Goal: Use online tool/utility: Utilize a website feature to perform a specific function

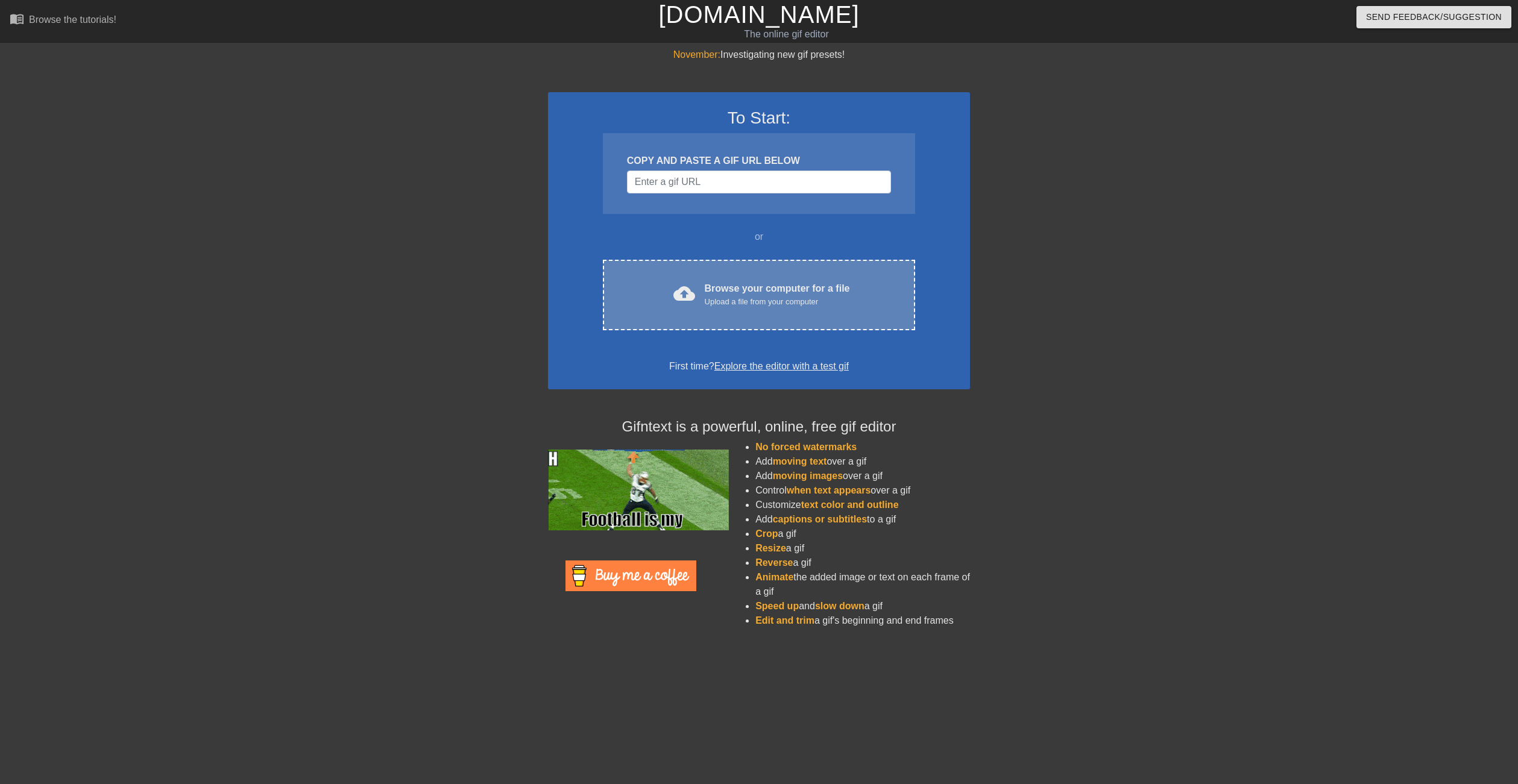
click at [751, 268] on div "cloud_upload Browse your computer for a file Upload a file from your computer C…" at bounding box center [759, 295] width 312 height 71
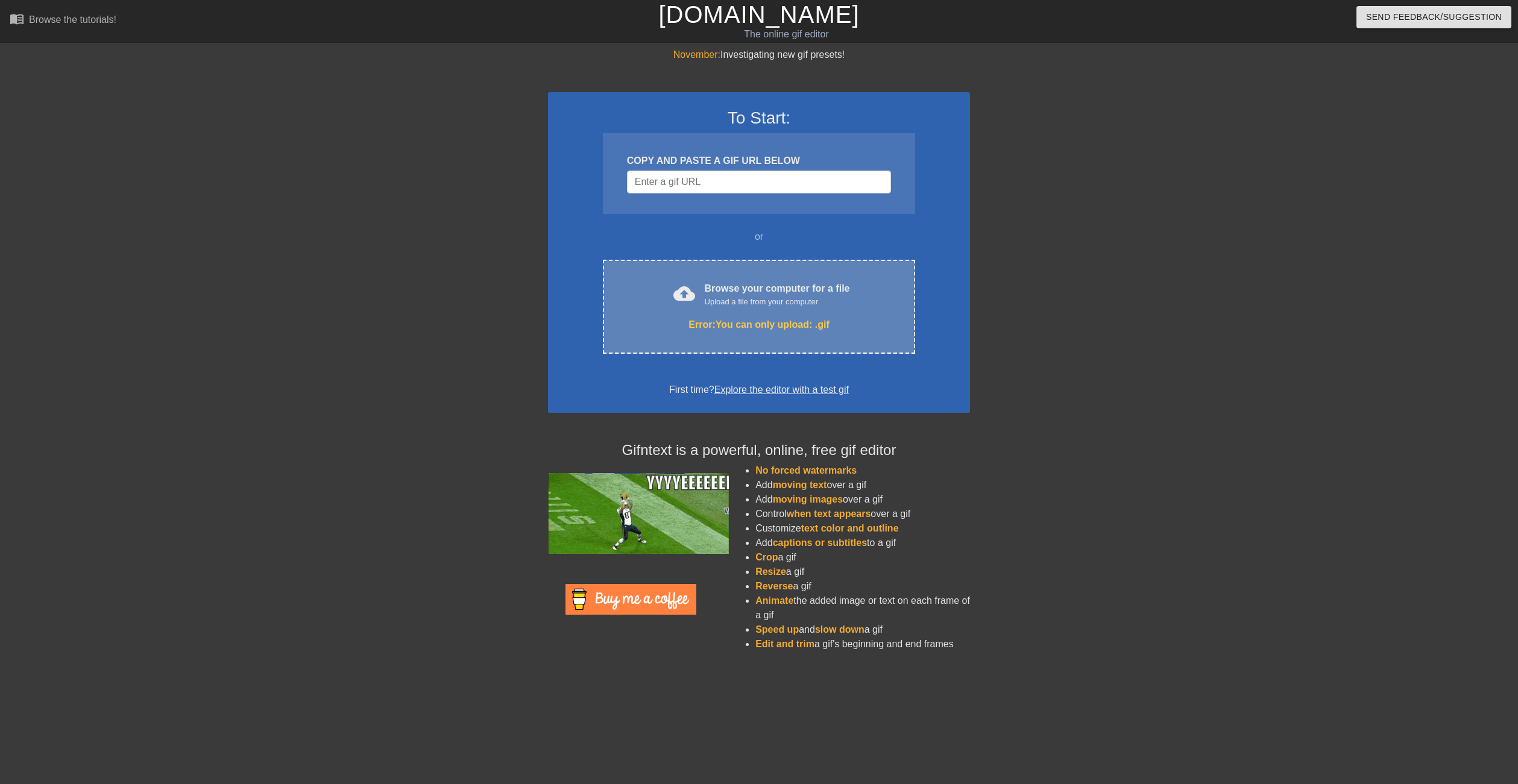
click at [737, 310] on div "cloud_upload Browse your computer for a file Upload a file from your computer E…" at bounding box center [759, 307] width 312 height 94
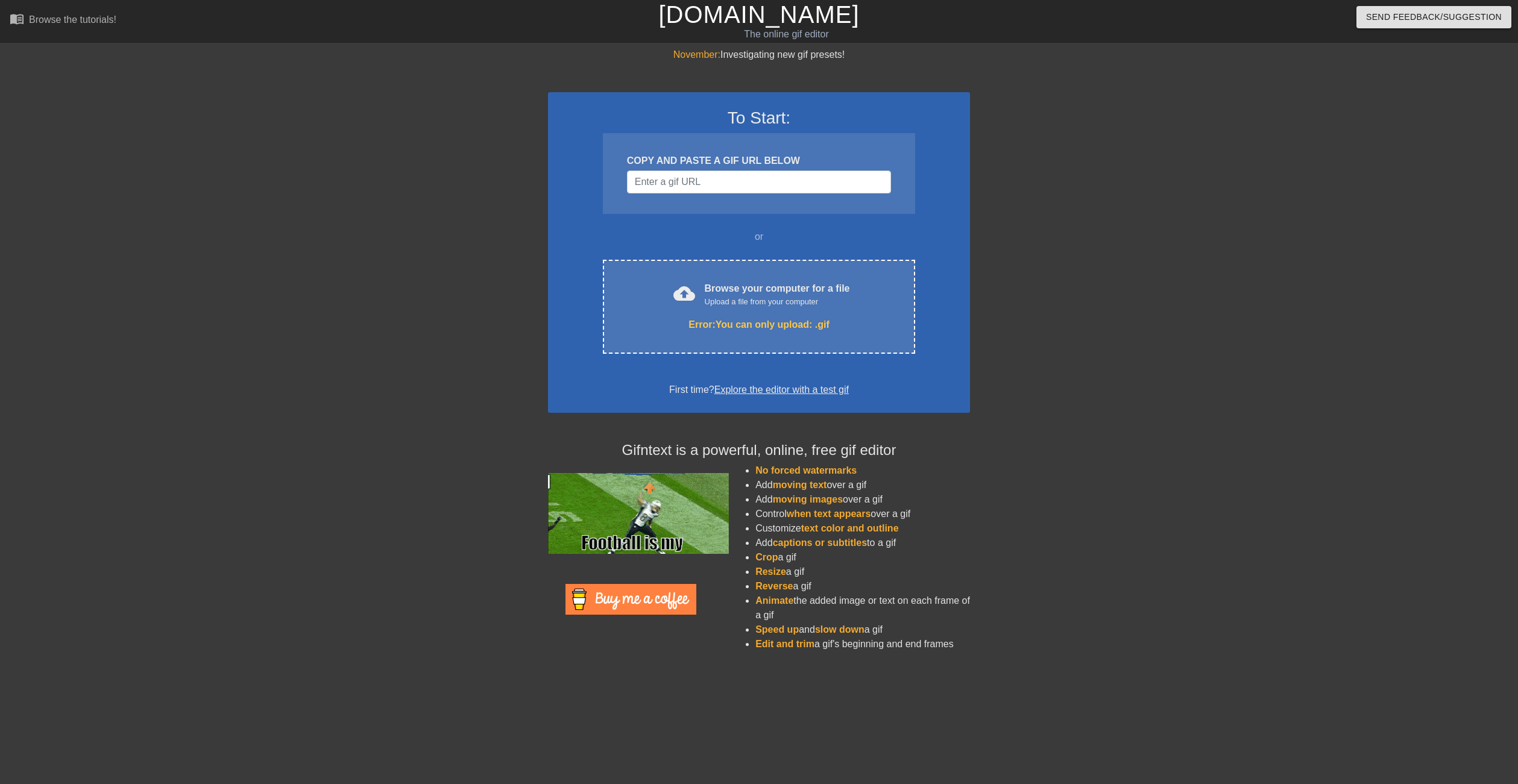
click at [415, 320] on div at bounding box center [443, 228] width 181 height 361
click at [723, 183] on input "Username" at bounding box center [759, 182] width 264 height 23
click at [726, 149] on div "COPY AND PASTE A GIF URL BELOW" at bounding box center [759, 174] width 312 height 81
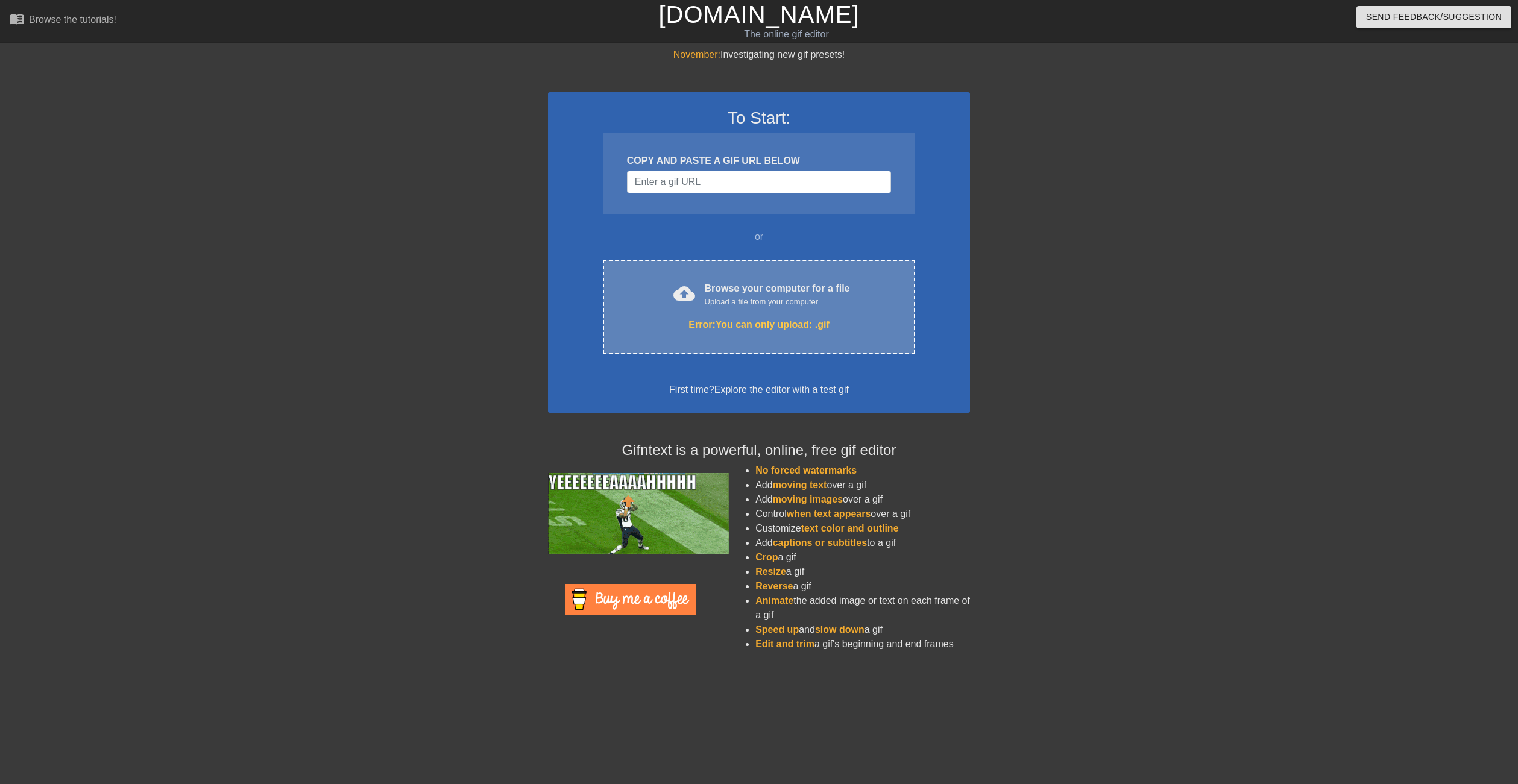
click at [773, 330] on div "Error: You can only upload: .gif" at bounding box center [759, 324] width 262 height 14
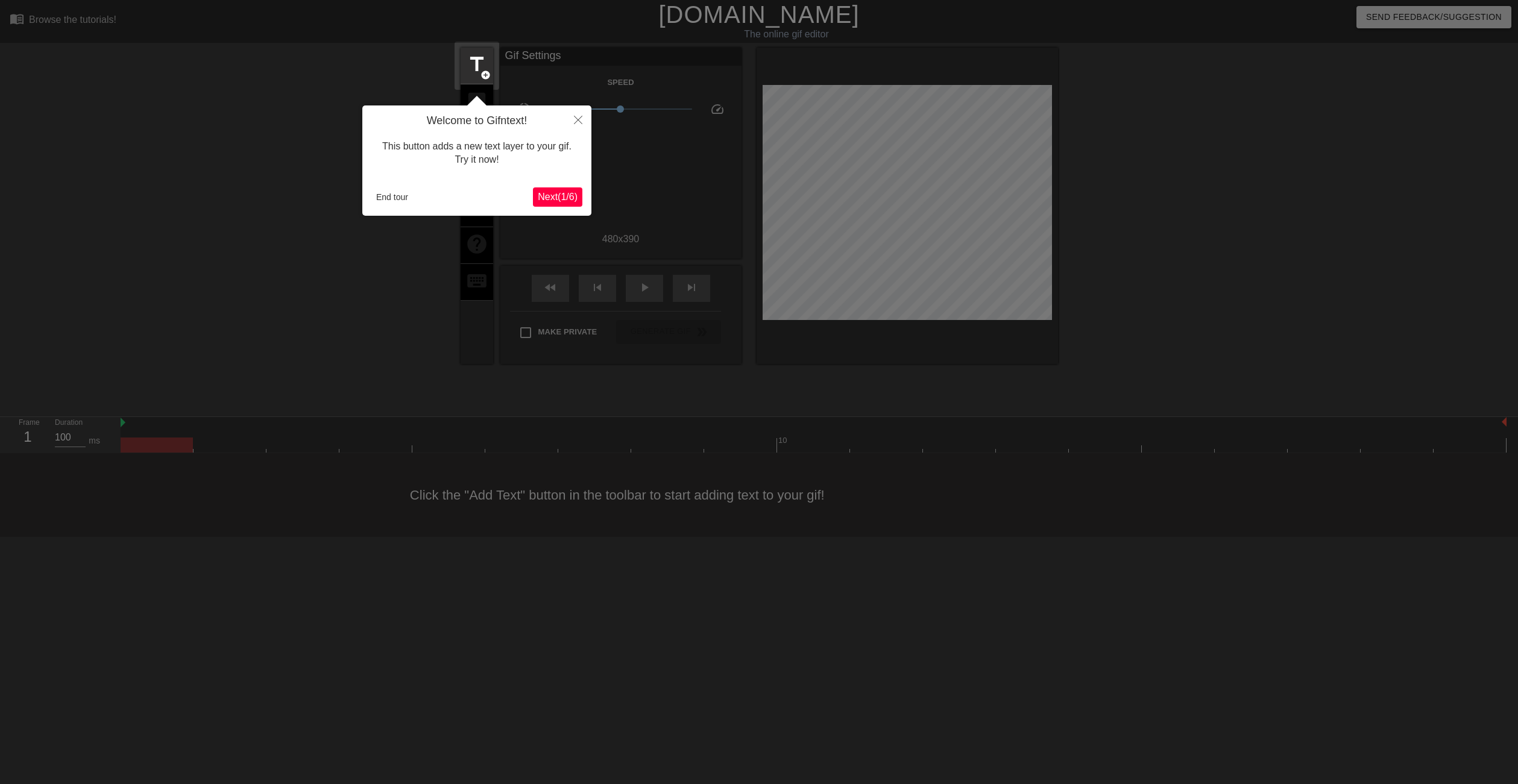
click at [566, 198] on span "Next ( 1 / 6 )" at bounding box center [557, 197] width 40 height 10
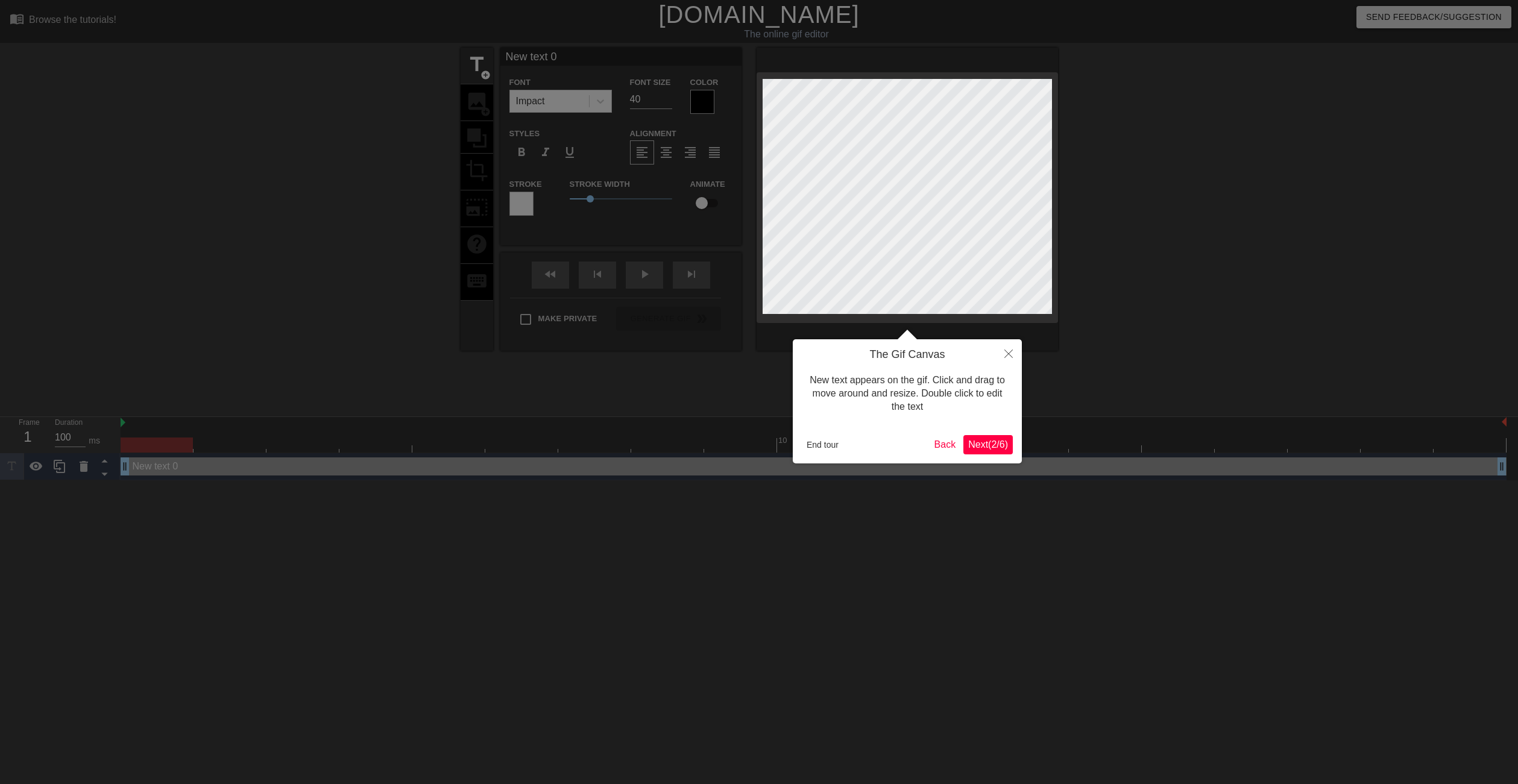
click at [989, 445] on span "Next ( 2 / 6 )" at bounding box center [988, 444] width 40 height 10
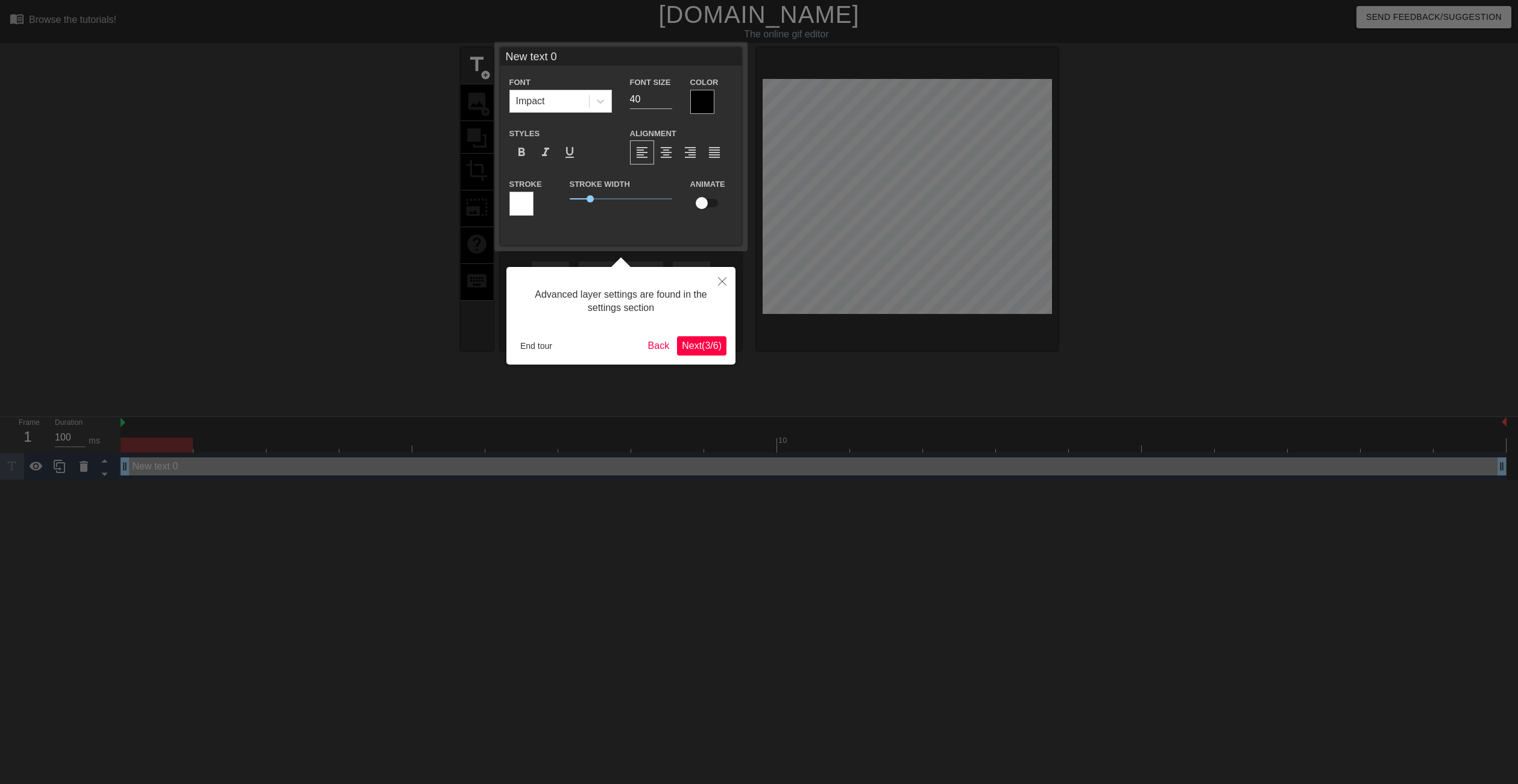
click at [705, 347] on span "Next ( 3 / 6 )" at bounding box center [701, 345] width 40 height 10
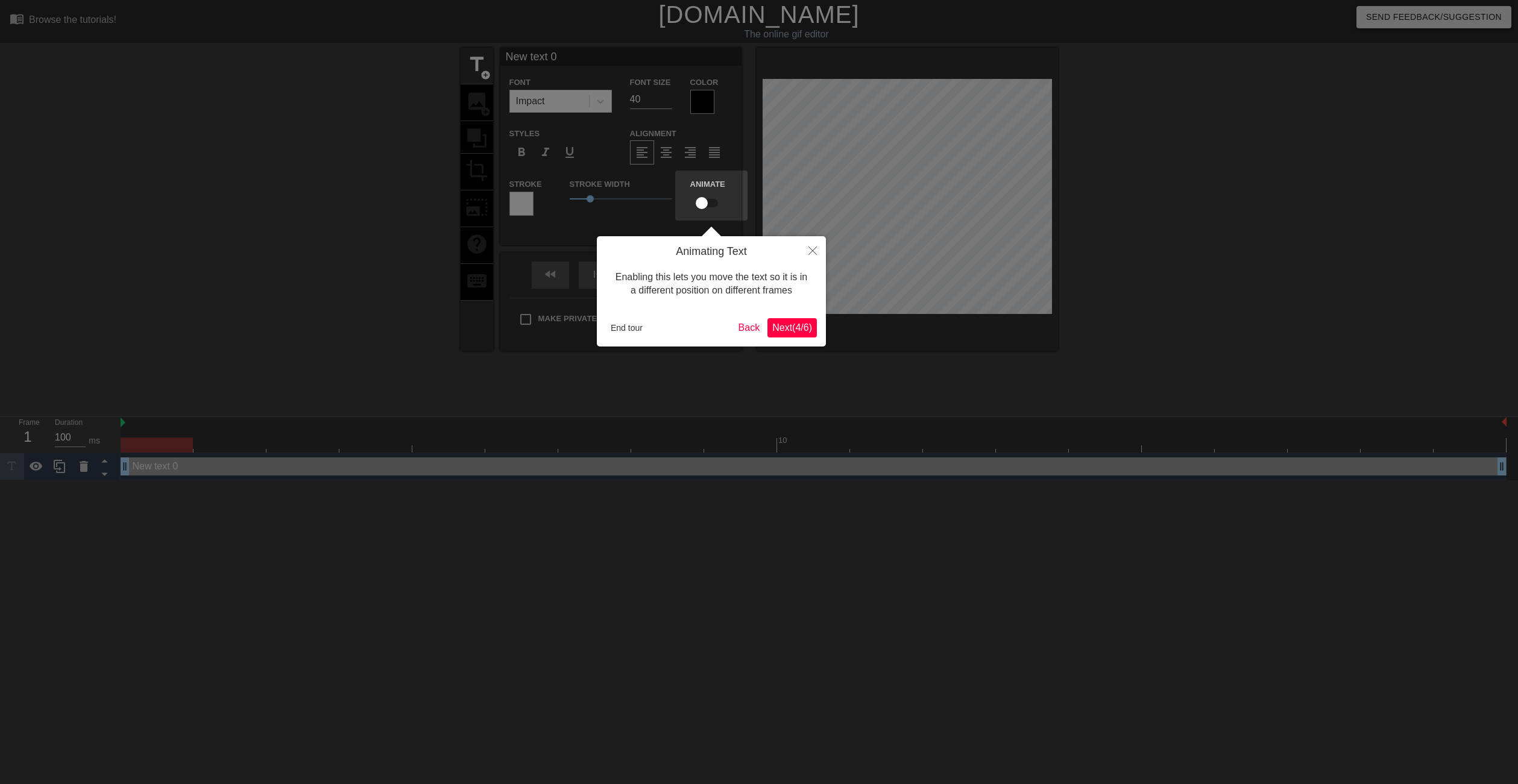
click at [782, 328] on span "Next ( 4 / 6 )" at bounding box center [792, 327] width 40 height 10
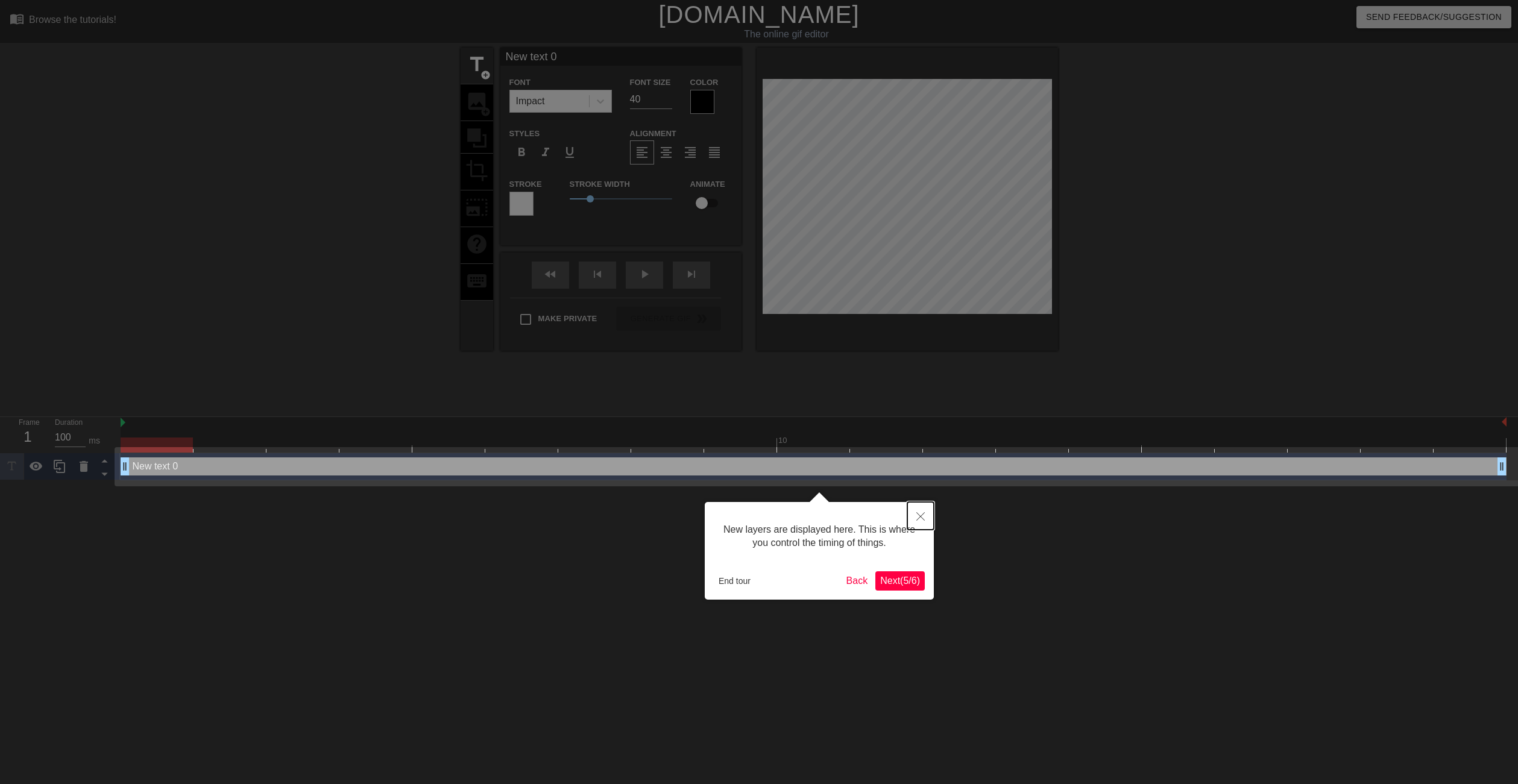
click at [924, 520] on icon "Close" at bounding box center [920, 516] width 9 height 9
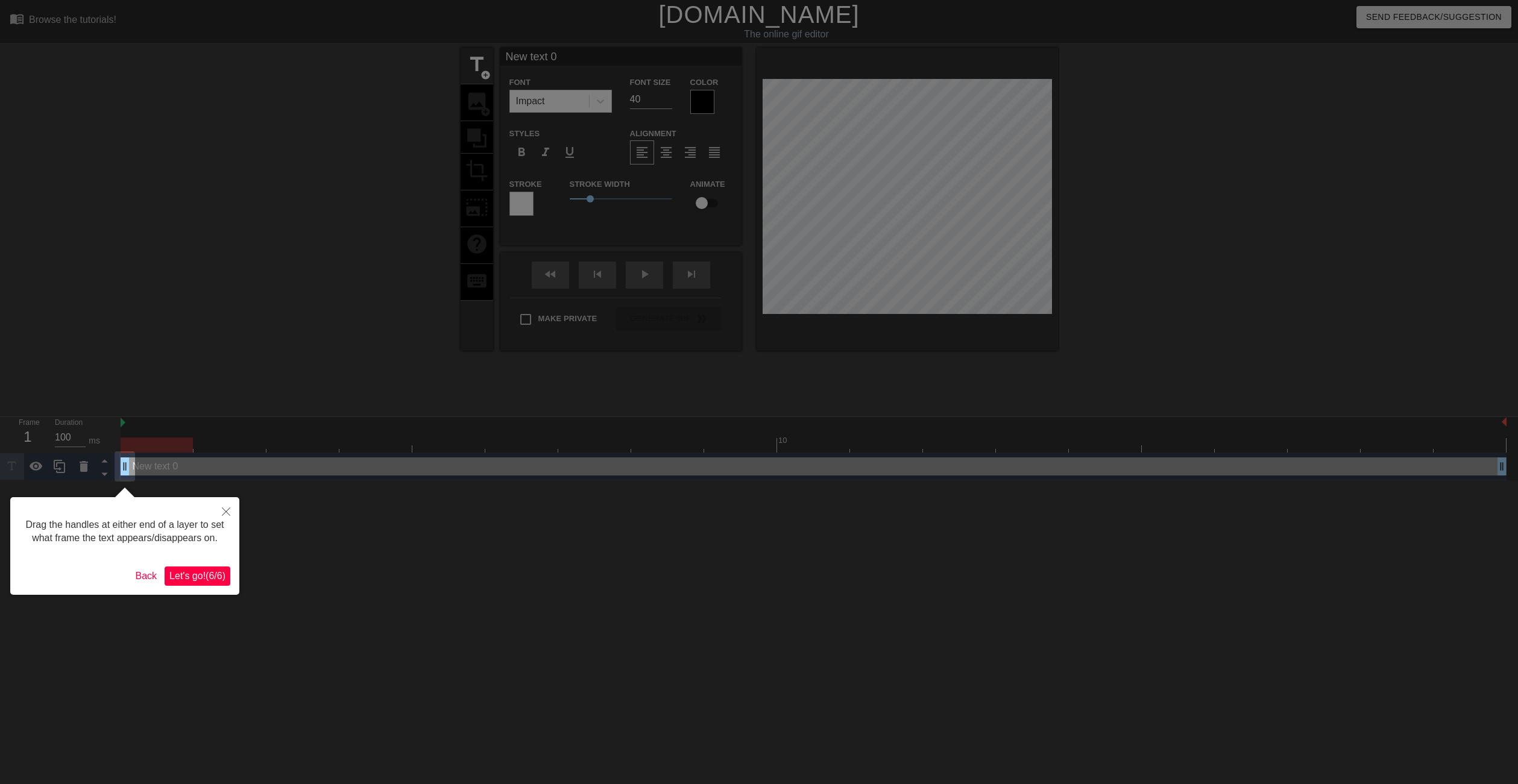
click at [184, 575] on span "Let's go! ( 6 / 6 )" at bounding box center [197, 575] width 56 height 10
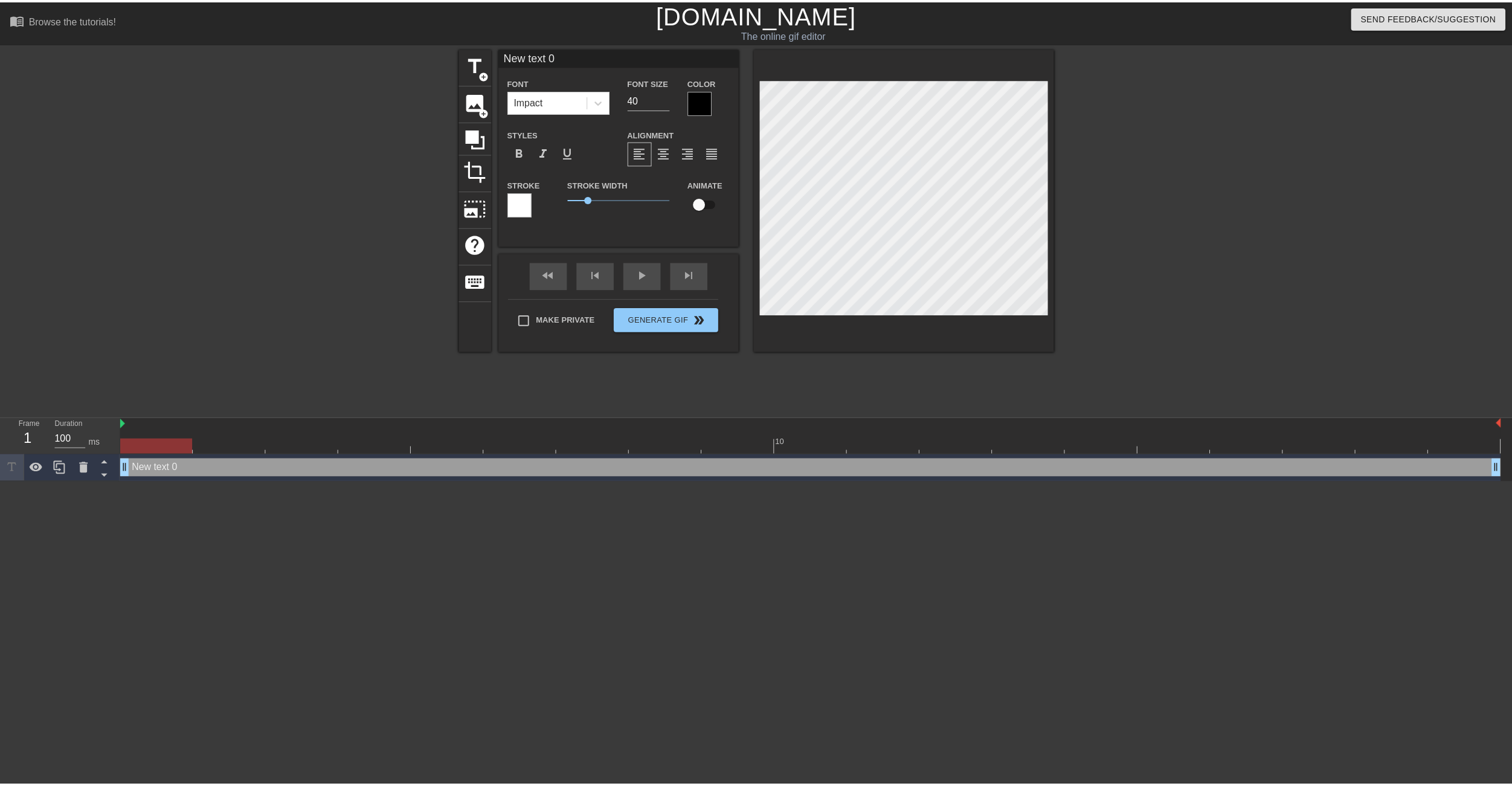
scroll to position [2, 3]
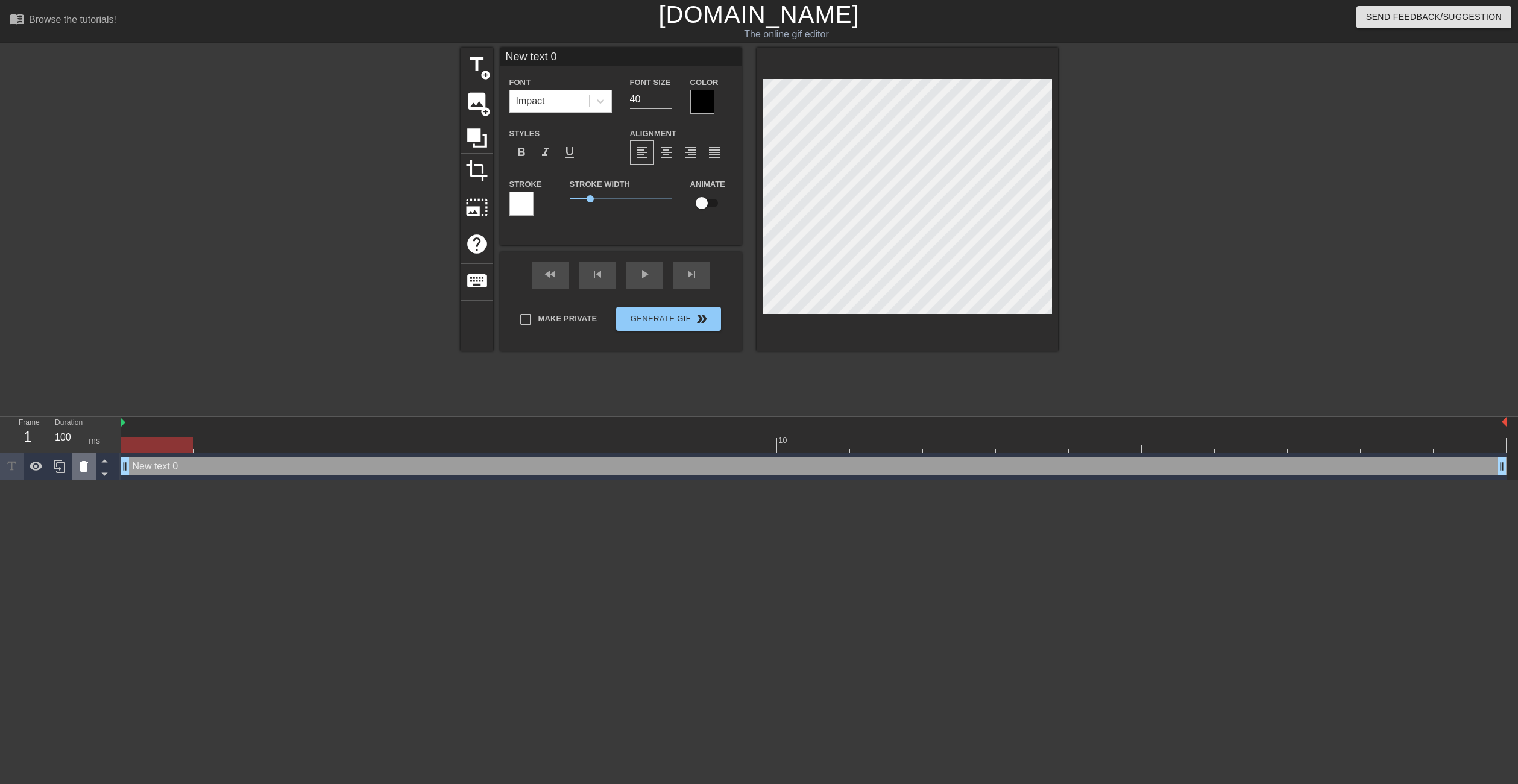
click at [80, 471] on icon at bounding box center [83, 466] width 9 height 11
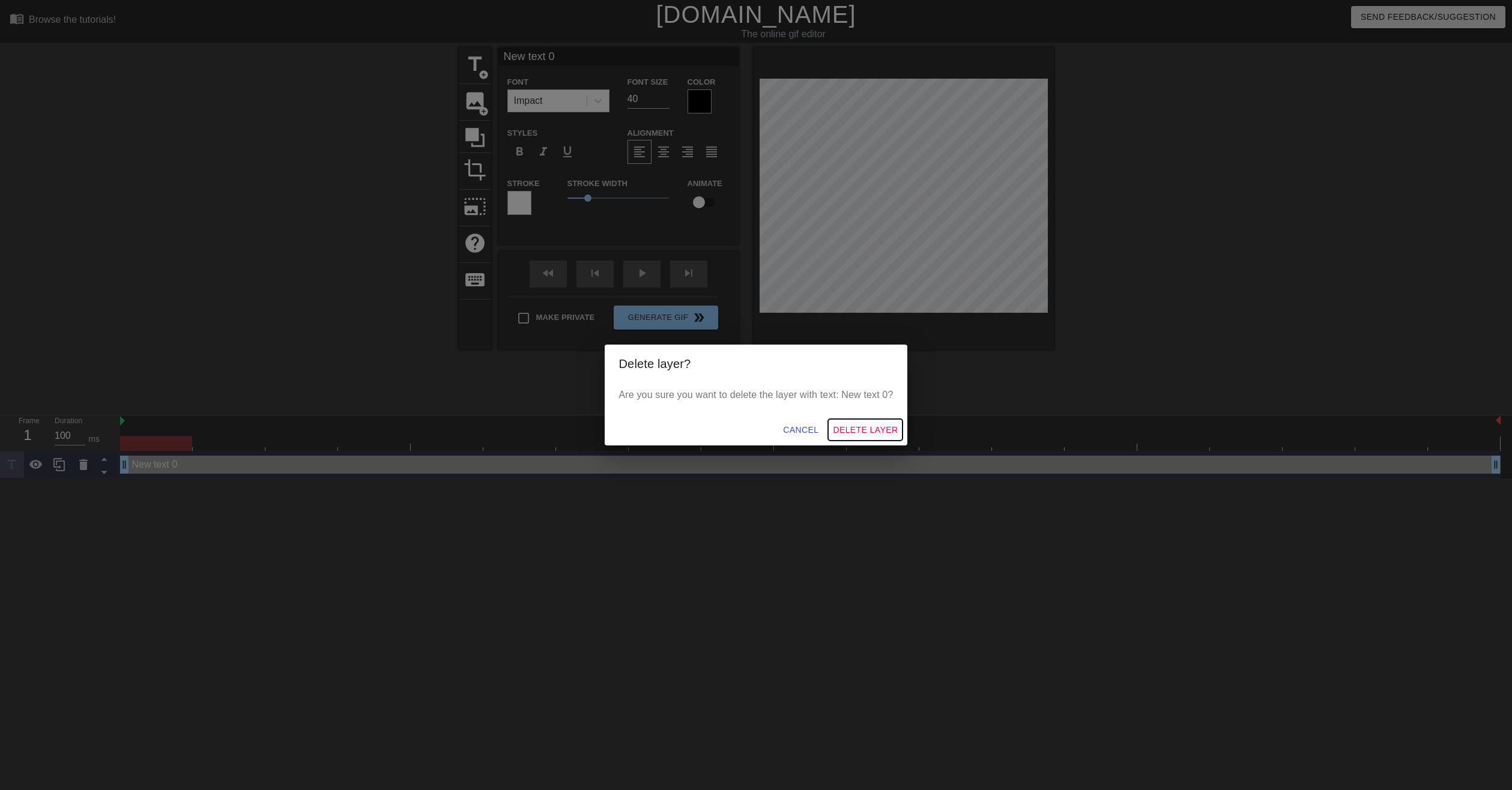
drag, startPoint x: 836, startPoint y: 433, endPoint x: 859, endPoint y: 433, distance: 23.0
click at [859, 433] on span "Delete Layer" at bounding box center [865, 430] width 65 height 15
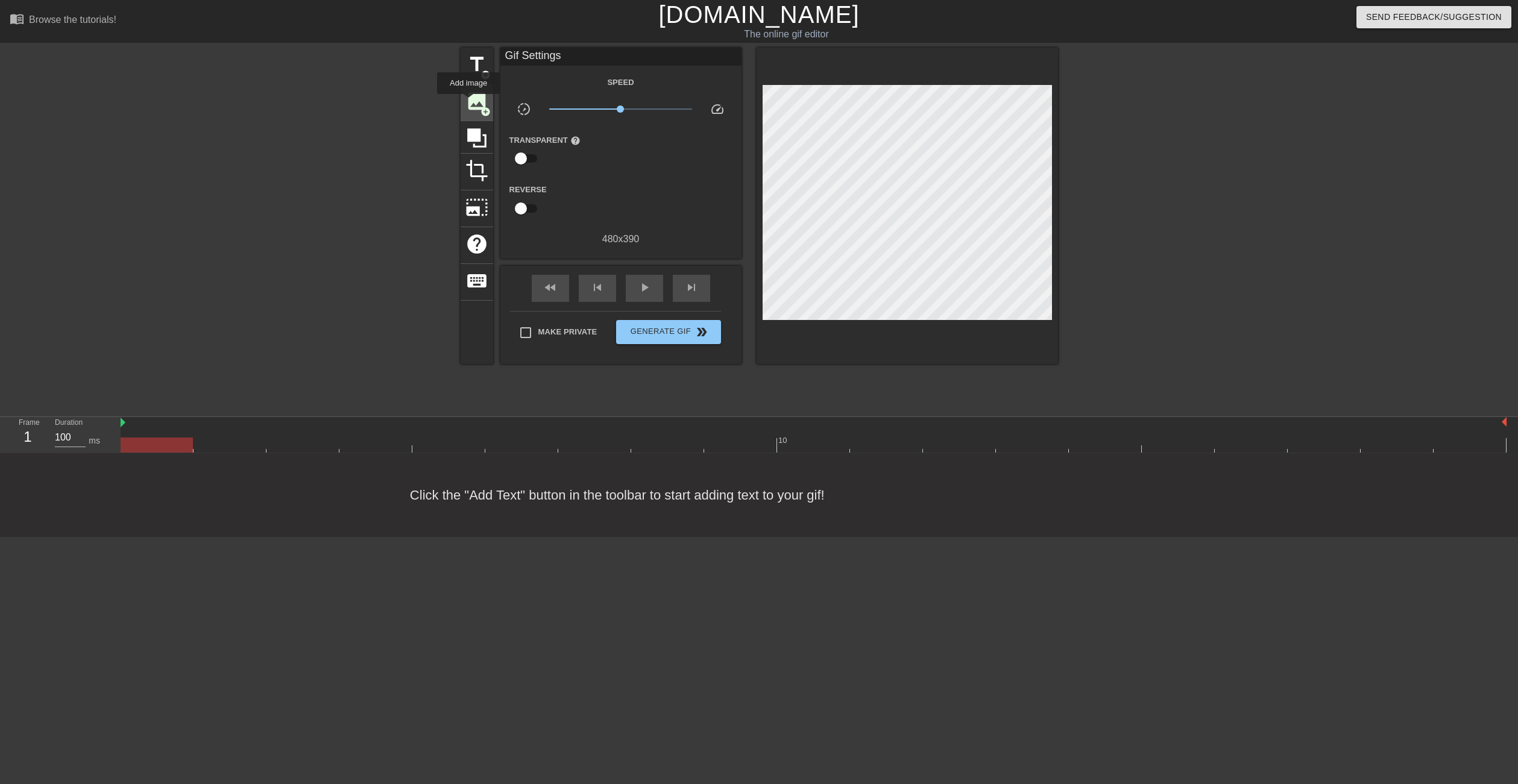
click at [469, 102] on span "image" at bounding box center [477, 101] width 23 height 23
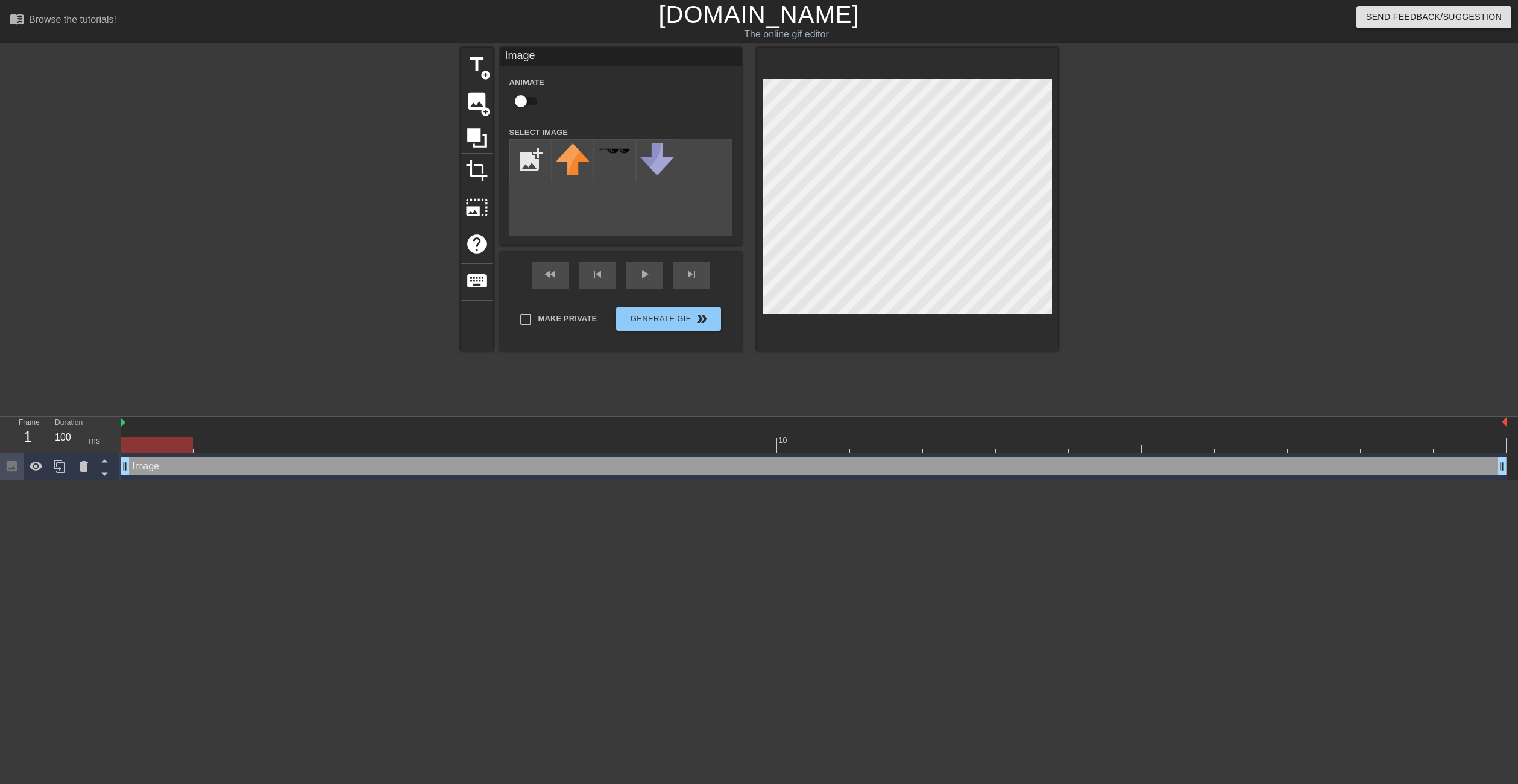
click at [14, 466] on icon at bounding box center [11, 466] width 10 height 10
click at [527, 155] on input "file" at bounding box center [530, 160] width 41 height 41
type input "C:\fakepath\spell_frost_frostblast.png"
click at [568, 163] on img at bounding box center [573, 160] width 34 height 34
drag, startPoint x: 126, startPoint y: 470, endPoint x: 179, endPoint y: 471, distance: 53.0
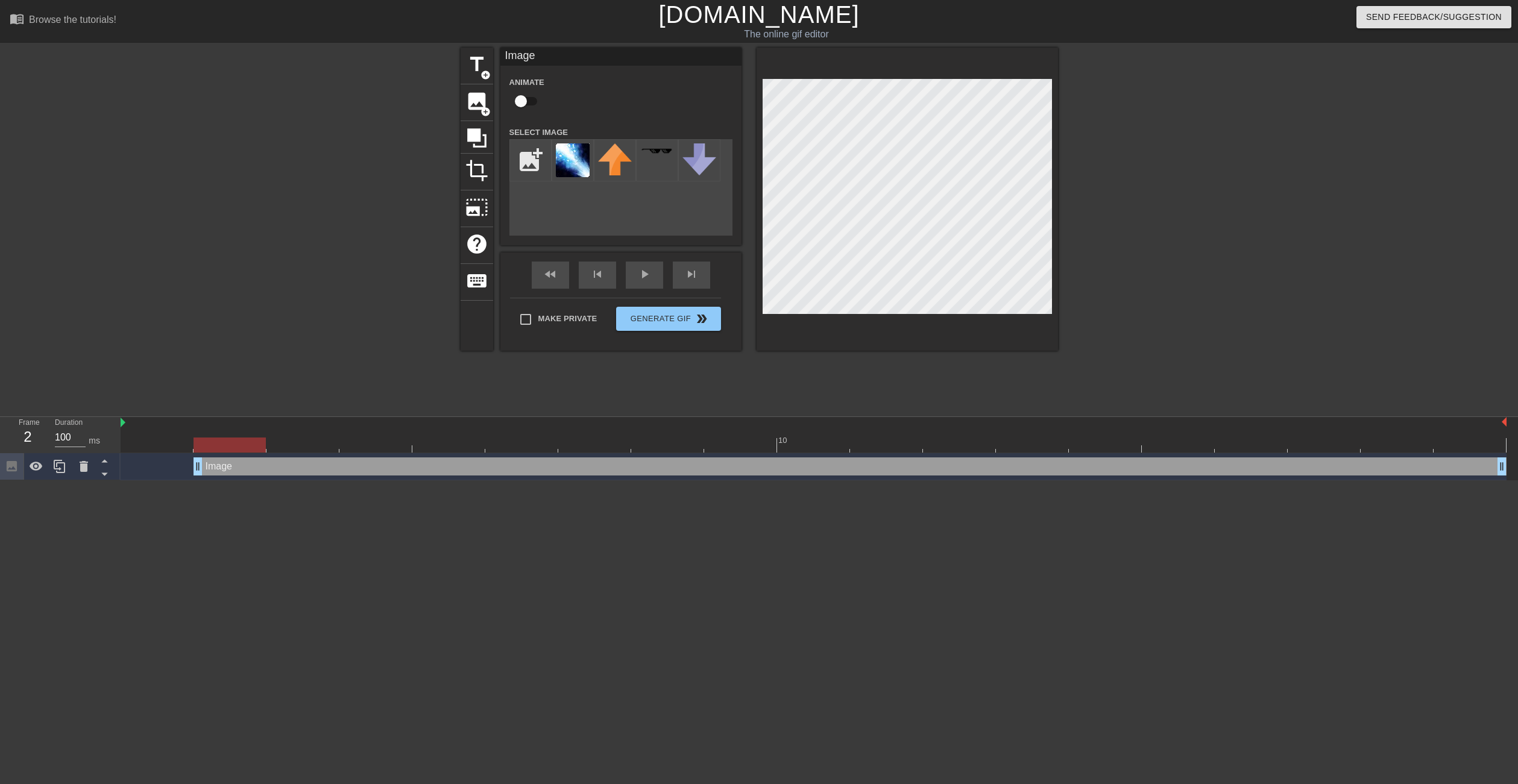
click at [179, 471] on div "Image drag_handle drag_handle" at bounding box center [813, 466] width 1385 height 18
click at [878, 316] on div at bounding box center [907, 199] width 302 height 303
drag, startPoint x: 197, startPoint y: 469, endPoint x: 254, endPoint y: 468, distance: 57.0
click at [254, 468] on div "Image drag_handle drag_handle" at bounding box center [813, 466] width 1385 height 18
drag, startPoint x: 268, startPoint y: 468, endPoint x: 327, endPoint y: 464, distance: 59.1
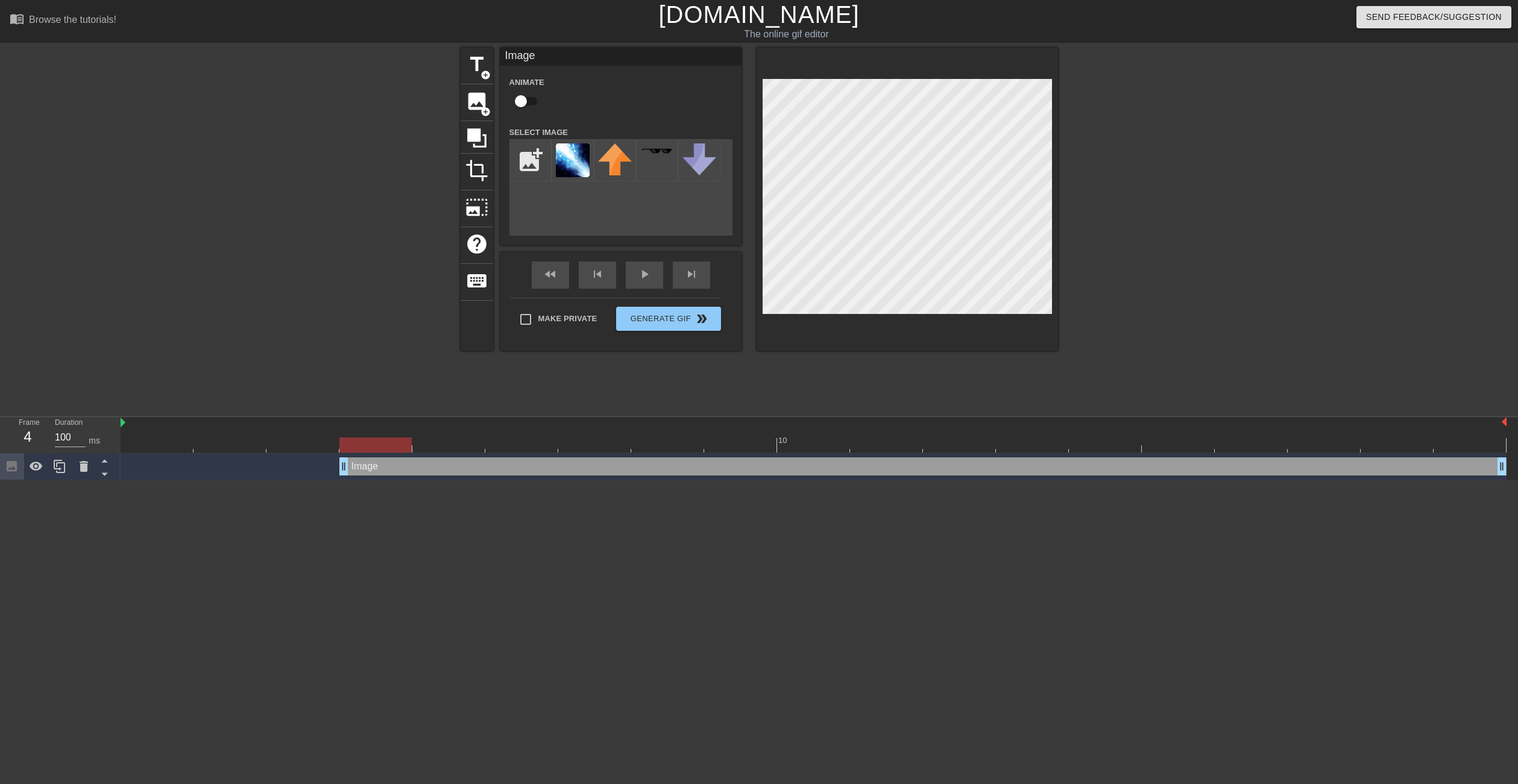
click at [327, 464] on div "Image drag_handle drag_handle" at bounding box center [813, 466] width 1385 height 18
drag, startPoint x: 344, startPoint y: 466, endPoint x: 403, endPoint y: 465, distance: 59.0
click at [403, 465] on div "Image drag_handle drag_handle" at bounding box center [813, 466] width 1385 height 18
drag, startPoint x: 415, startPoint y: 466, endPoint x: 467, endPoint y: 463, distance: 52.1
click at [467, 463] on div "Image drag_handle drag_handle" at bounding box center [813, 466] width 1385 height 18
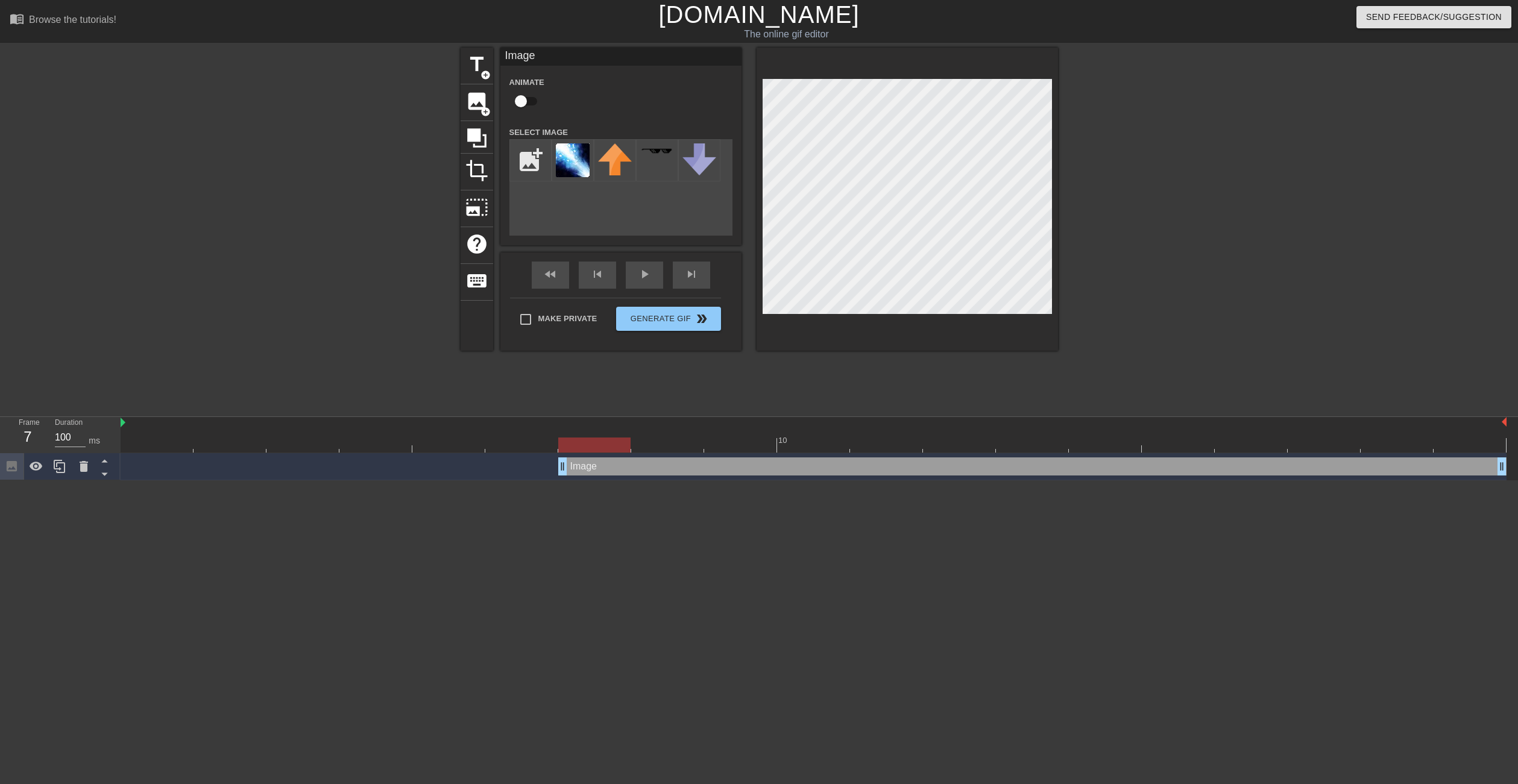
drag, startPoint x: 491, startPoint y: 464, endPoint x: 551, endPoint y: 470, distance: 60.3
click at [551, 470] on div "Image drag_handle drag_handle" at bounding box center [813, 466] width 1385 height 18
click at [874, 326] on div at bounding box center [907, 199] width 302 height 303
drag, startPoint x: 559, startPoint y: 468, endPoint x: 612, endPoint y: 469, distance: 53.0
click at [612, 469] on div "Image drag_handle drag_handle" at bounding box center [813, 466] width 1385 height 18
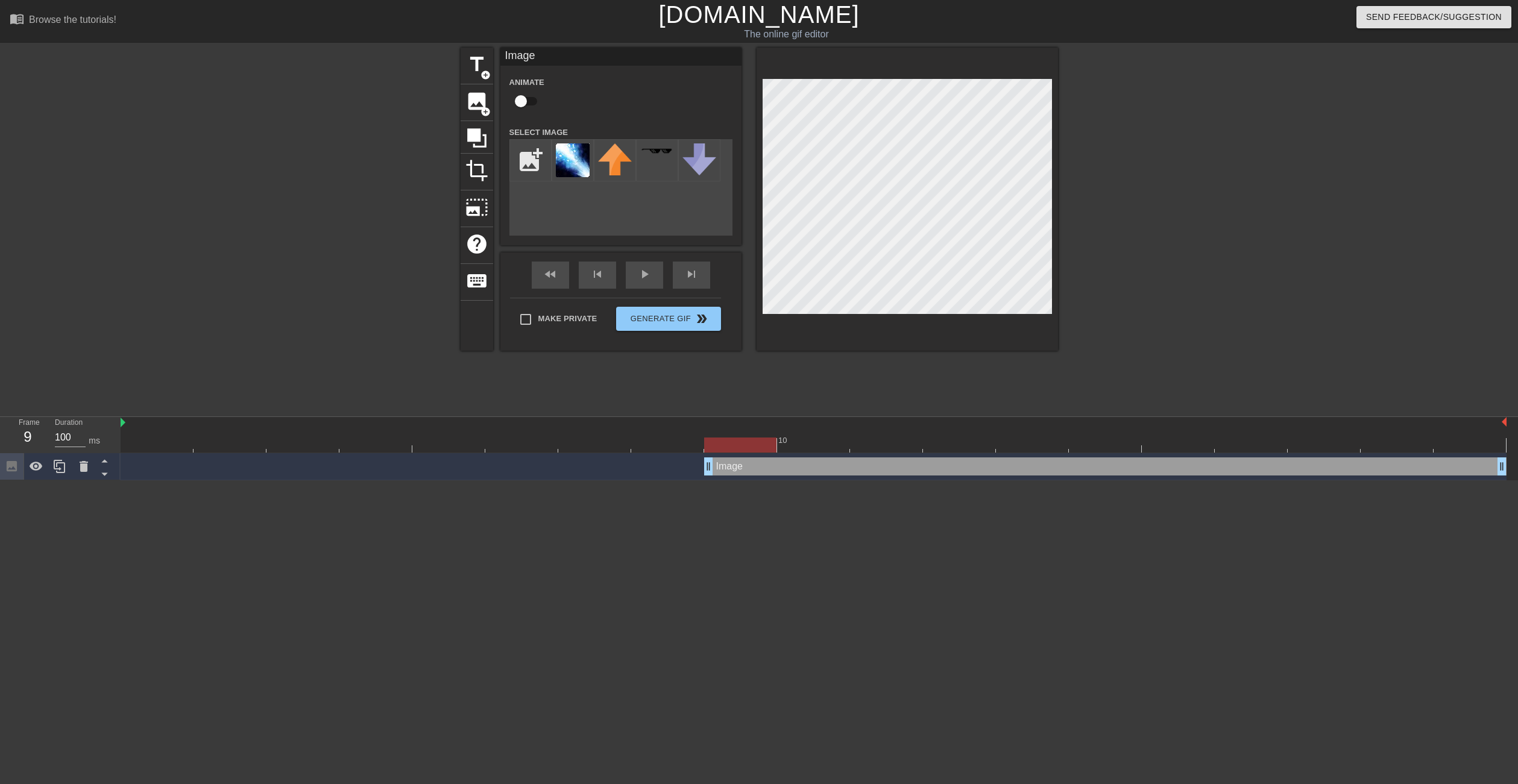
drag, startPoint x: 632, startPoint y: 471, endPoint x: 714, endPoint y: 463, distance: 82.4
drag, startPoint x: 708, startPoint y: 464, endPoint x: 769, endPoint y: 463, distance: 61.0
click at [769, 463] on div "Image drag_handle drag_handle" at bounding box center [813, 466] width 1385 height 18
drag, startPoint x: 782, startPoint y: 469, endPoint x: 835, endPoint y: 465, distance: 53.2
click at [835, 465] on div "Image drag_handle drag_handle" at bounding box center [813, 466] width 1385 height 18
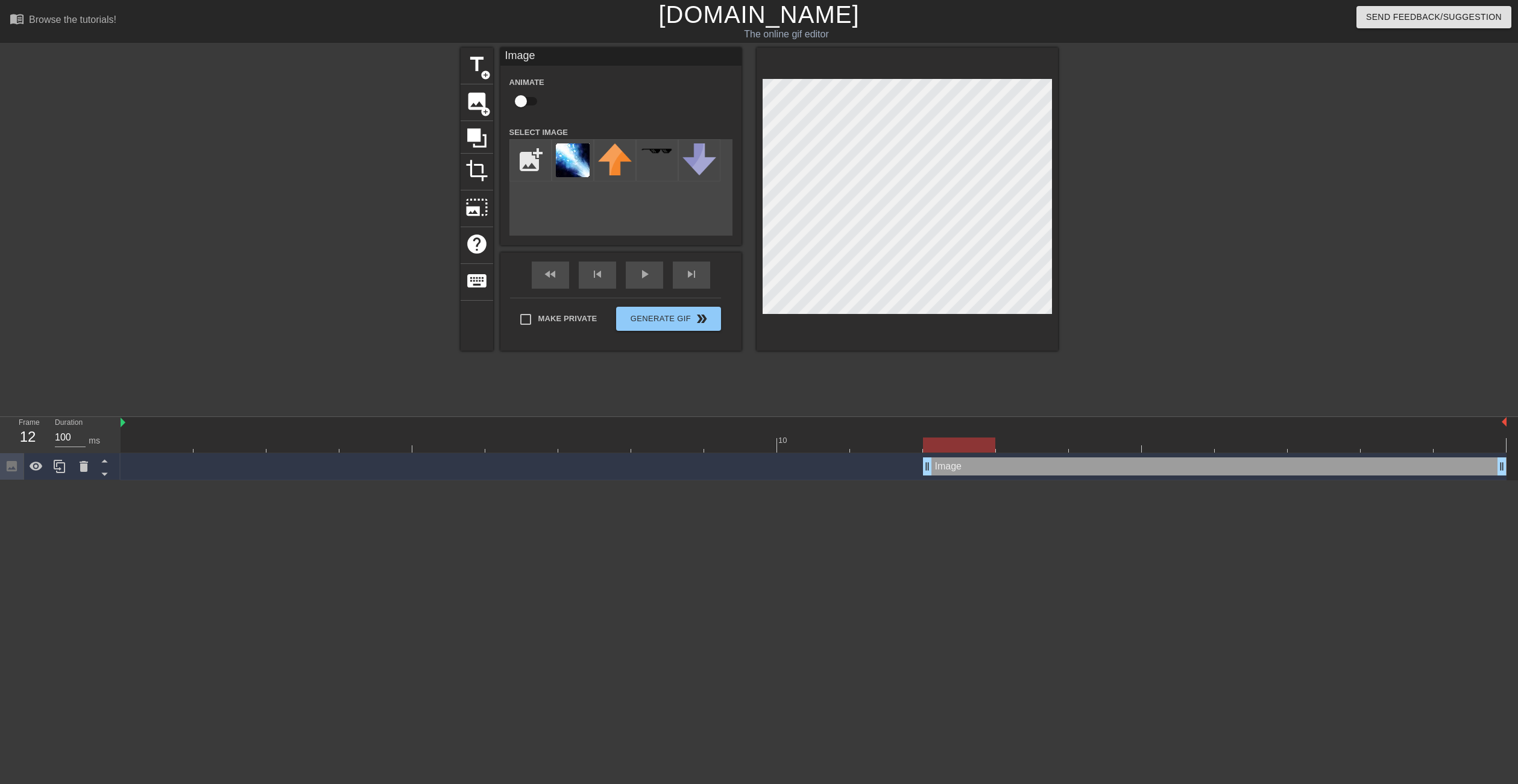
drag, startPoint x: 854, startPoint y: 458, endPoint x: 918, endPoint y: 460, distance: 64.0
click at [918, 460] on div "Image drag_handle drag_handle" at bounding box center [813, 466] width 1385 height 18
click at [891, 326] on div at bounding box center [907, 199] width 302 height 303
drag, startPoint x: 926, startPoint y: 464, endPoint x: 976, endPoint y: 465, distance: 50.0
click at [976, 465] on div "Image drag_handle drag_handle" at bounding box center [813, 466] width 1385 height 18
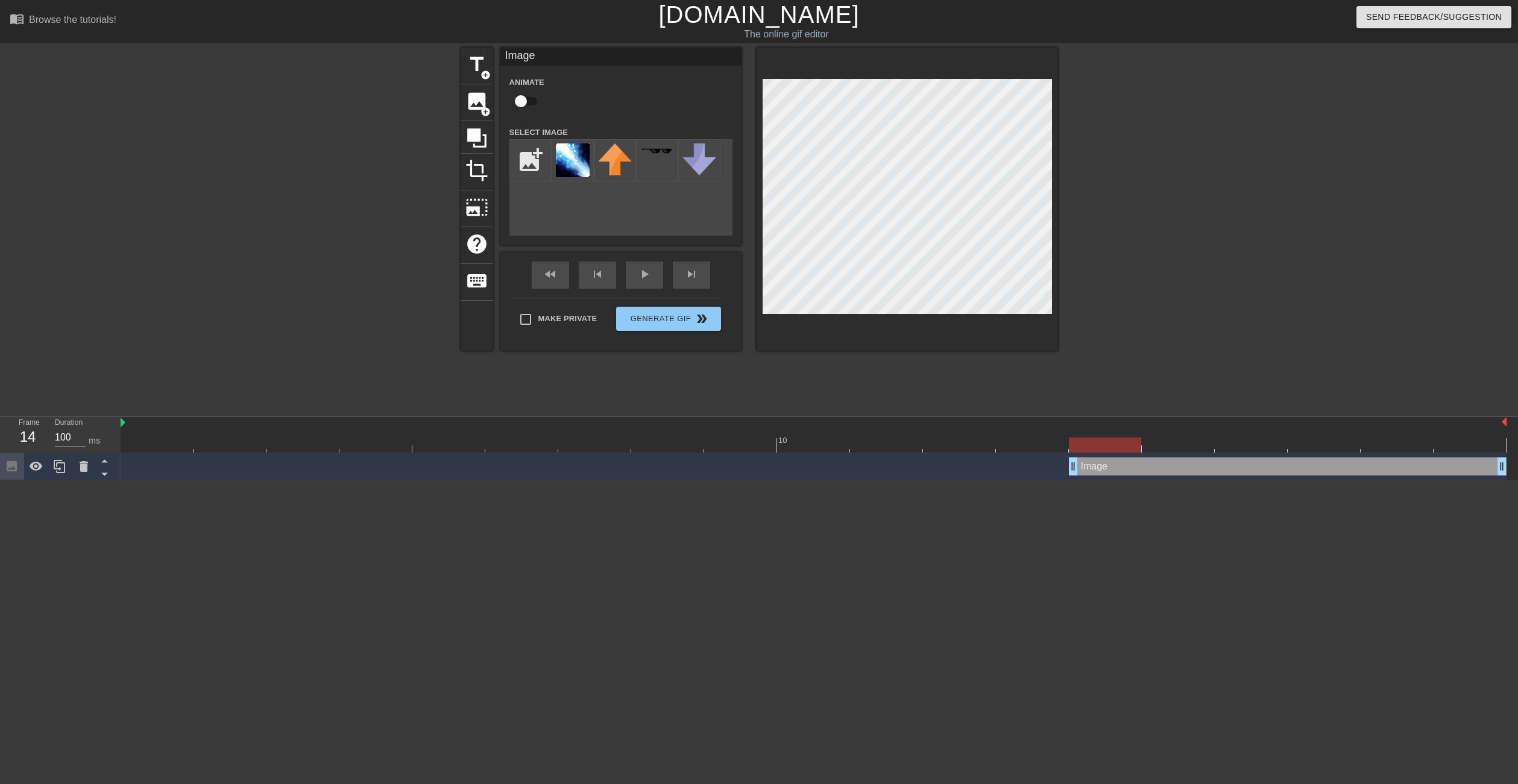
drag, startPoint x: 1004, startPoint y: 468, endPoint x: 1064, endPoint y: 471, distance: 60.1
click at [1064, 471] on div "Image drag_handle drag_handle" at bounding box center [813, 466] width 1385 height 18
drag, startPoint x: 1071, startPoint y: 463, endPoint x: 1140, endPoint y: 462, distance: 69.0
click at [1140, 462] on div "Image drag_handle drag_handle" at bounding box center [813, 466] width 1385 height 18
drag, startPoint x: 1144, startPoint y: 466, endPoint x: 1218, endPoint y: 465, distance: 74.0
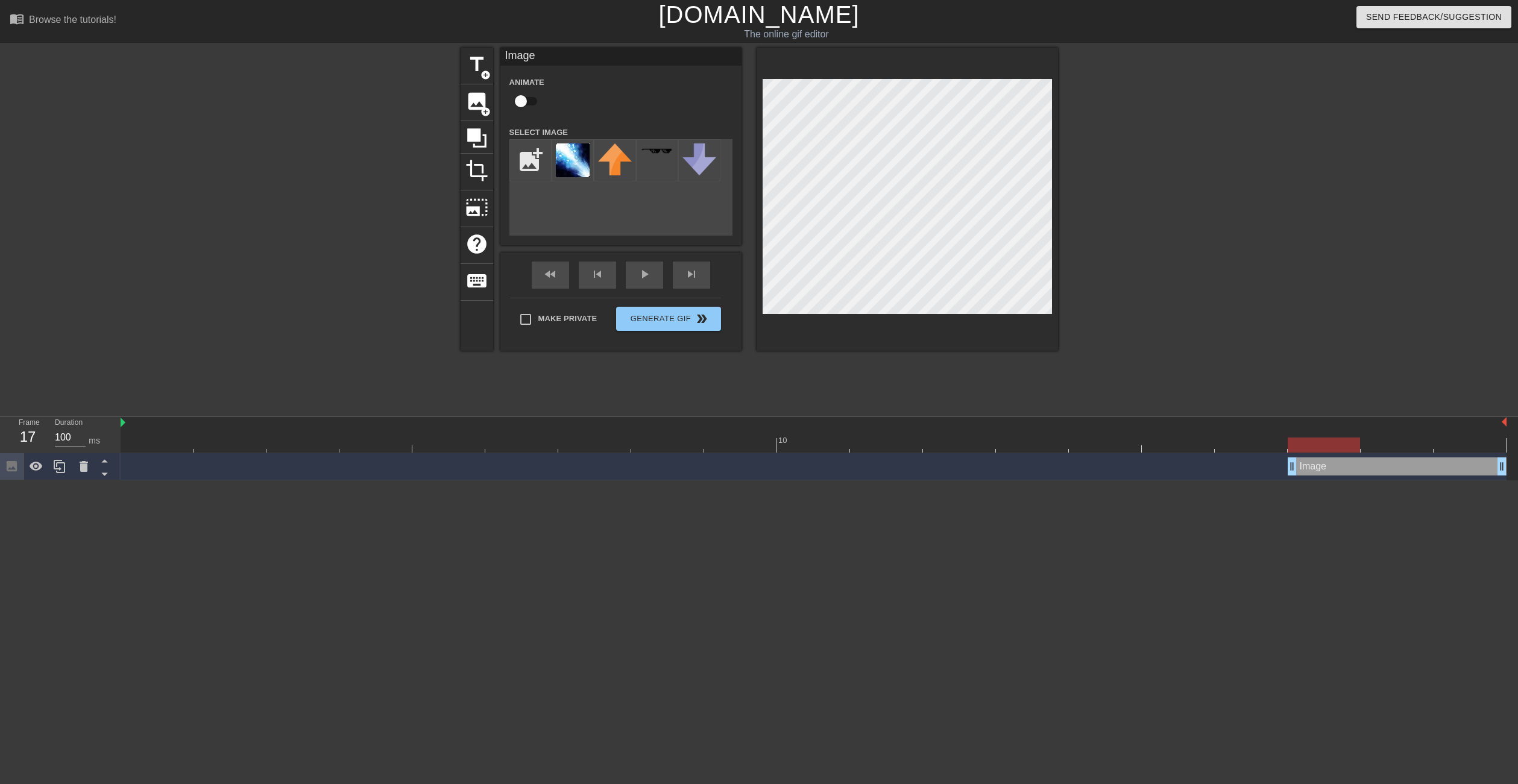
drag, startPoint x: 1214, startPoint y: 469, endPoint x: 1288, endPoint y: 463, distance: 74.2
drag, startPoint x: 1292, startPoint y: 466, endPoint x: 1338, endPoint y: 465, distance: 46.0
click at [1340, 468] on div "Image drag_handle drag_handle" at bounding box center [813, 466] width 1385 height 18
drag, startPoint x: 1368, startPoint y: 470, endPoint x: 1426, endPoint y: 471, distance: 58.0
click at [1426, 471] on div "Image drag_handle drag_handle" at bounding box center [813, 466] width 1385 height 18
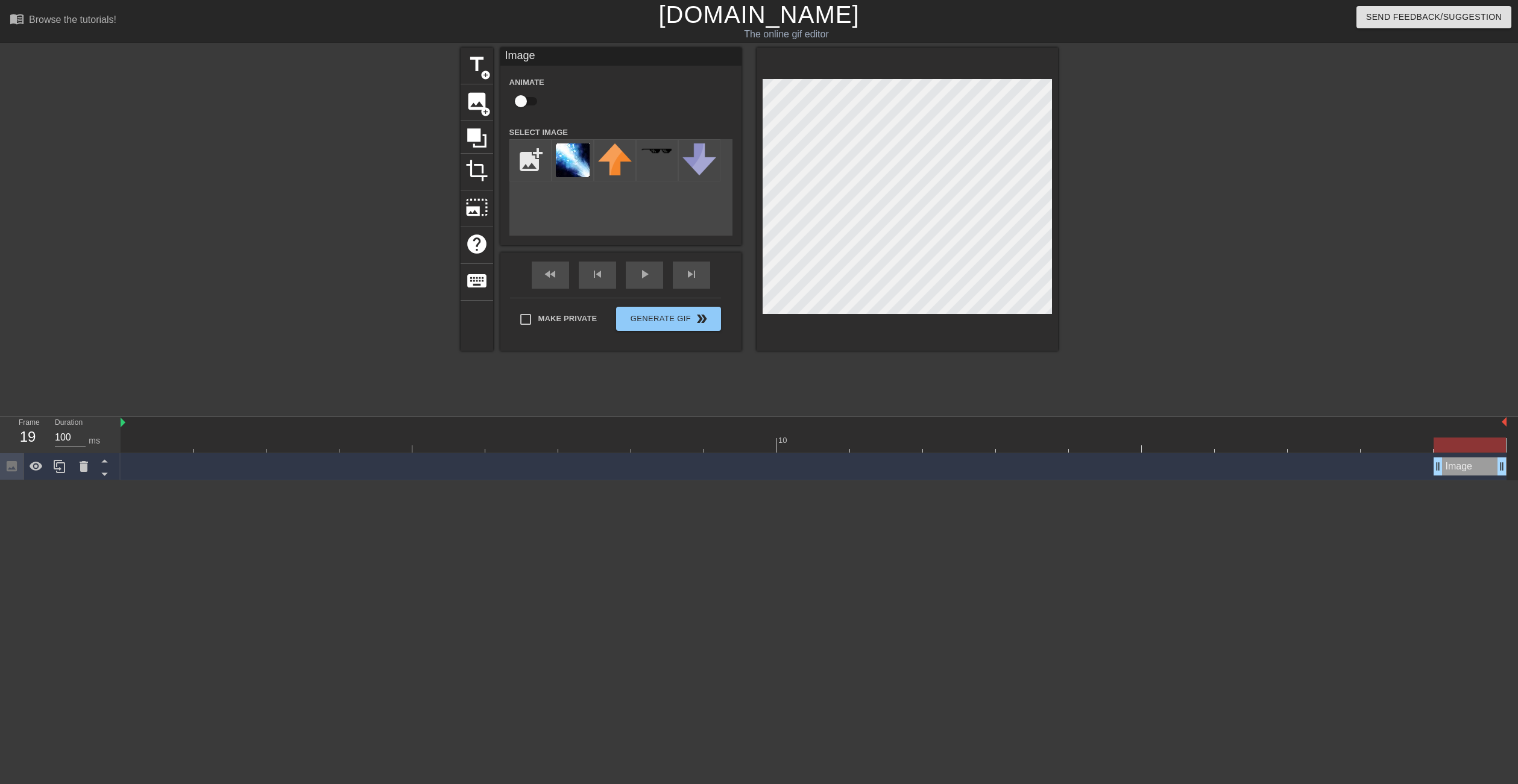
drag, startPoint x: 1437, startPoint y: 466, endPoint x: 1490, endPoint y: 465, distance: 53.0
click at [1517, 465] on div "Image drag_handle drag_handle" at bounding box center [819, 466] width 1397 height 27
click at [1501, 435] on div at bounding box center [1470, 437] width 73 height 15
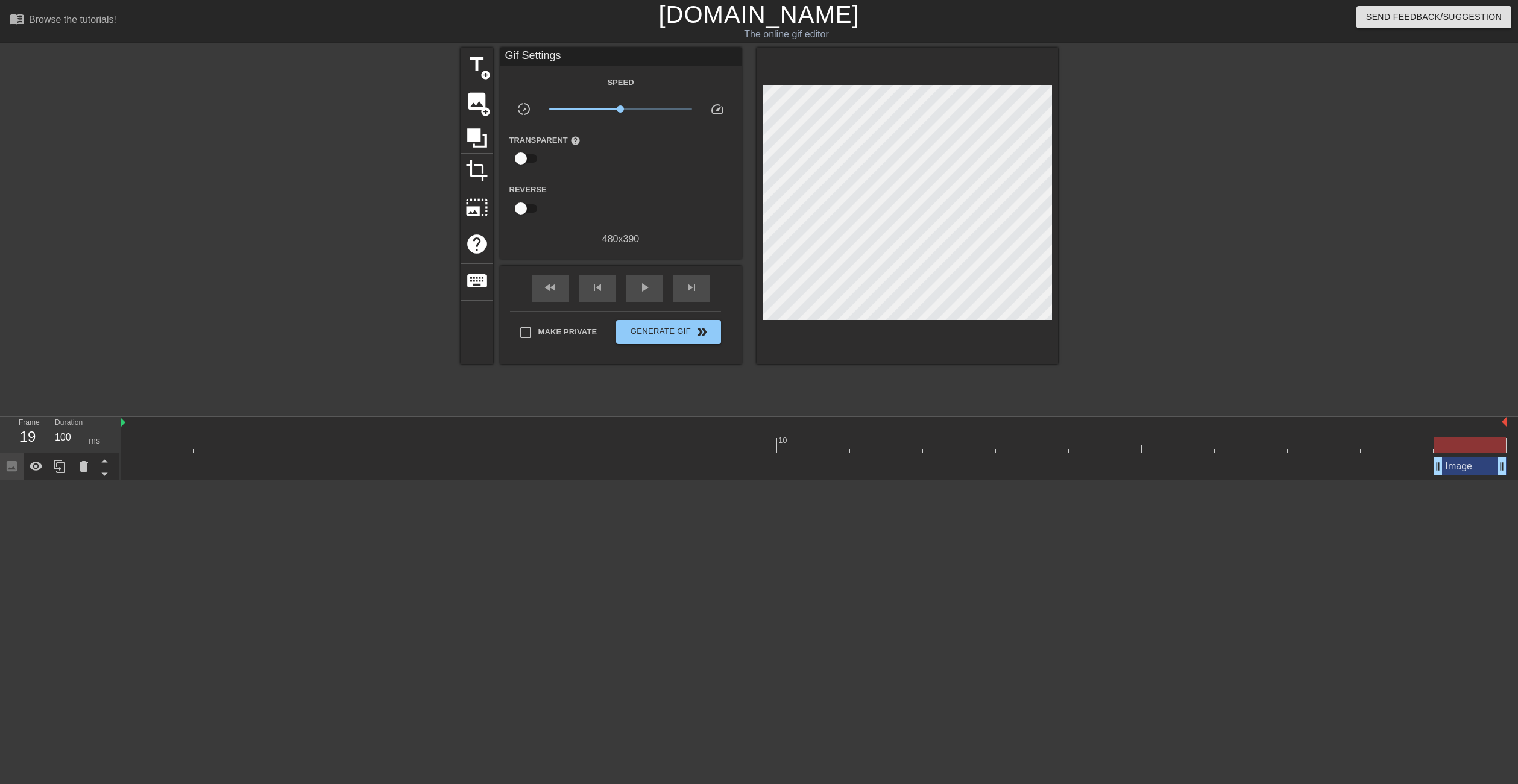
click at [167, 480] on html "menu_book Browse the tutorials! [DOMAIN_NAME] The online gif editor Send Feedba…" at bounding box center [759, 240] width 1518 height 480
click at [36, 464] on icon at bounding box center [36, 466] width 13 height 9
click at [36, 464] on icon at bounding box center [36, 466] width 13 height 11
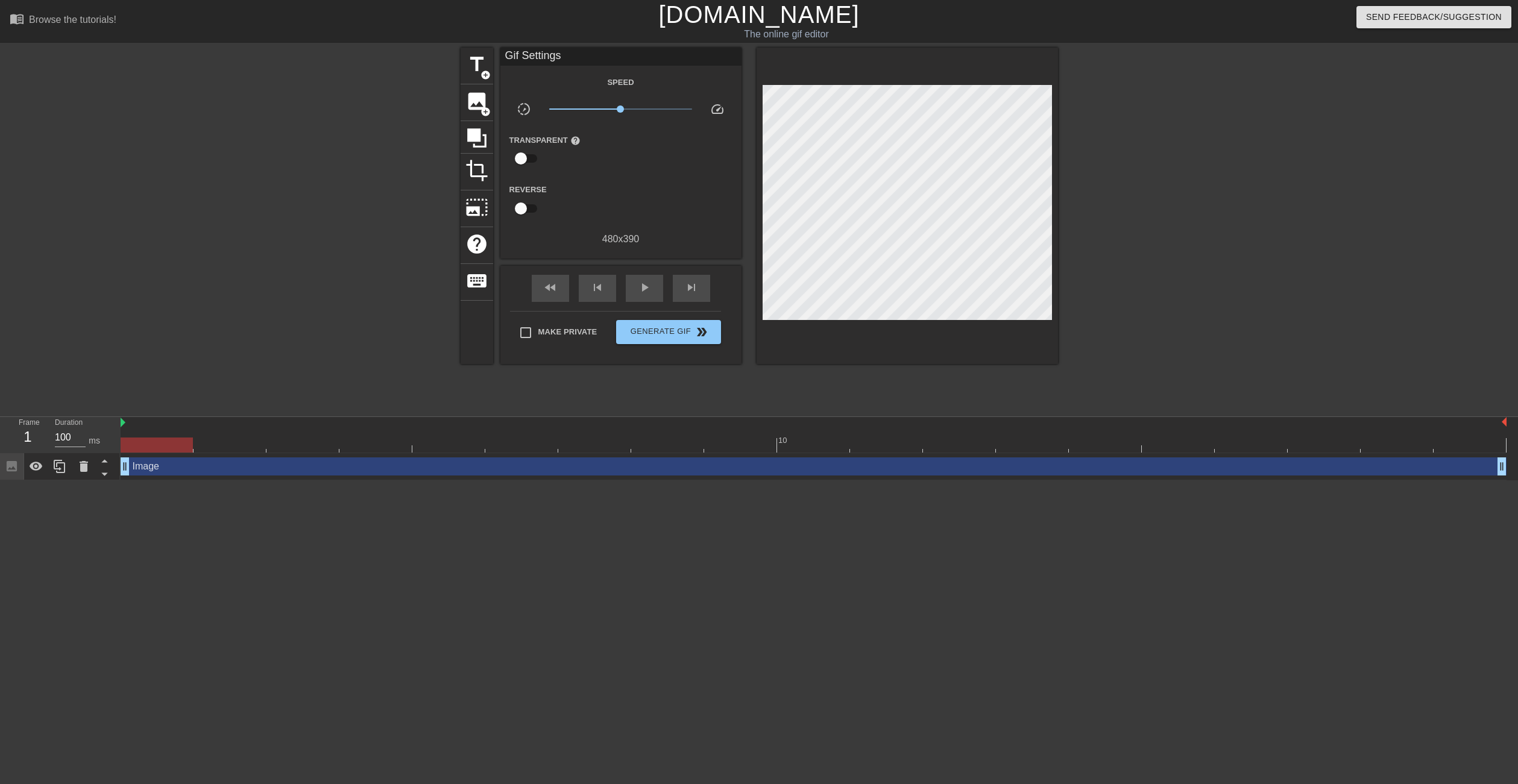
drag, startPoint x: 1443, startPoint y: 468, endPoint x: 5, endPoint y: 492, distance: 1438.2
click at [7, 480] on html "menu_book Browse the tutorials! [DOMAIN_NAME] The online gif editor Send Feedba…" at bounding box center [759, 240] width 1518 height 480
drag, startPoint x: 125, startPoint y: 470, endPoint x: 176, endPoint y: 471, distance: 51.0
click at [176, 471] on div "Image drag_handle drag_handle" at bounding box center [813, 466] width 1385 height 18
drag, startPoint x: 197, startPoint y: 465, endPoint x: 130, endPoint y: 464, distance: 67.0
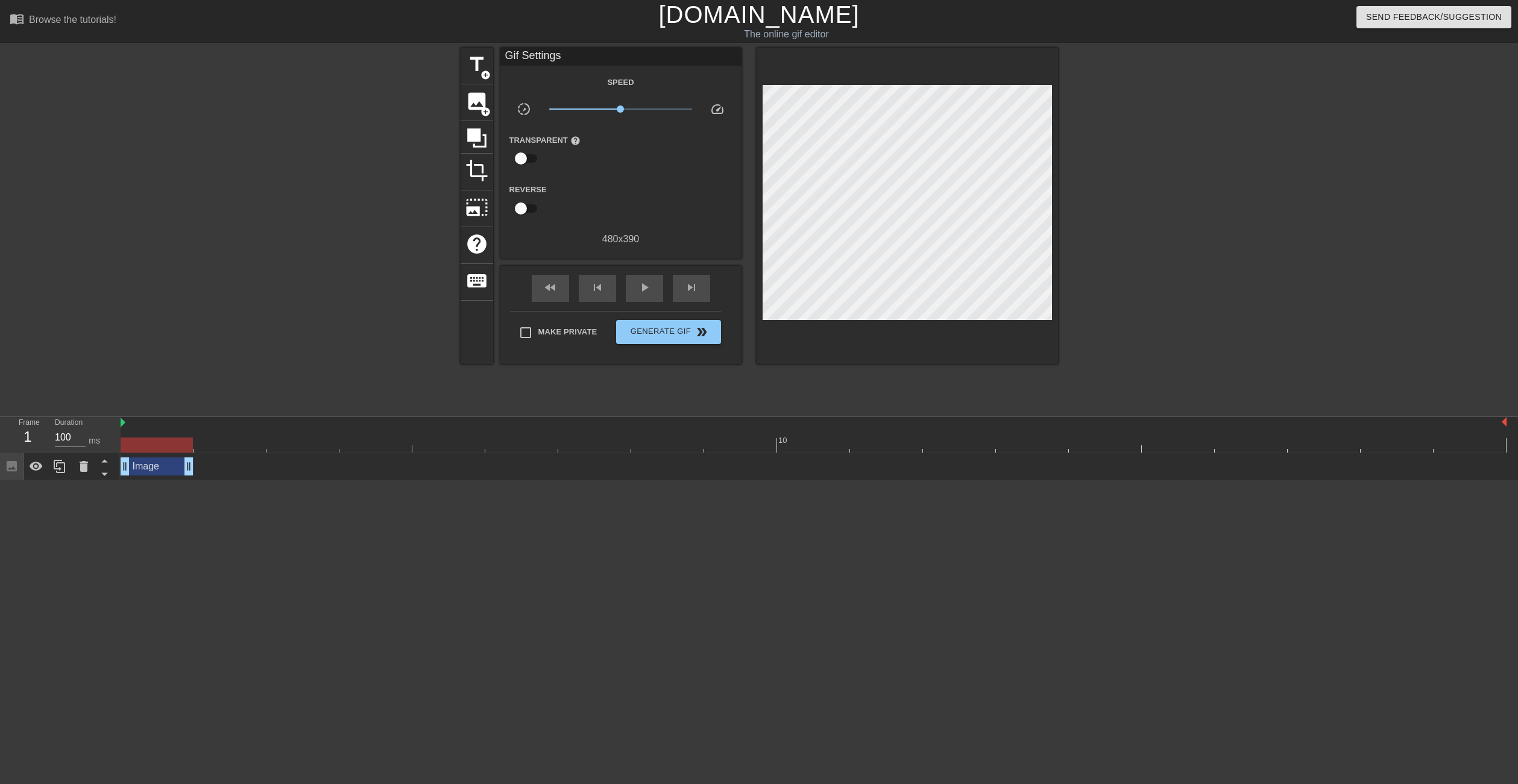
drag, startPoint x: 1501, startPoint y: 466, endPoint x: 193, endPoint y: 458, distance: 1308.0
click at [193, 458] on div "Image drag_handle drag_handle" at bounding box center [813, 466] width 1385 height 18
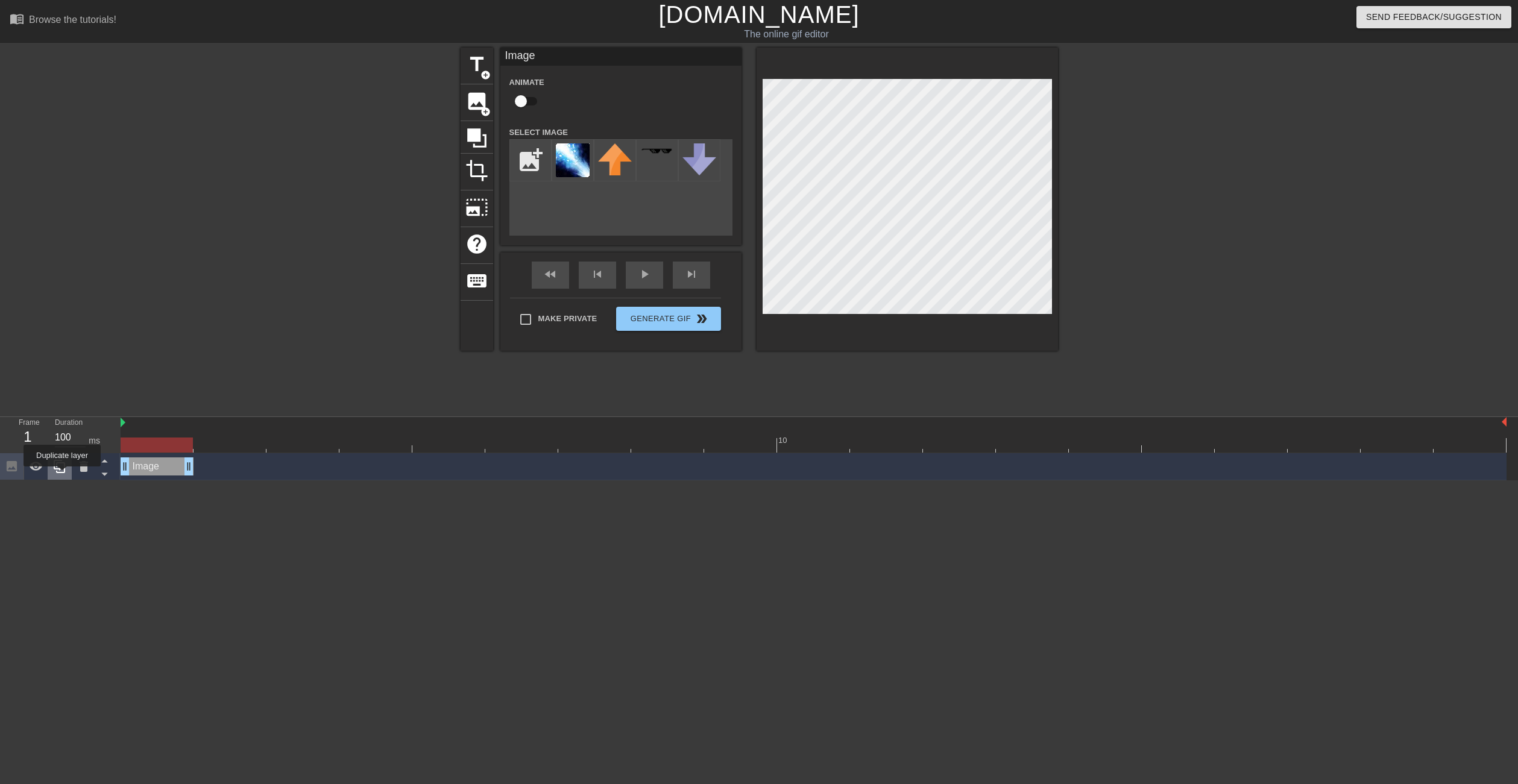
click at [62, 475] on div at bounding box center [60, 466] width 24 height 26
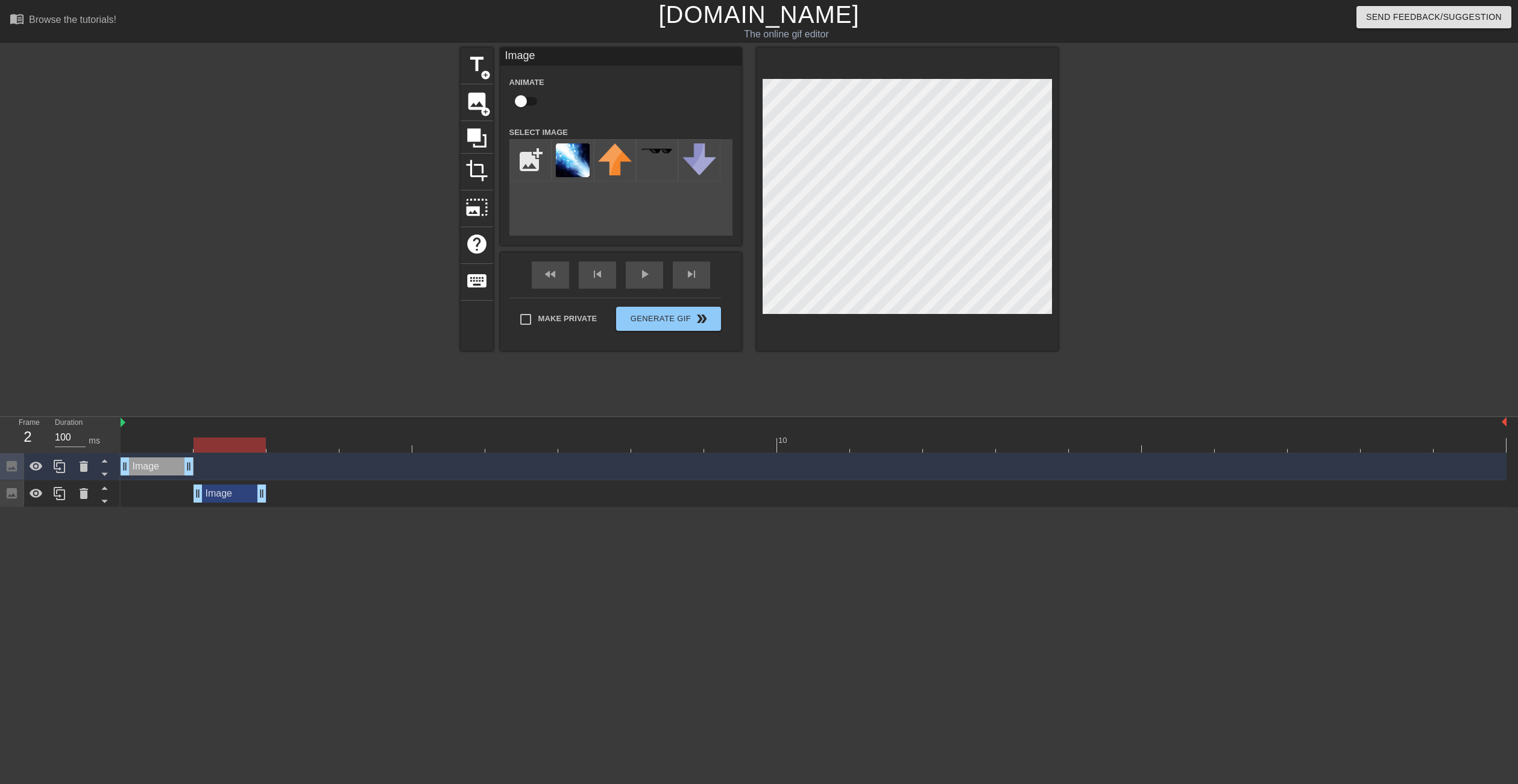
drag, startPoint x: 158, startPoint y: 491, endPoint x: 240, endPoint y: 498, distance: 82.3
click at [240, 498] on div "Image drag_handle drag_handle" at bounding box center [230, 493] width 73 height 18
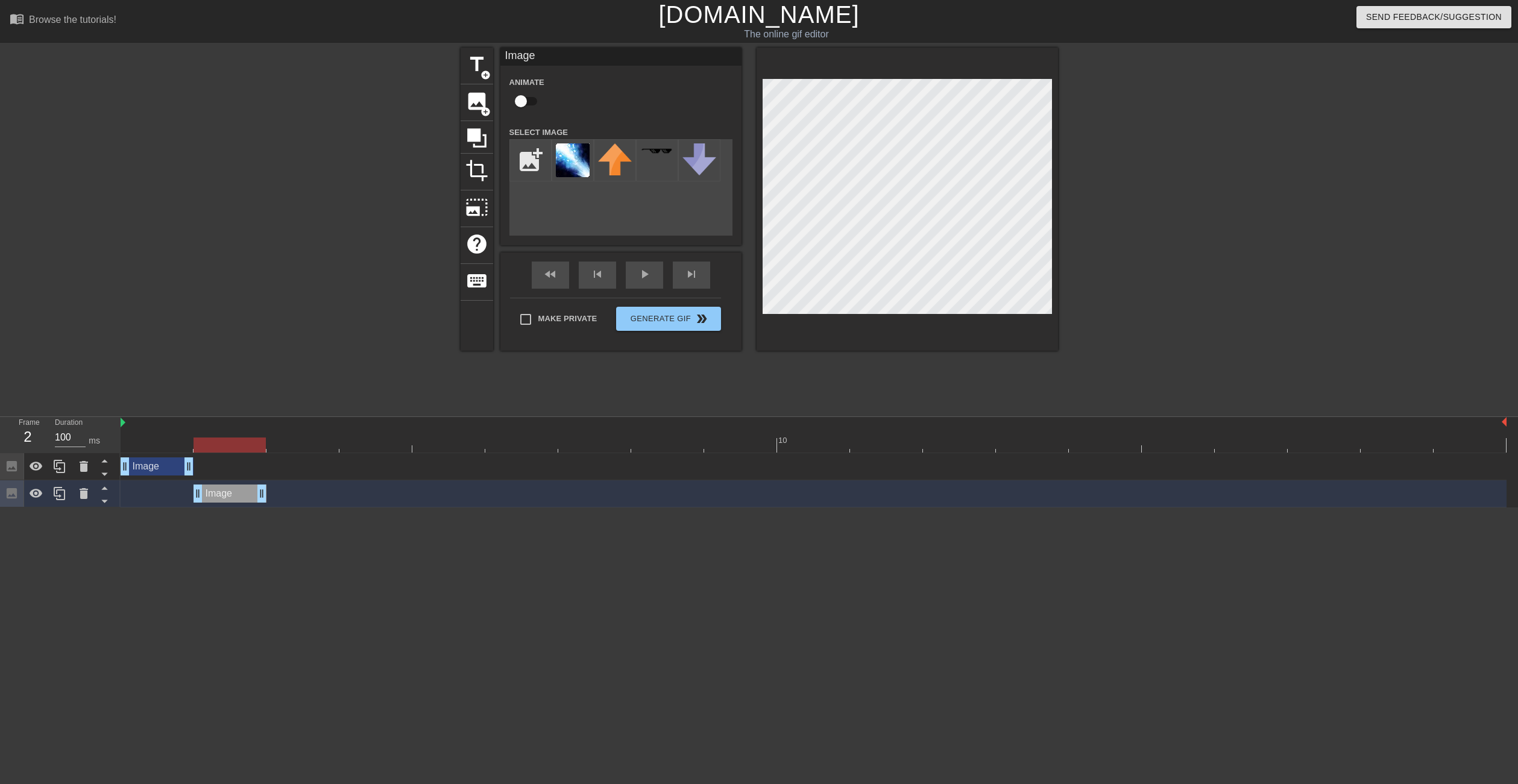
click at [876, 316] on div at bounding box center [907, 199] width 302 height 303
click at [63, 465] on icon at bounding box center [59, 466] width 14 height 14
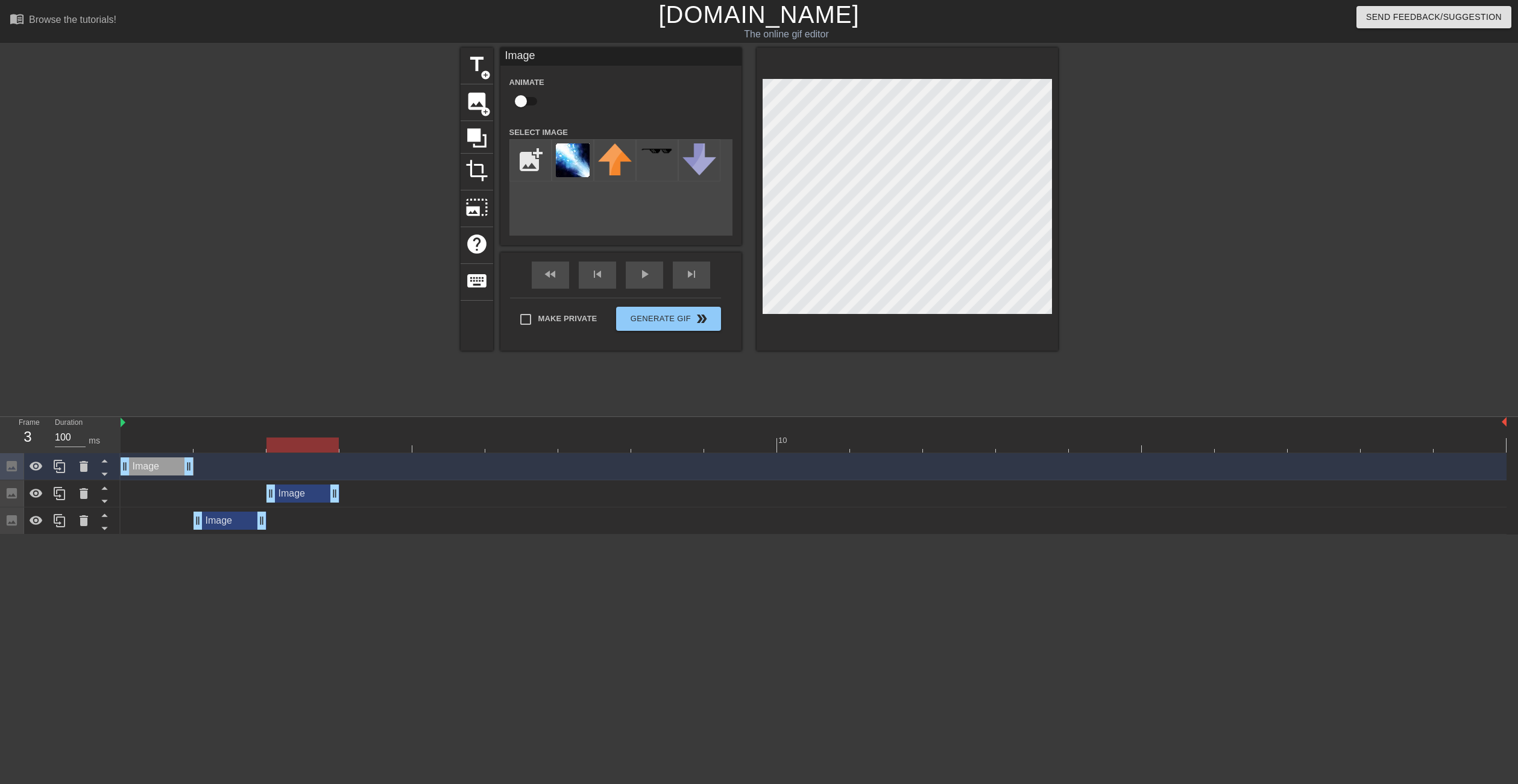
drag, startPoint x: 168, startPoint y: 494, endPoint x: 301, endPoint y: 491, distance: 133.0
click at [301, 491] on div "Image drag_handle drag_handle" at bounding box center [303, 493] width 73 height 18
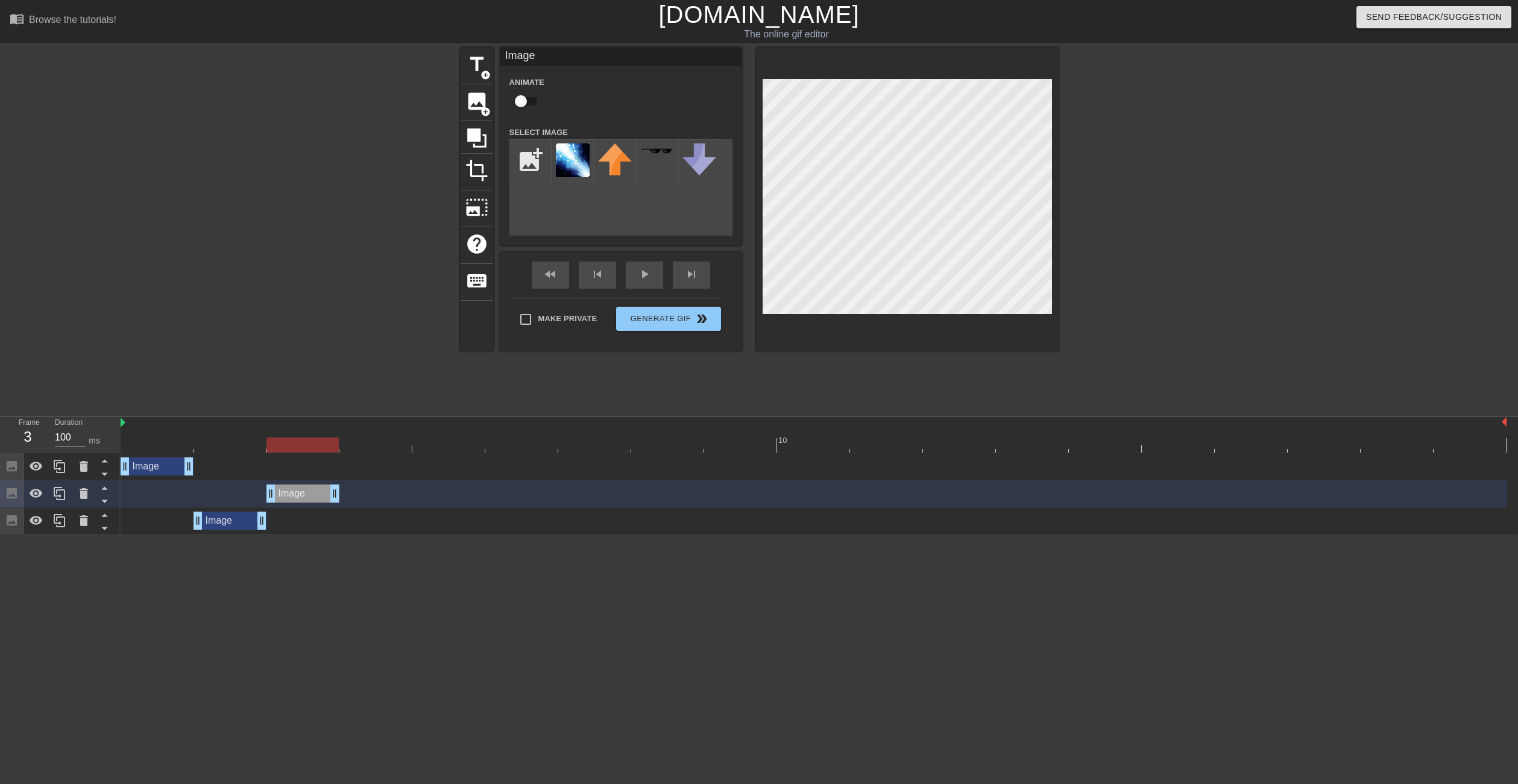
click at [322, 523] on div "Image drag_handle drag_handle" at bounding box center [813, 520] width 1385 height 18
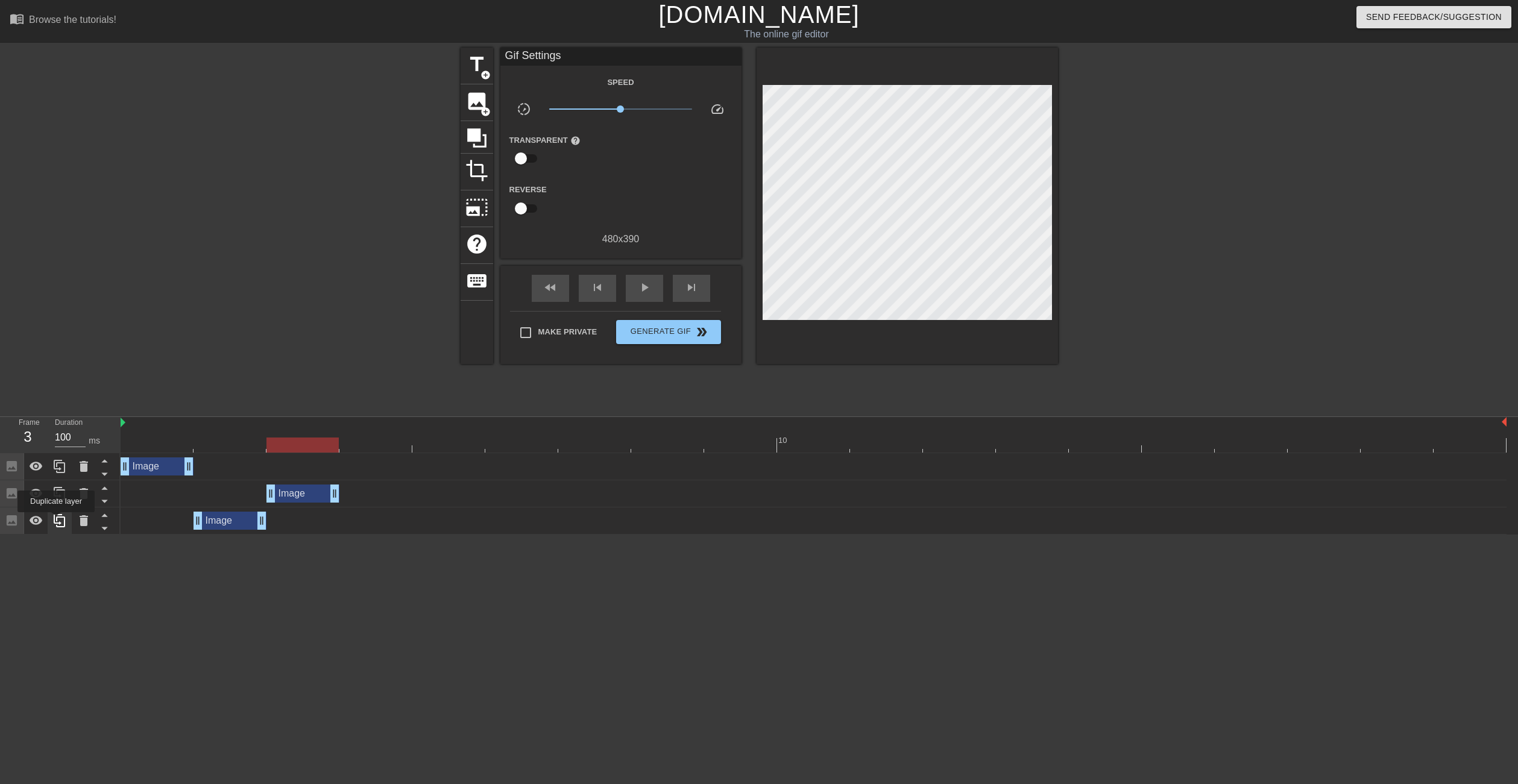
click at [56, 521] on icon at bounding box center [59, 520] width 14 height 14
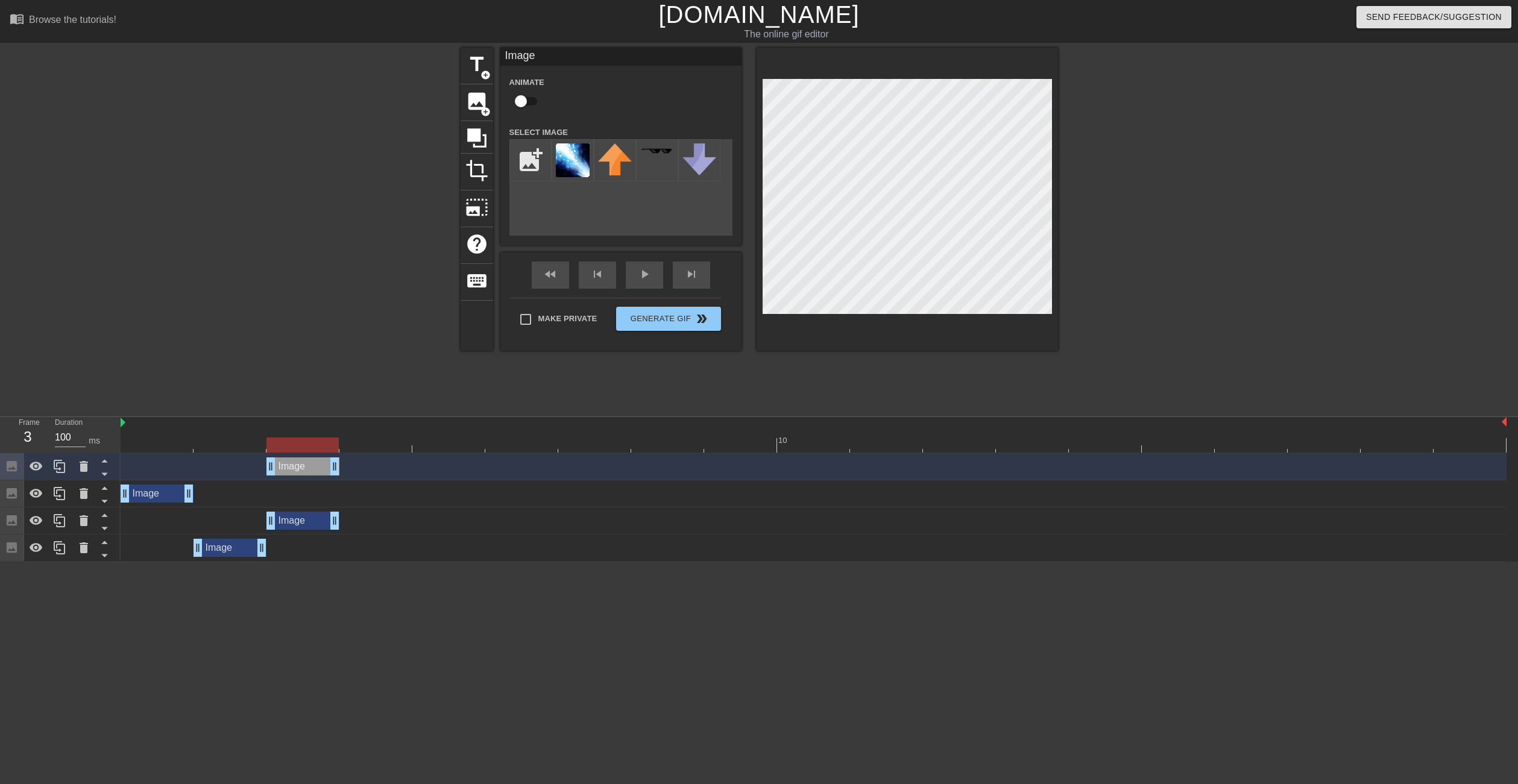
drag, startPoint x: 238, startPoint y: 468, endPoint x: 303, endPoint y: 468, distance: 65.0
click at [303, 468] on div "Image drag_handle drag_handle" at bounding box center [303, 466] width 73 height 18
drag, startPoint x: 303, startPoint y: 468, endPoint x: 306, endPoint y: 511, distance: 43.1
click at [295, 472] on div "Image drag_handle drag_handle" at bounding box center [303, 466] width 73 height 18
drag, startPoint x: 304, startPoint y: 520, endPoint x: 383, endPoint y: 521, distance: 79.0
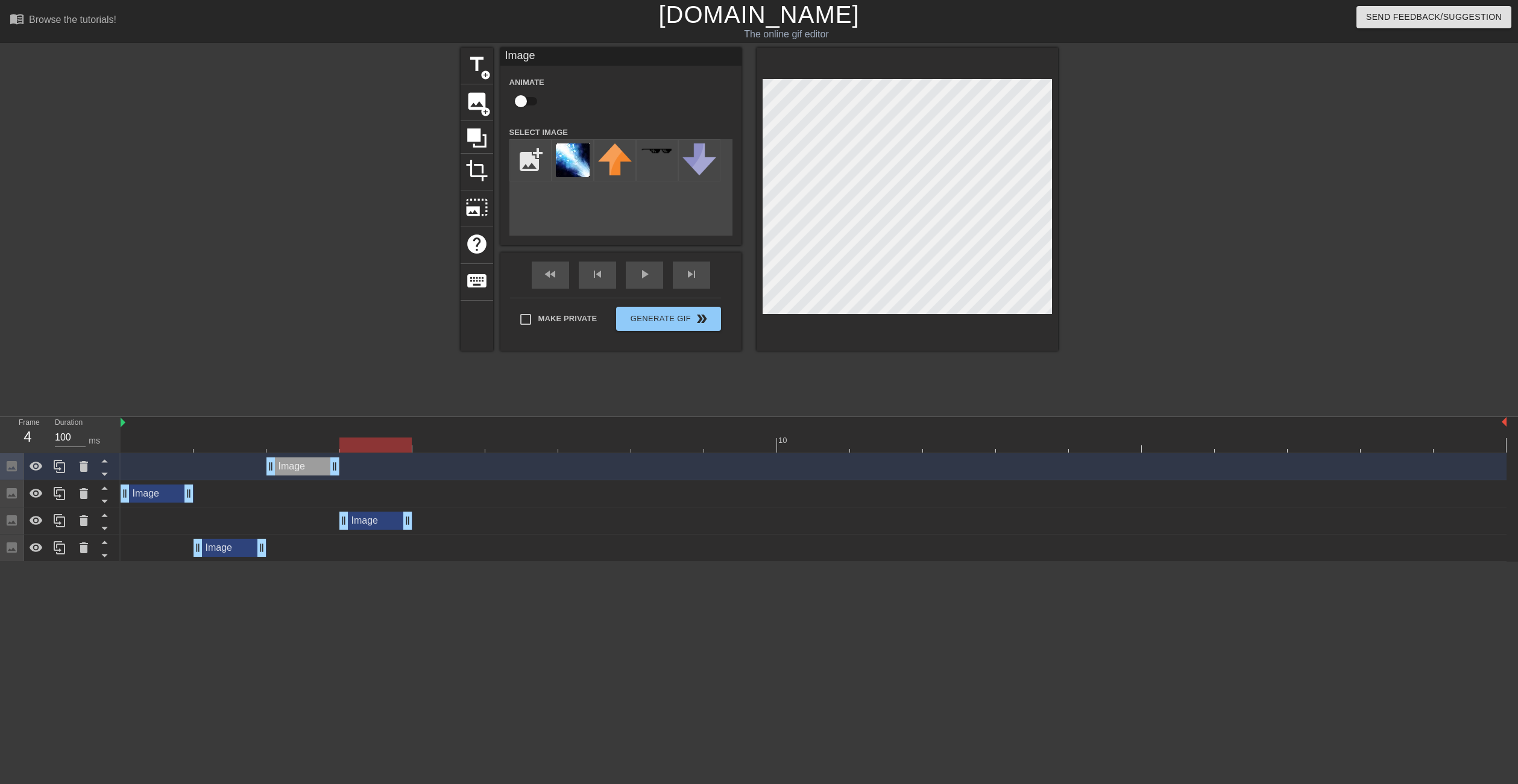
click at [383, 521] on div "Image drag_handle drag_handle" at bounding box center [376, 520] width 73 height 18
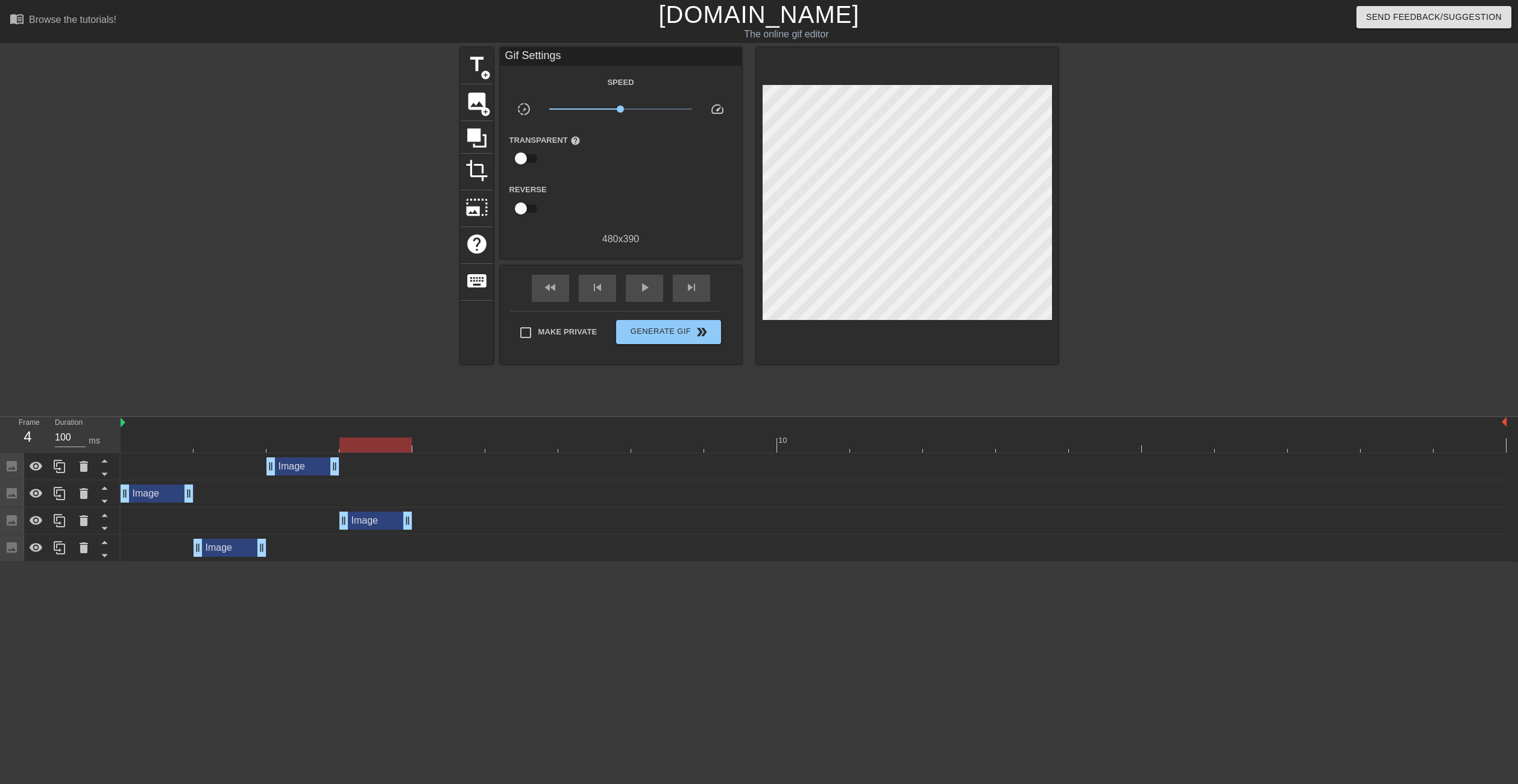
click at [462, 515] on div "Image drag_handle drag_handle" at bounding box center [813, 520] width 1385 height 18
click at [436, 515] on div "Image drag_handle drag_handle" at bounding box center [813, 520] width 1385 height 18
drag, startPoint x: 409, startPoint y: 518, endPoint x: 431, endPoint y: 520, distance: 22.1
click at [431, 520] on div "Image drag_handle drag_handle" at bounding box center [813, 520] width 1385 height 18
click at [228, 515] on div "Image drag_handle drag_handle" at bounding box center [813, 520] width 1385 height 18
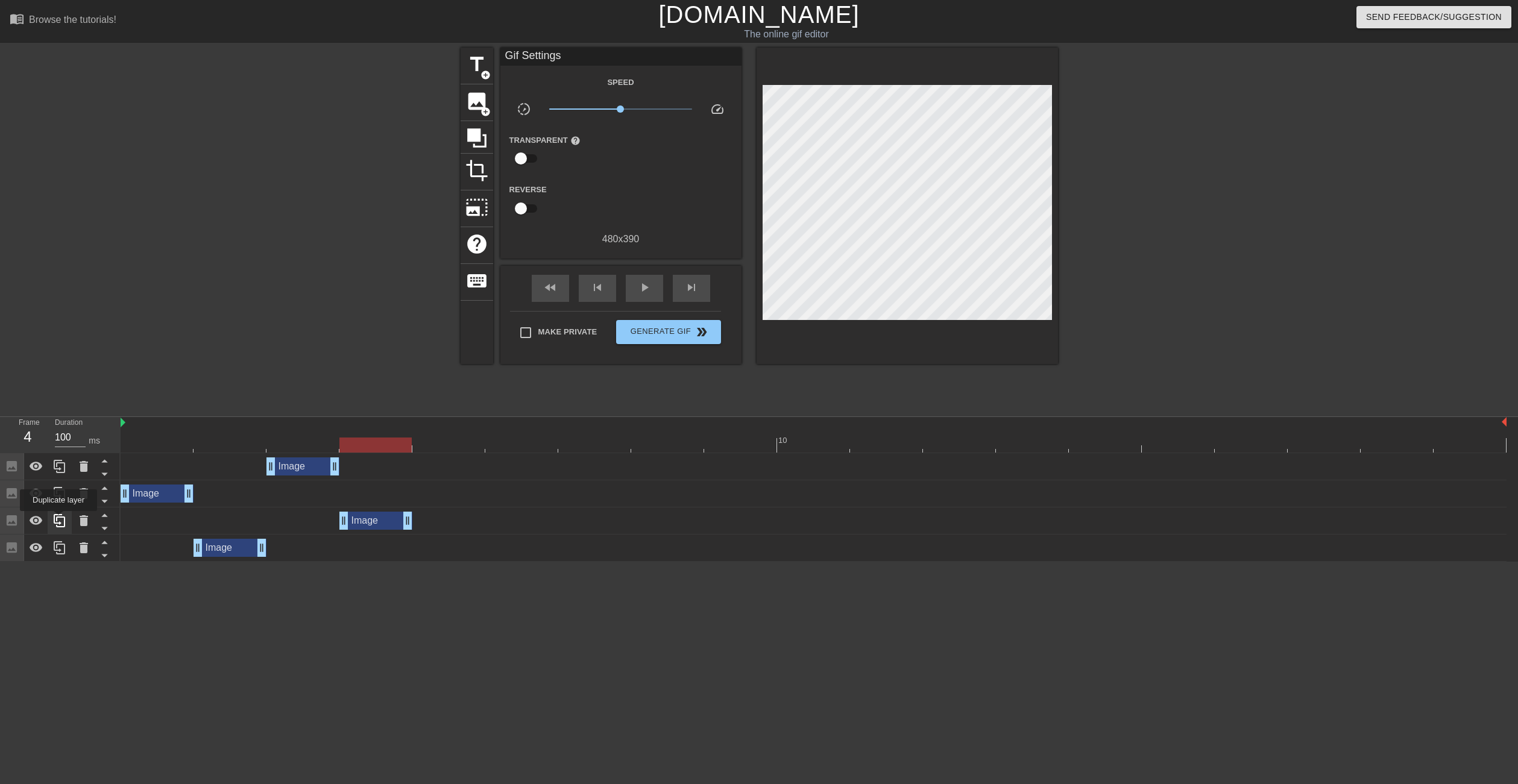
click at [59, 520] on icon at bounding box center [59, 520] width 14 height 14
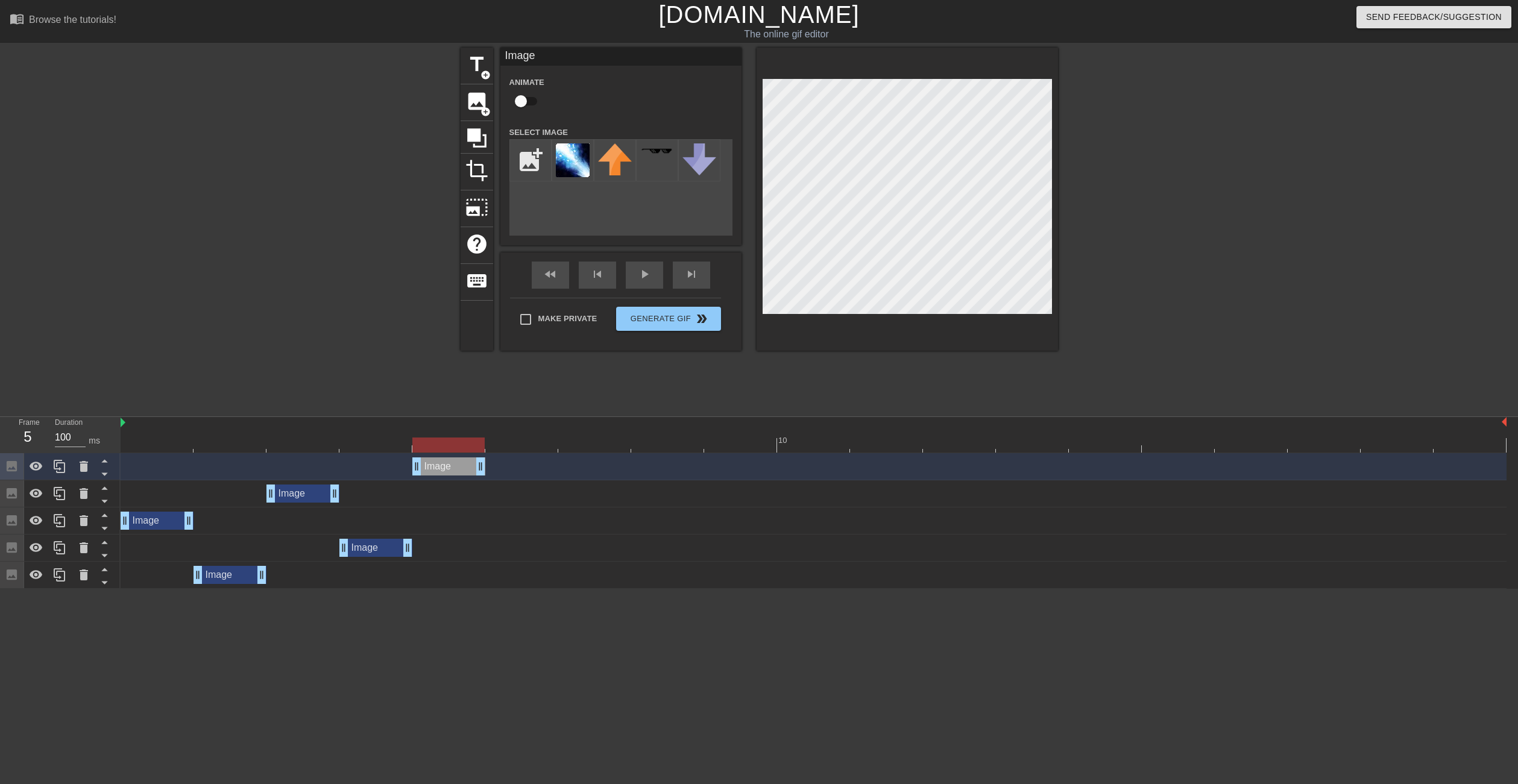
drag, startPoint x: 360, startPoint y: 458, endPoint x: 446, endPoint y: 457, distance: 86.0
click at [446, 457] on div "Image drag_handle drag_handle" at bounding box center [813, 466] width 1385 height 27
drag, startPoint x: 458, startPoint y: 470, endPoint x: 527, endPoint y: 470, distance: 69.0
click at [485, 470] on div "Image drag_handle drag_handle" at bounding box center [448, 466] width 73 height 18
drag, startPoint x: 526, startPoint y: 469, endPoint x: 472, endPoint y: 472, distance: 54.1
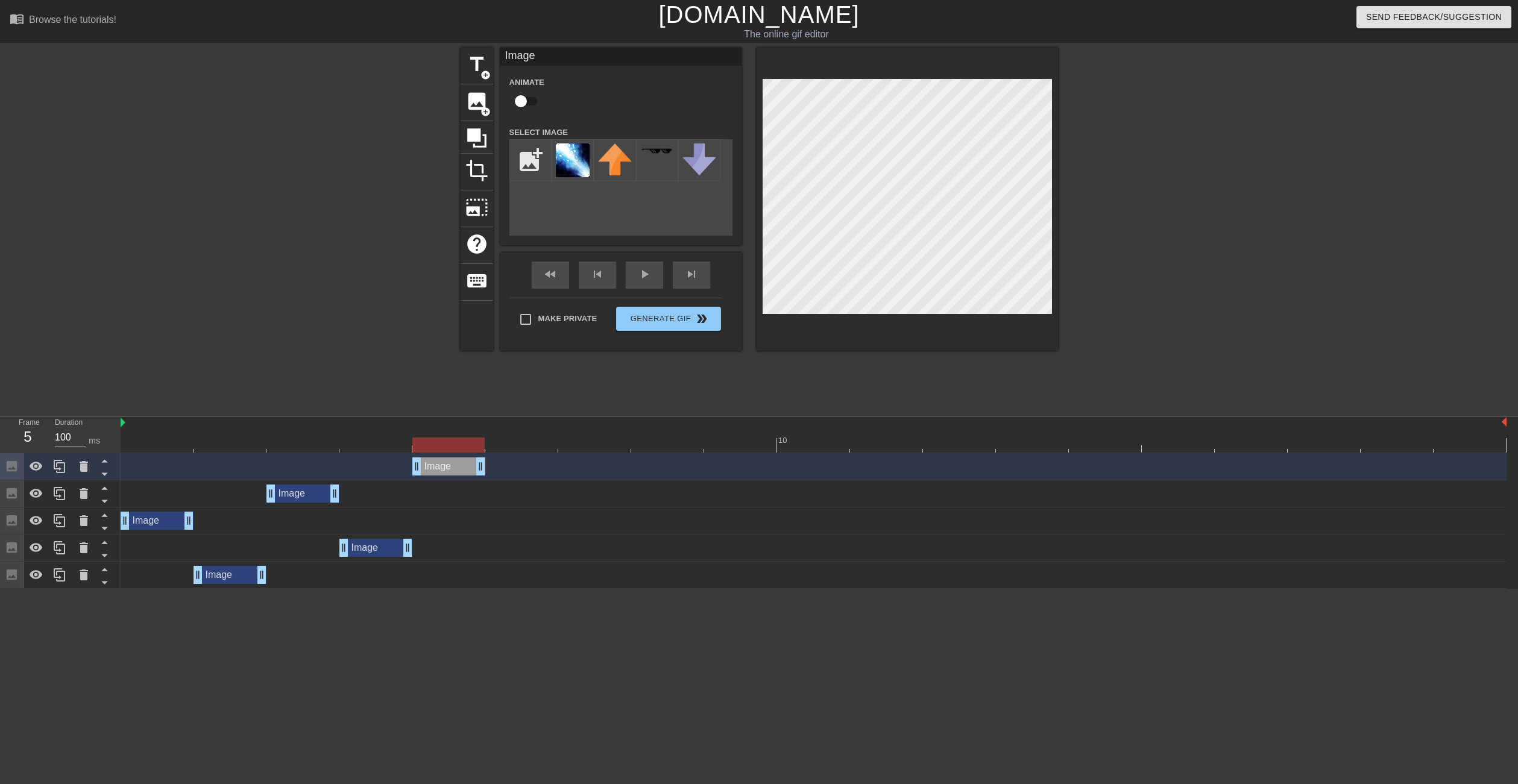
click at [472, 472] on div "Image drag_handle drag_handle" at bounding box center [448, 466] width 73 height 18
click at [51, 465] on div at bounding box center [60, 466] width 24 height 26
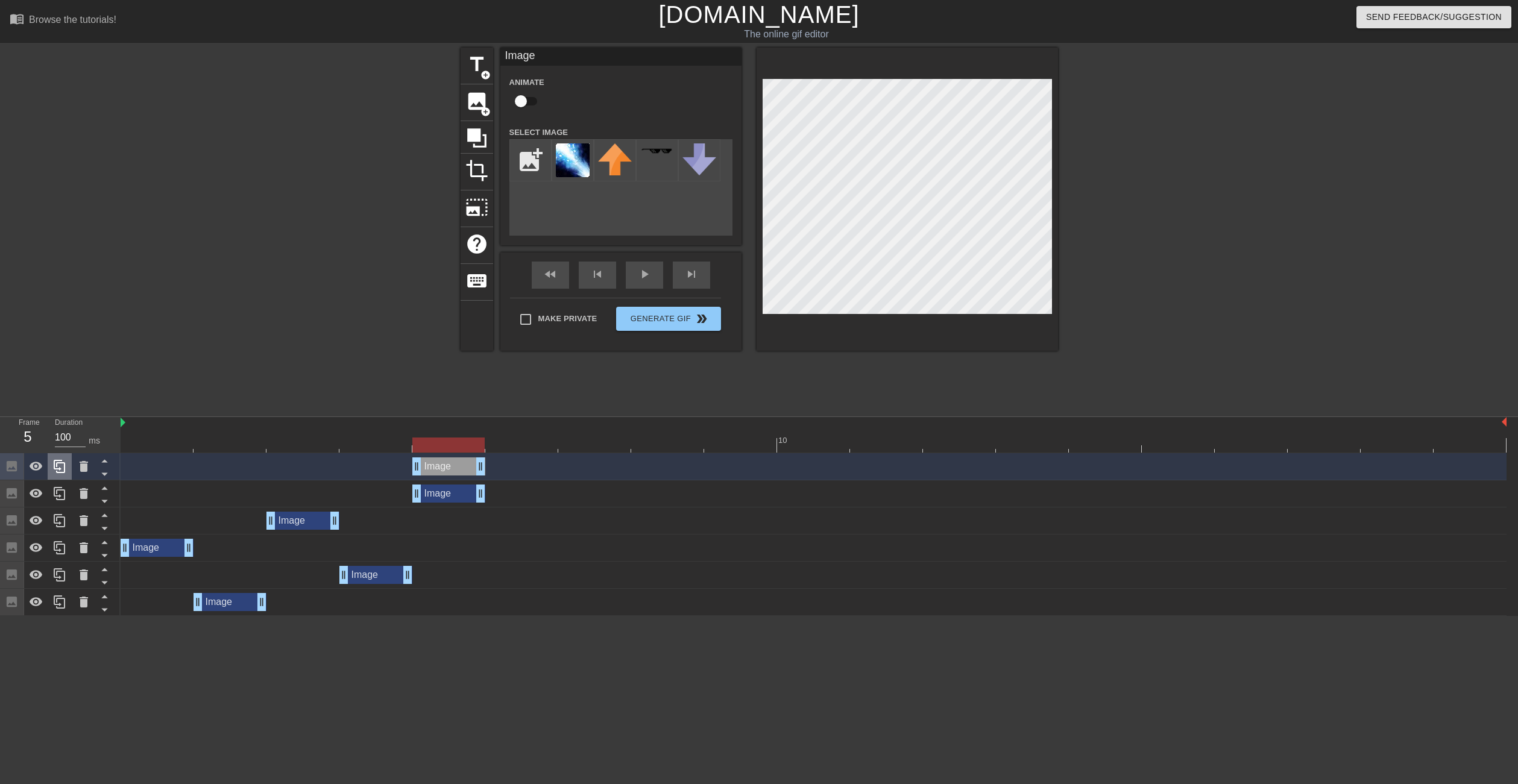
click at [63, 470] on icon at bounding box center [59, 466] width 14 height 14
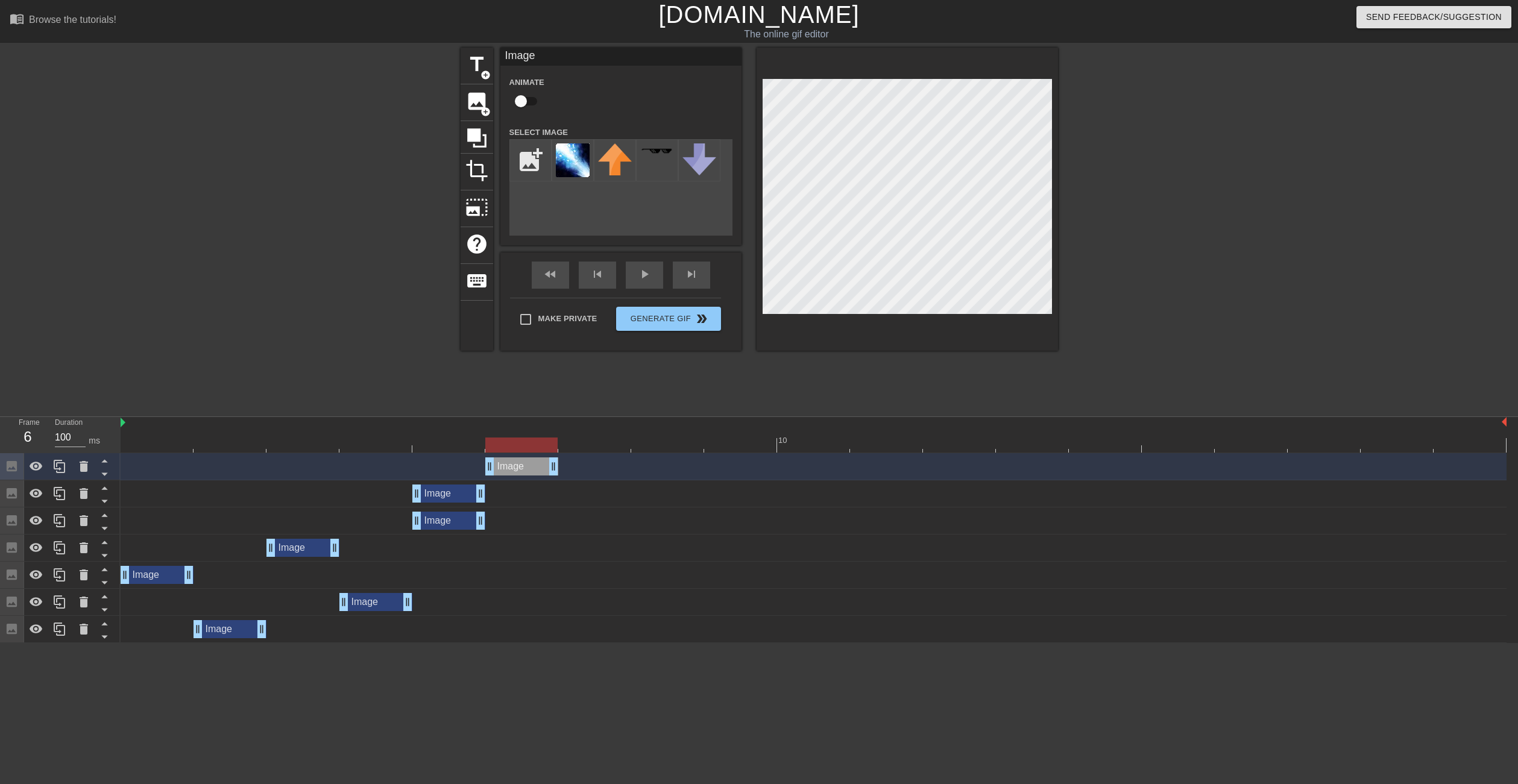
drag, startPoint x: 456, startPoint y: 468, endPoint x: 542, endPoint y: 464, distance: 86.1
click at [542, 464] on div "Image drag_handle drag_handle" at bounding box center [522, 466] width 73 height 18
drag, startPoint x: 454, startPoint y: 498, endPoint x: 508, endPoint y: 497, distance: 54.0
click at [508, 497] on div "Image drag_handle drag_handle" at bounding box center [522, 493] width 73 height 18
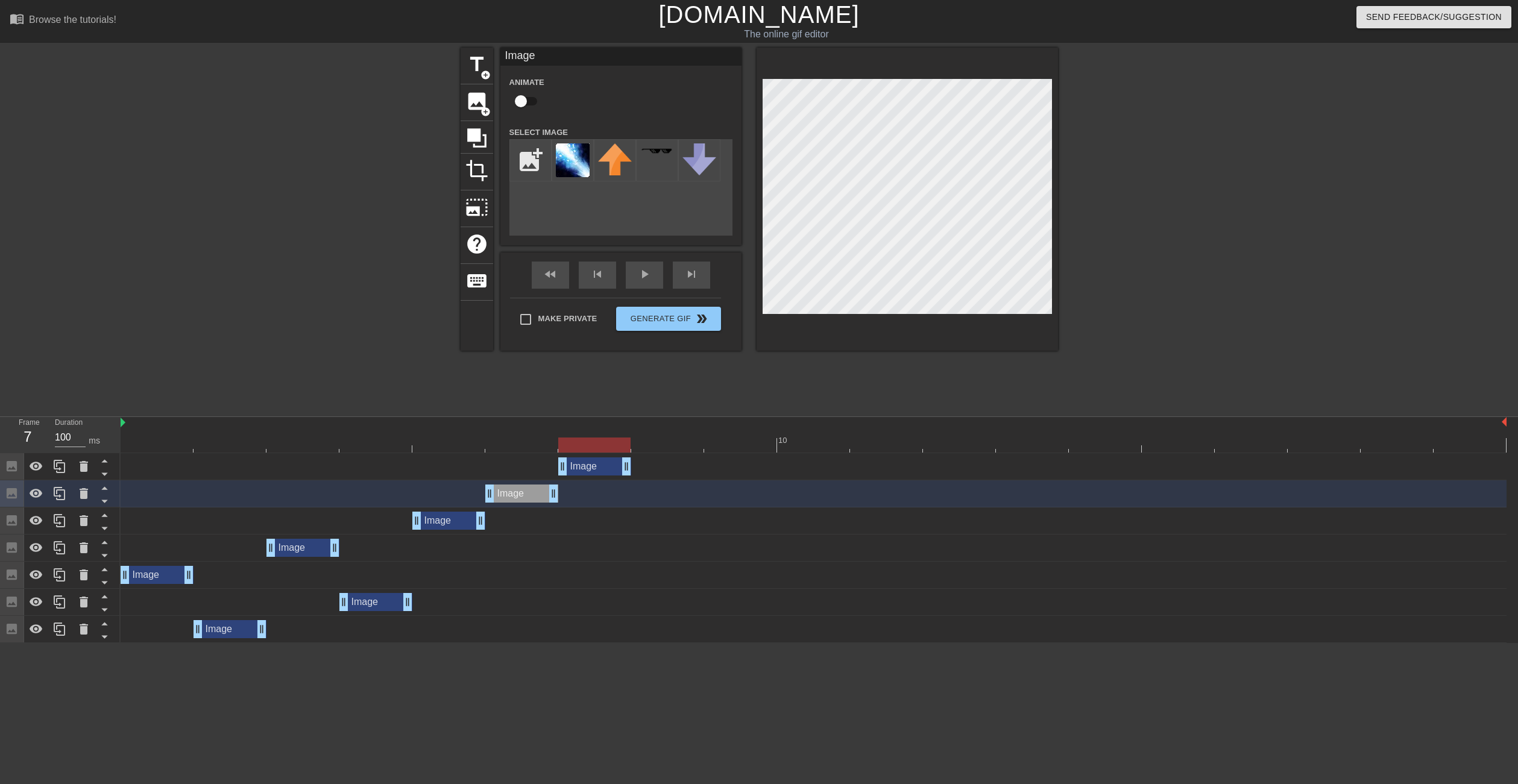
drag, startPoint x: 514, startPoint y: 462, endPoint x: 568, endPoint y: 463, distance: 54.0
click at [568, 463] on div "Image drag_handle drag_handle" at bounding box center [594, 466] width 73 height 18
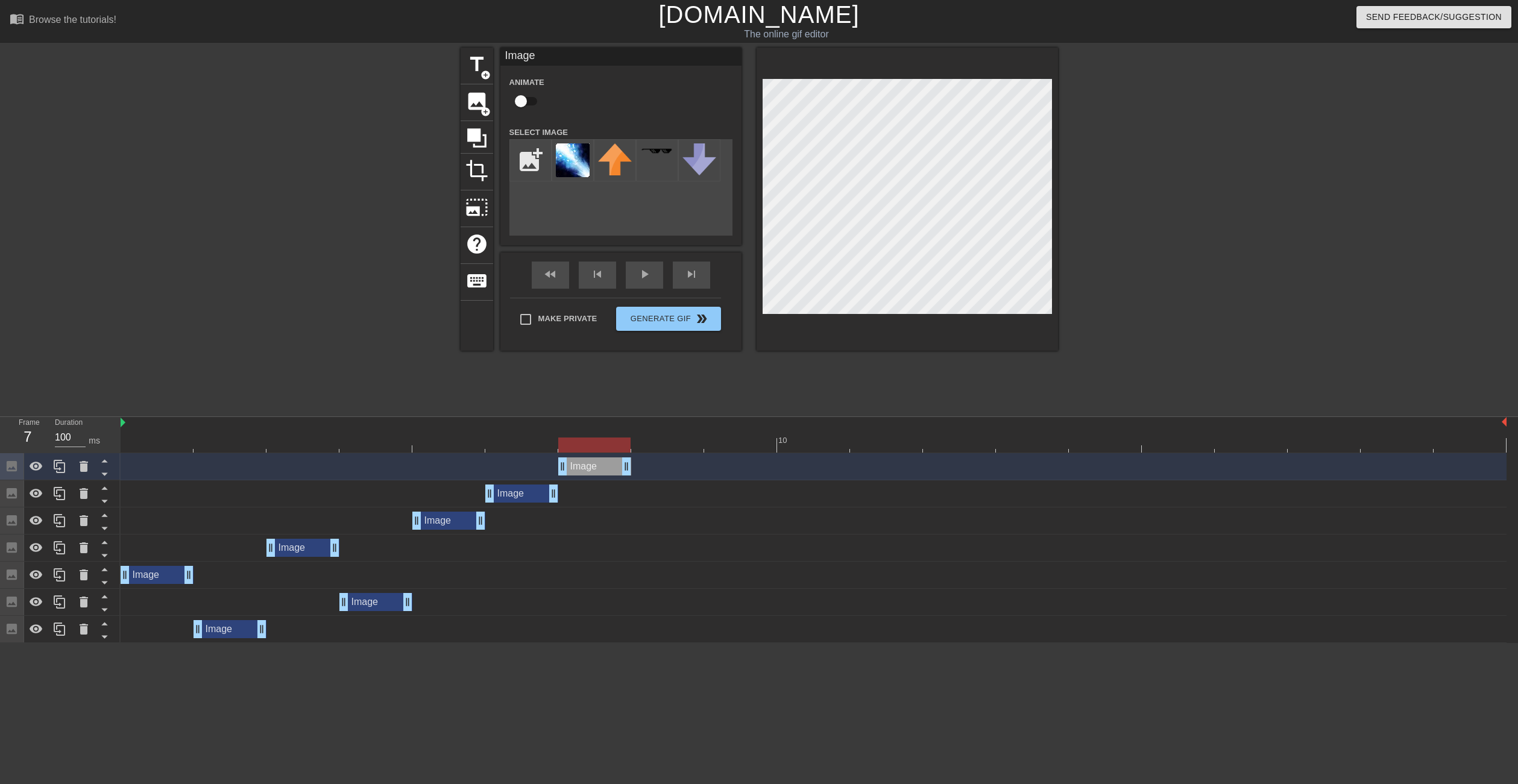
click at [881, 317] on div at bounding box center [907, 199] width 302 height 303
click at [81, 472] on icon at bounding box center [83, 466] width 14 height 14
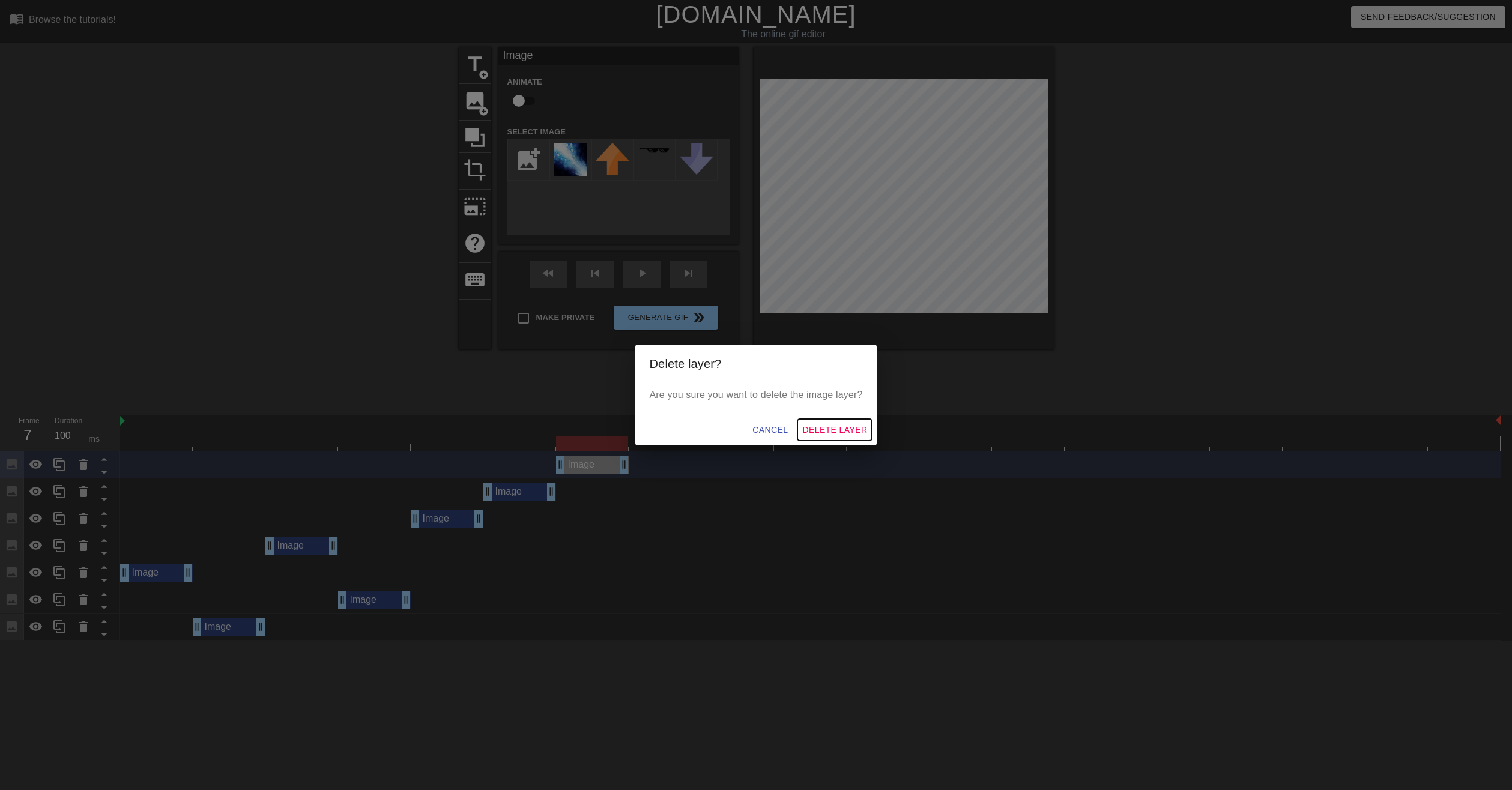
click at [839, 430] on span "Delete Layer" at bounding box center [834, 430] width 65 height 15
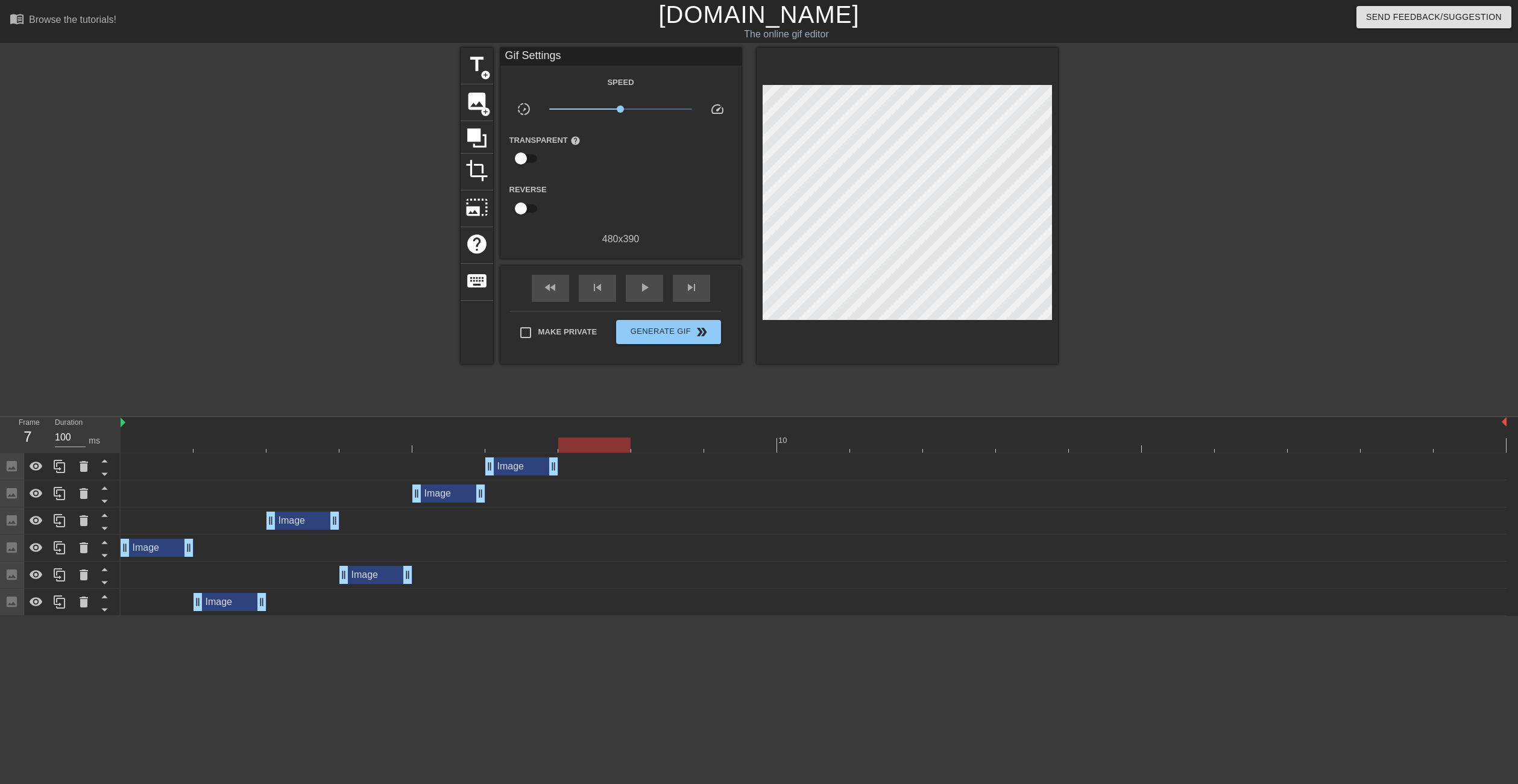
click at [214, 523] on div "Image drag_handle drag_handle" at bounding box center [813, 520] width 1385 height 18
drag, startPoint x: 225, startPoint y: 522, endPoint x: 138, endPoint y: 526, distance: 87.1
click at [222, 522] on div "Image drag_handle drag_handle" at bounding box center [813, 520] width 1385 height 18
click at [127, 526] on div "Image drag_handle drag_handle" at bounding box center [813, 520] width 1385 height 18
click at [313, 522] on div "Image drag_handle drag_handle" at bounding box center [303, 520] width 73 height 18
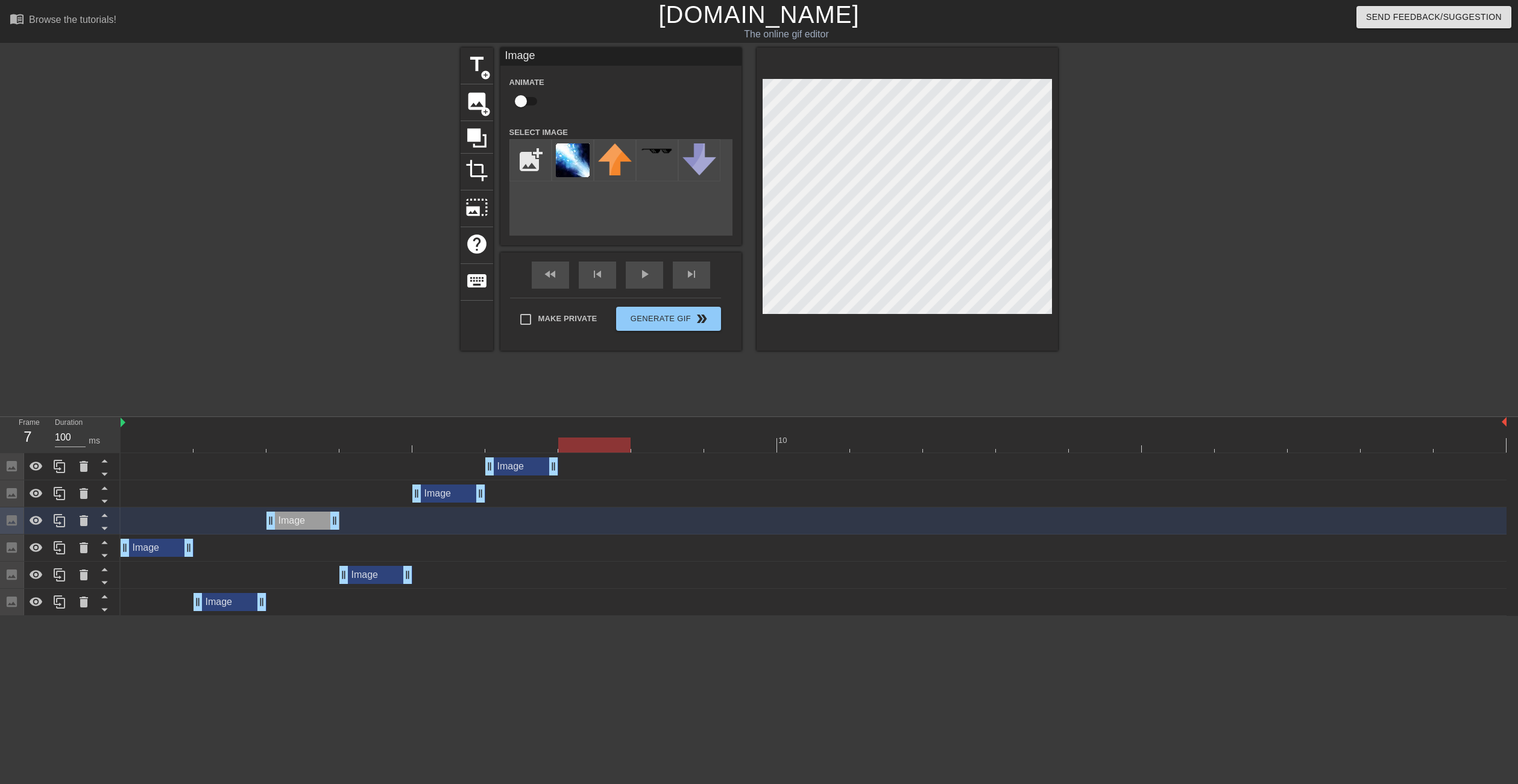
click at [307, 522] on div "Image drag_handle drag_handle" at bounding box center [303, 520] width 73 height 18
click at [383, 515] on div "Image drag_handle drag_handle" at bounding box center [813, 520] width 1385 height 18
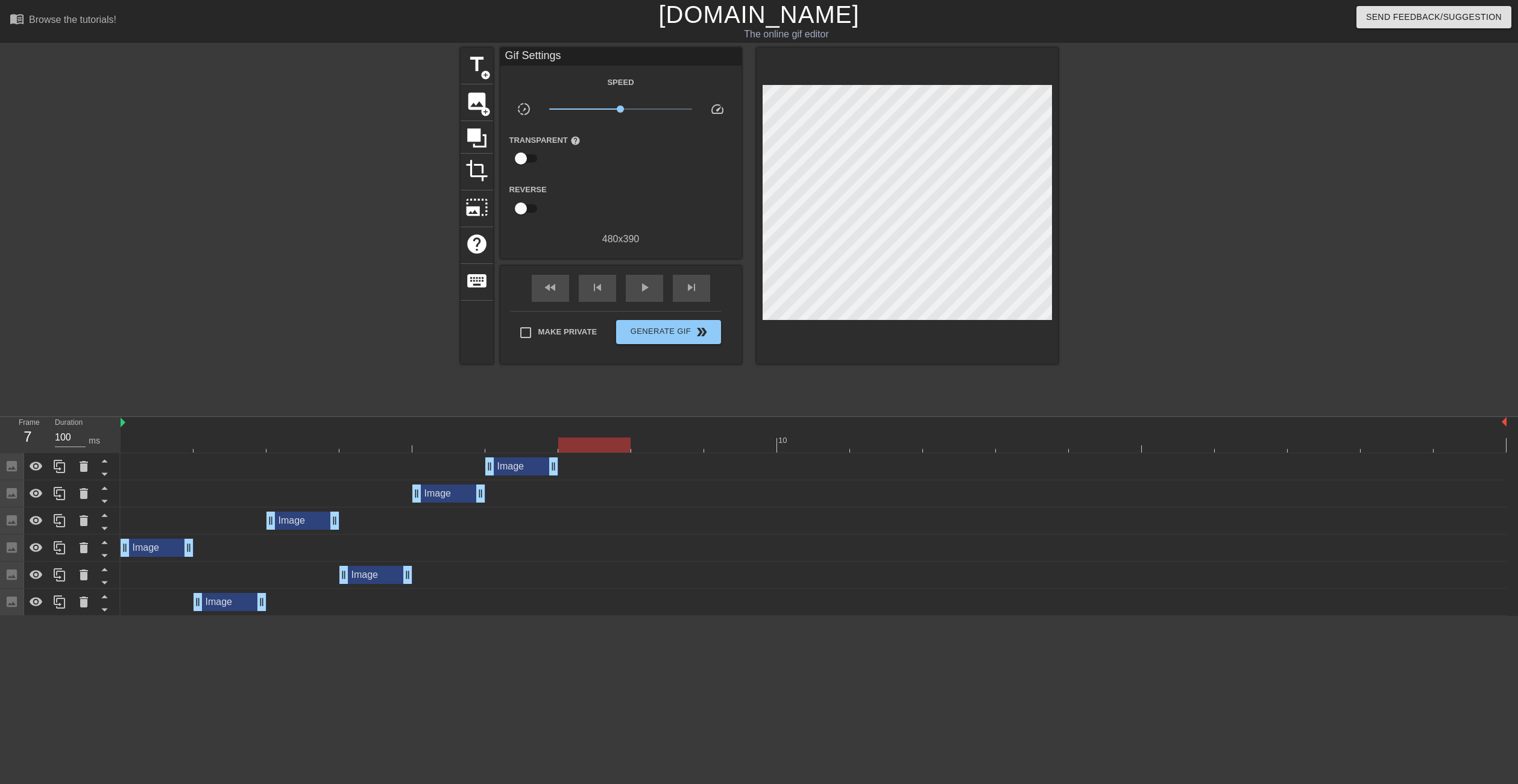
click at [491, 520] on div "Image drag_handle drag_handle" at bounding box center [813, 520] width 1385 height 18
click at [460, 451] on div at bounding box center [813, 445] width 1385 height 15
click at [582, 442] on div at bounding box center [813, 445] width 1385 height 15
click at [429, 447] on div at bounding box center [813, 445] width 1385 height 15
drag, startPoint x: 378, startPoint y: 451, endPoint x: 356, endPoint y: 450, distance: 22.0
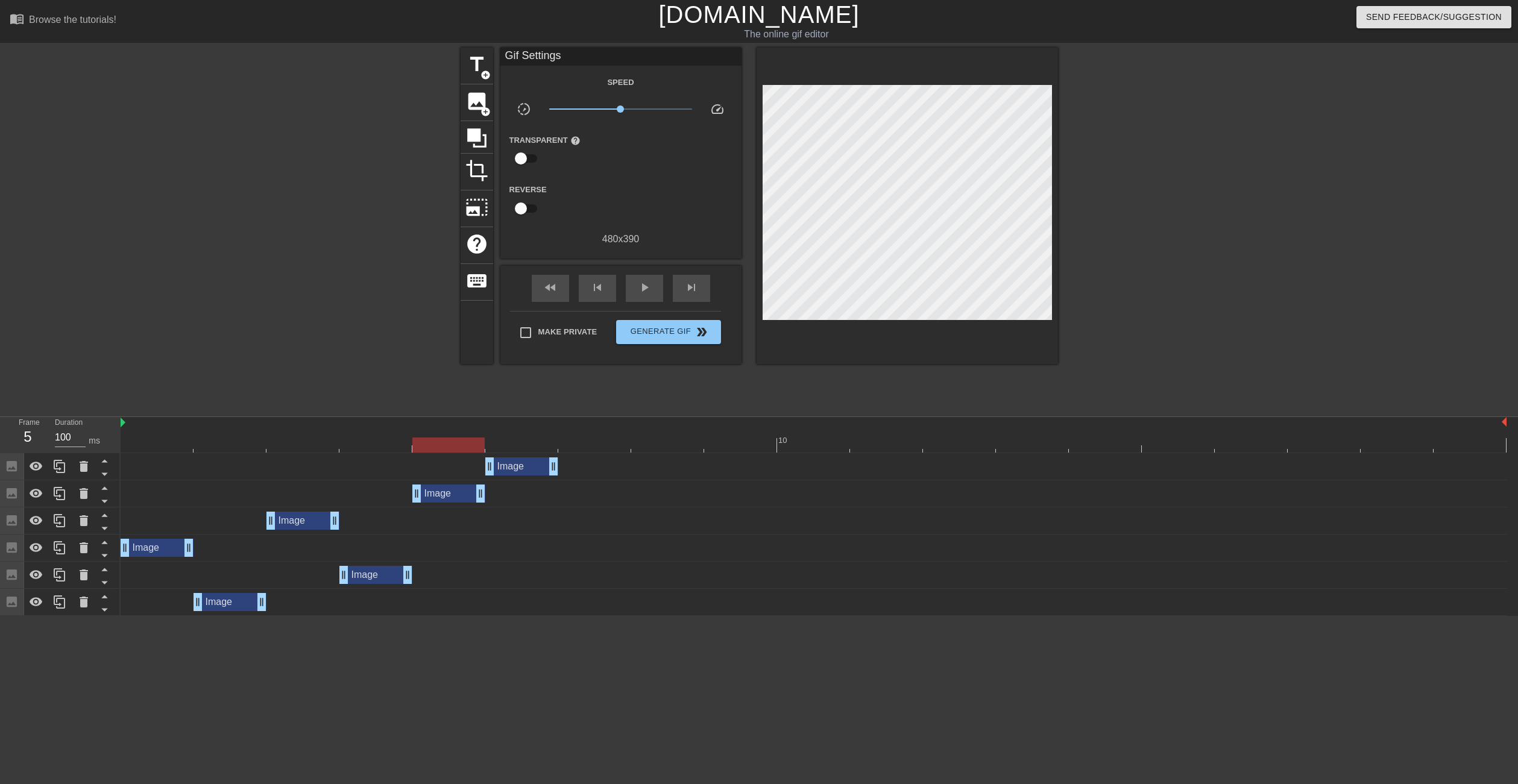
click at [374, 451] on div at bounding box center [813, 445] width 1385 height 15
click at [345, 448] on div at bounding box center [375, 445] width 72 height 15
click at [310, 453] on div "Image drag_handle drag_handle" at bounding box center [813, 466] width 1385 height 27
click at [308, 448] on div at bounding box center [813, 445] width 1385 height 15
click at [61, 518] on icon at bounding box center [59, 521] width 11 height 13
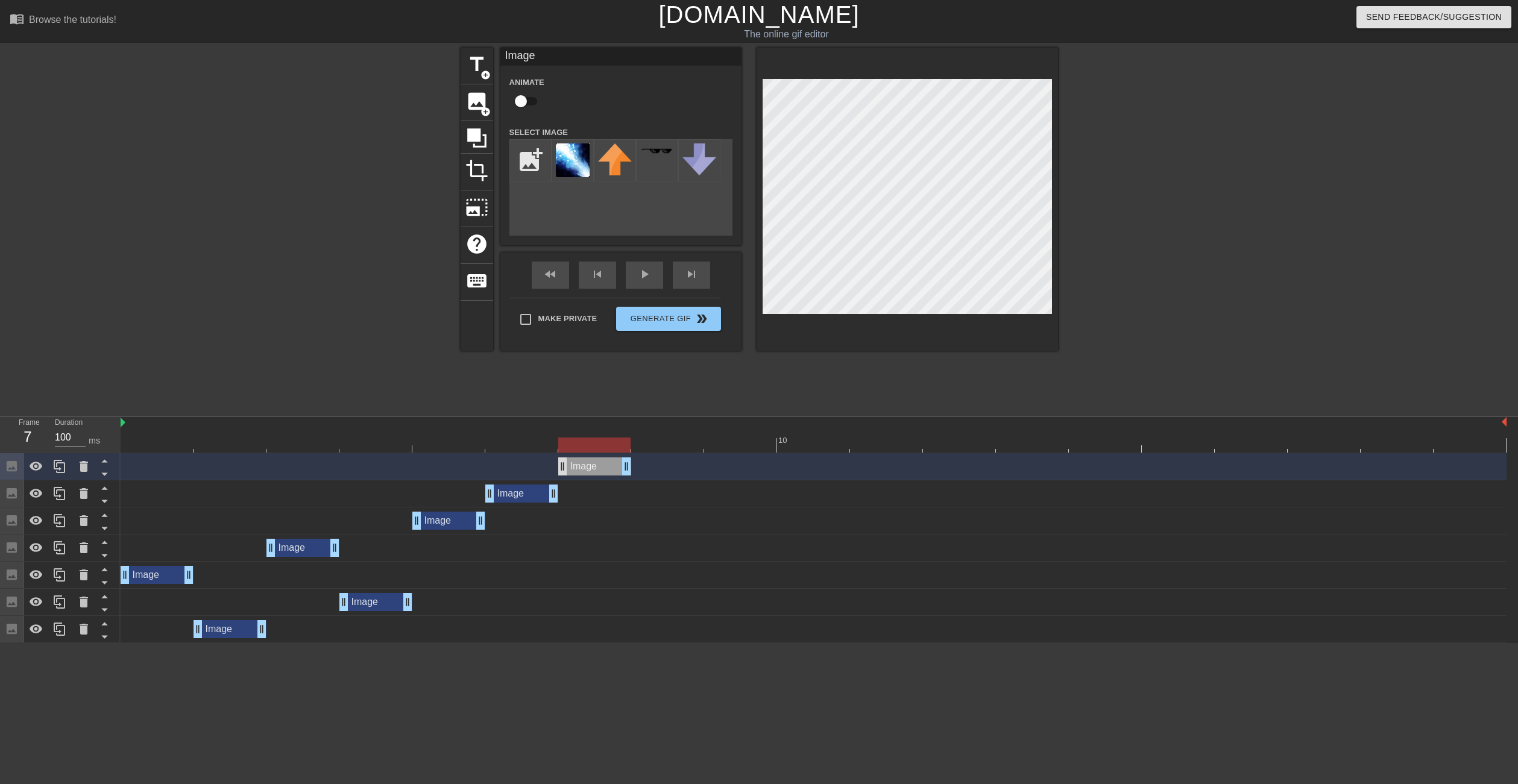
drag, startPoint x: 298, startPoint y: 469, endPoint x: 567, endPoint y: 460, distance: 269.2
click at [567, 460] on div "Image drag_handle drag_handle" at bounding box center [594, 466] width 73 height 18
drag, startPoint x: 601, startPoint y: 468, endPoint x: 658, endPoint y: 466, distance: 57.0
click at [658, 466] on div "Image drag_handle drag_handle" at bounding box center [667, 466] width 73 height 18
drag, startPoint x: 659, startPoint y: 466, endPoint x: 446, endPoint y: 469, distance: 213.0
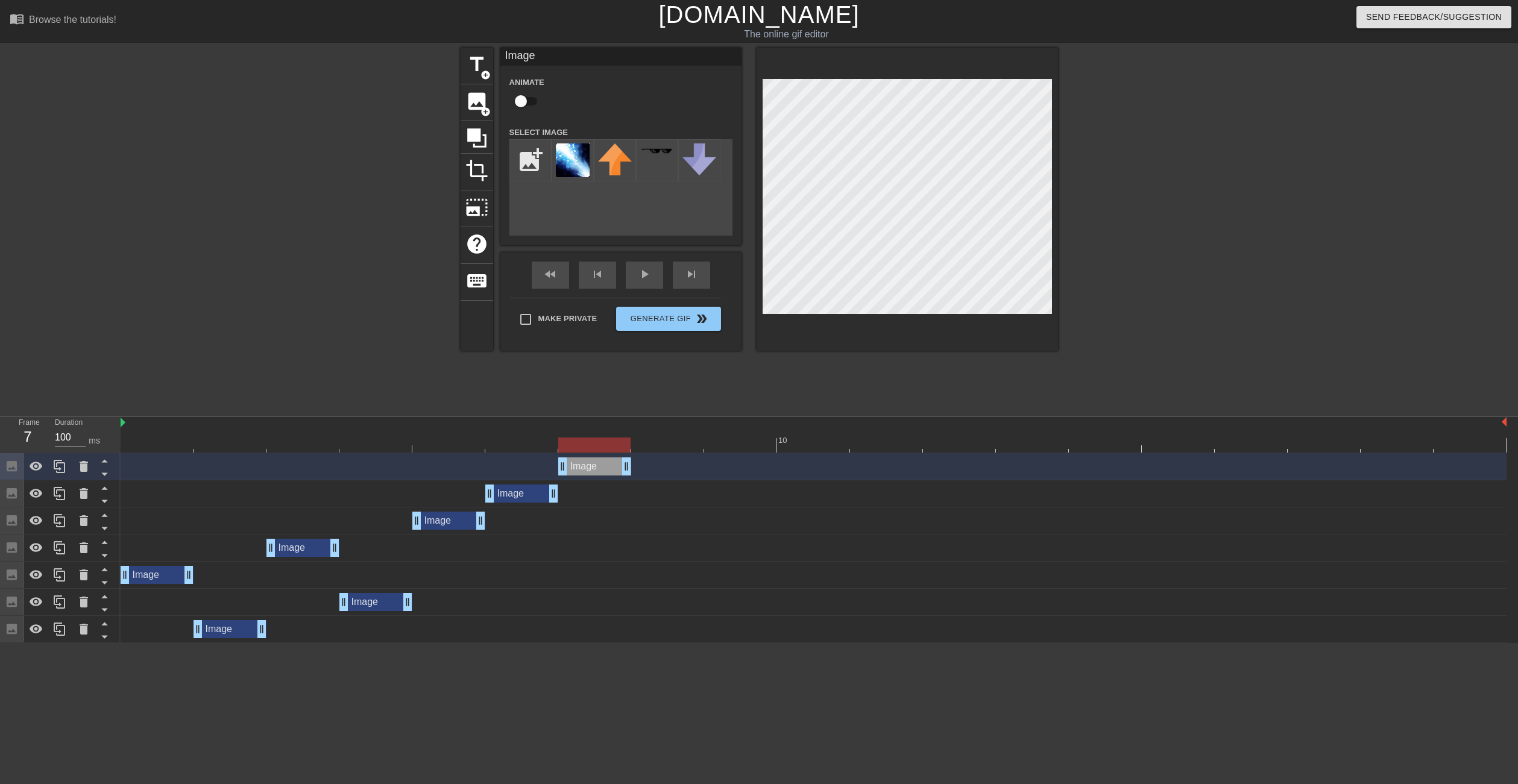
click at [590, 470] on div "Image drag_handle drag_handle" at bounding box center [594, 466] width 73 height 18
click at [61, 471] on icon at bounding box center [59, 466] width 14 height 14
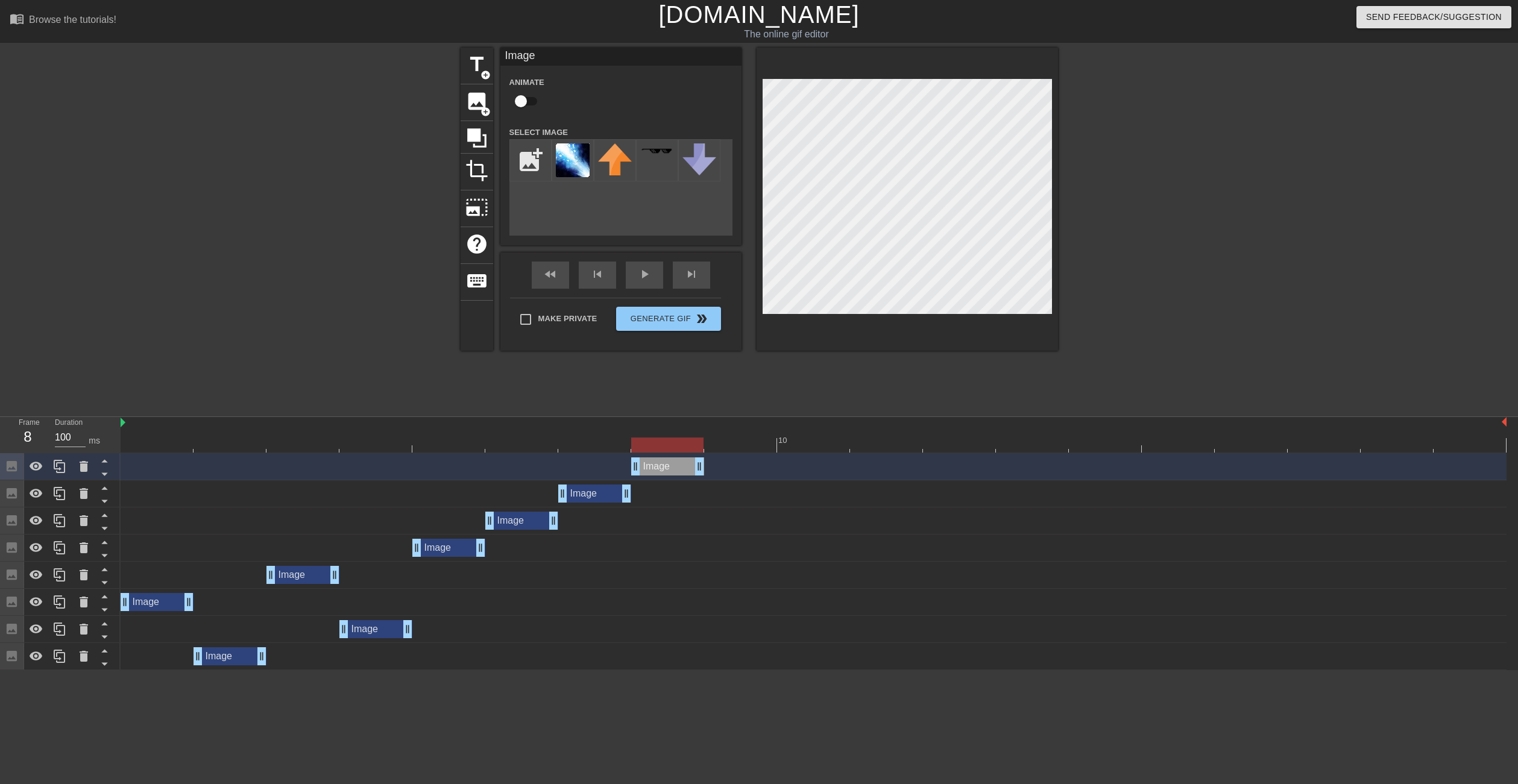
drag, startPoint x: 585, startPoint y: 469, endPoint x: 683, endPoint y: 471, distance: 98.0
click at [683, 471] on div "Image drag_handle drag_handle" at bounding box center [667, 466] width 73 height 18
click at [612, 439] on div at bounding box center [813, 445] width 1385 height 15
click at [525, 441] on div at bounding box center [813, 445] width 1385 height 15
click at [60, 522] on icon at bounding box center [59, 520] width 14 height 14
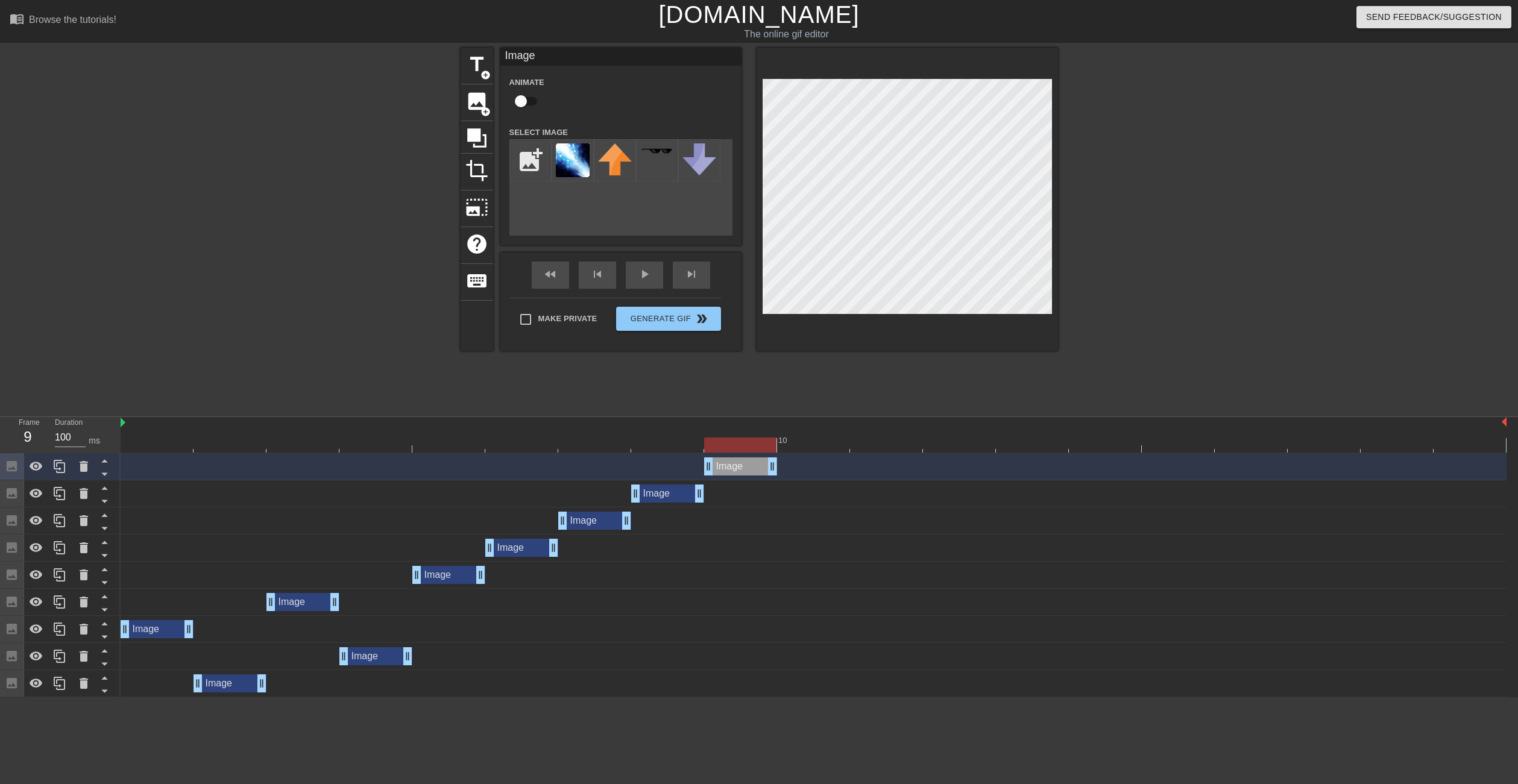
drag, startPoint x: 525, startPoint y: 466, endPoint x: 738, endPoint y: 465, distance: 213.0
click at [738, 465] on div "Image drag_handle drag_handle" at bounding box center [740, 466] width 73 height 18
click at [528, 443] on div at bounding box center [813, 445] width 1385 height 15
click at [57, 472] on icon at bounding box center [59, 466] width 11 height 13
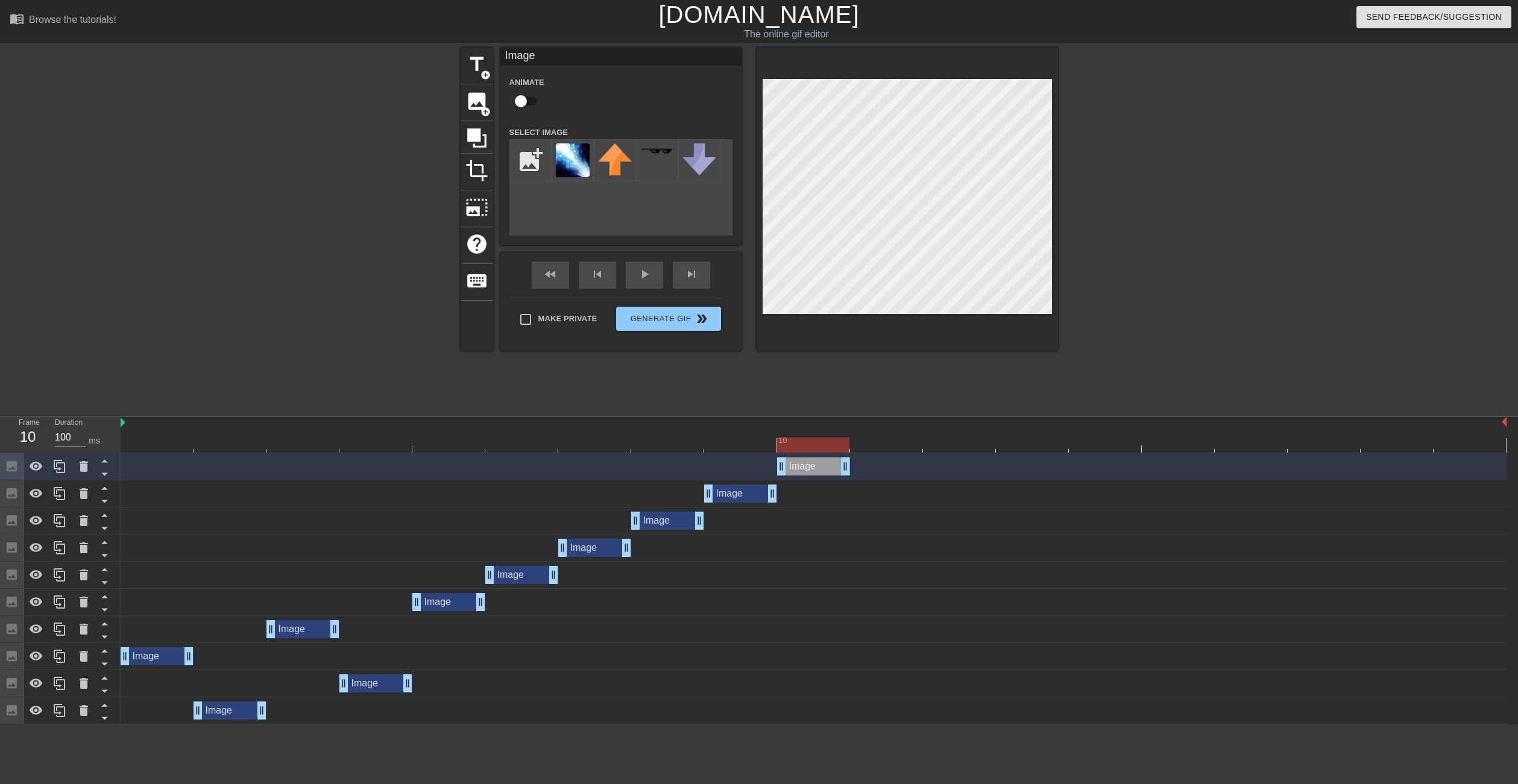
drag, startPoint x: 722, startPoint y: 464, endPoint x: 804, endPoint y: 462, distance: 82.0
click at [804, 462] on div "Image drag_handle drag_handle" at bounding box center [813, 466] width 73 height 18
click at [60, 472] on icon at bounding box center [59, 466] width 11 height 13
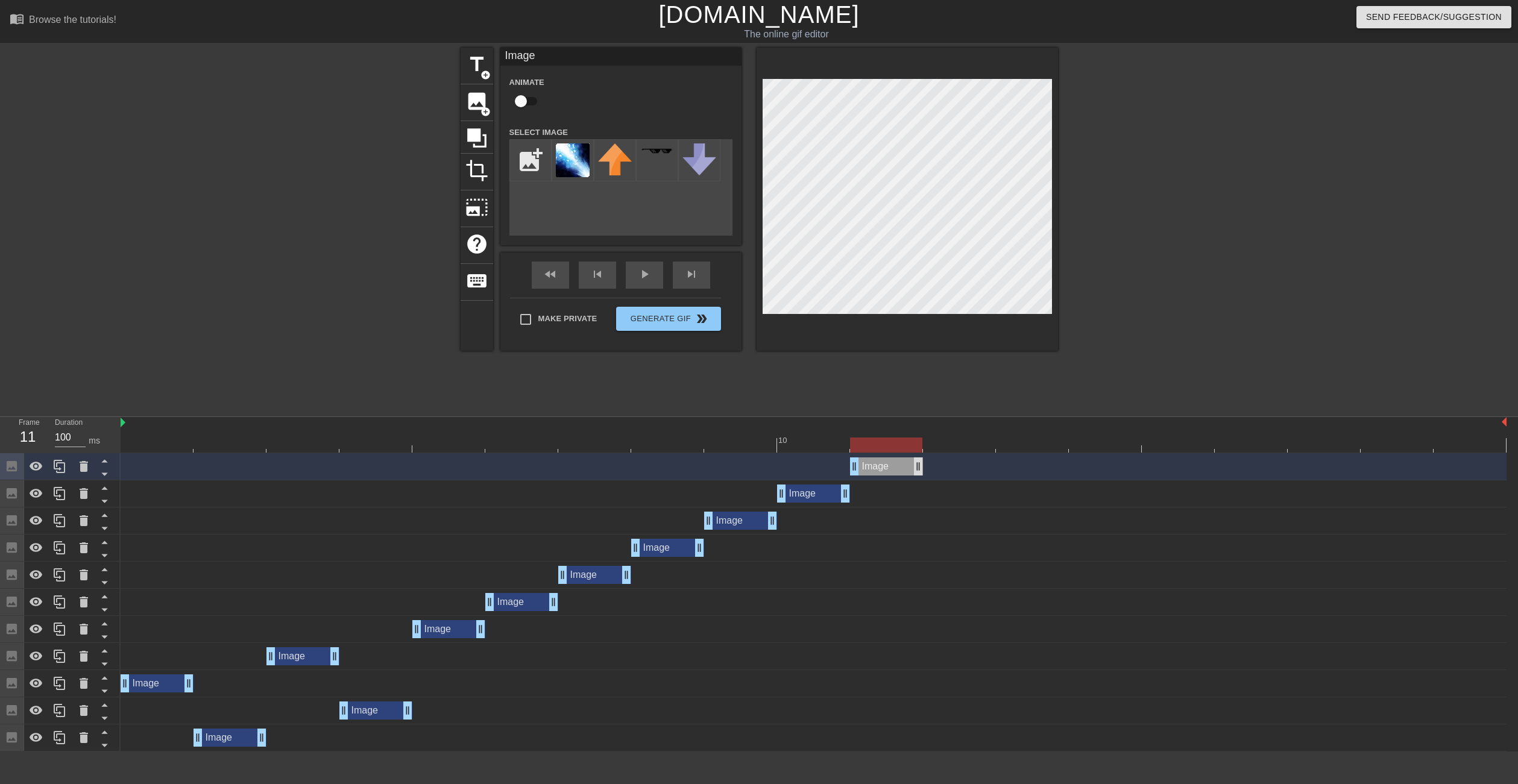
drag, startPoint x: 821, startPoint y: 466, endPoint x: 920, endPoint y: 463, distance: 99.0
click at [920, 463] on div "Image drag_handle drag_handle" at bounding box center [886, 466] width 73 height 18
click at [656, 452] on div at bounding box center [813, 445] width 1385 height 15
click at [57, 552] on icon at bounding box center [59, 547] width 14 height 14
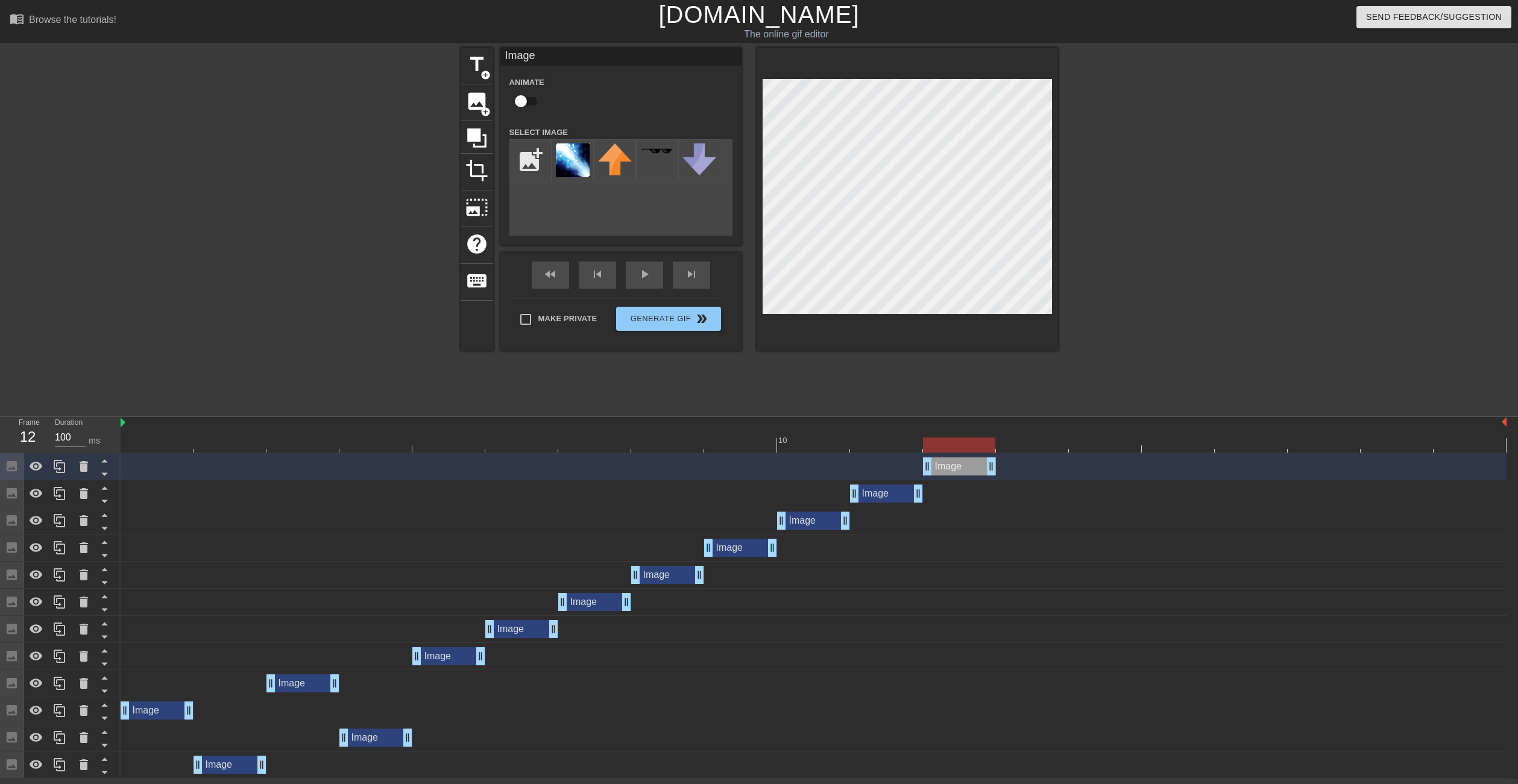
drag, startPoint x: 675, startPoint y: 464, endPoint x: 971, endPoint y: 464, distance: 296.0
click at [971, 464] on div "Image drag_handle drag_handle" at bounding box center [959, 466] width 73 height 18
click at [61, 469] on icon at bounding box center [59, 466] width 14 height 14
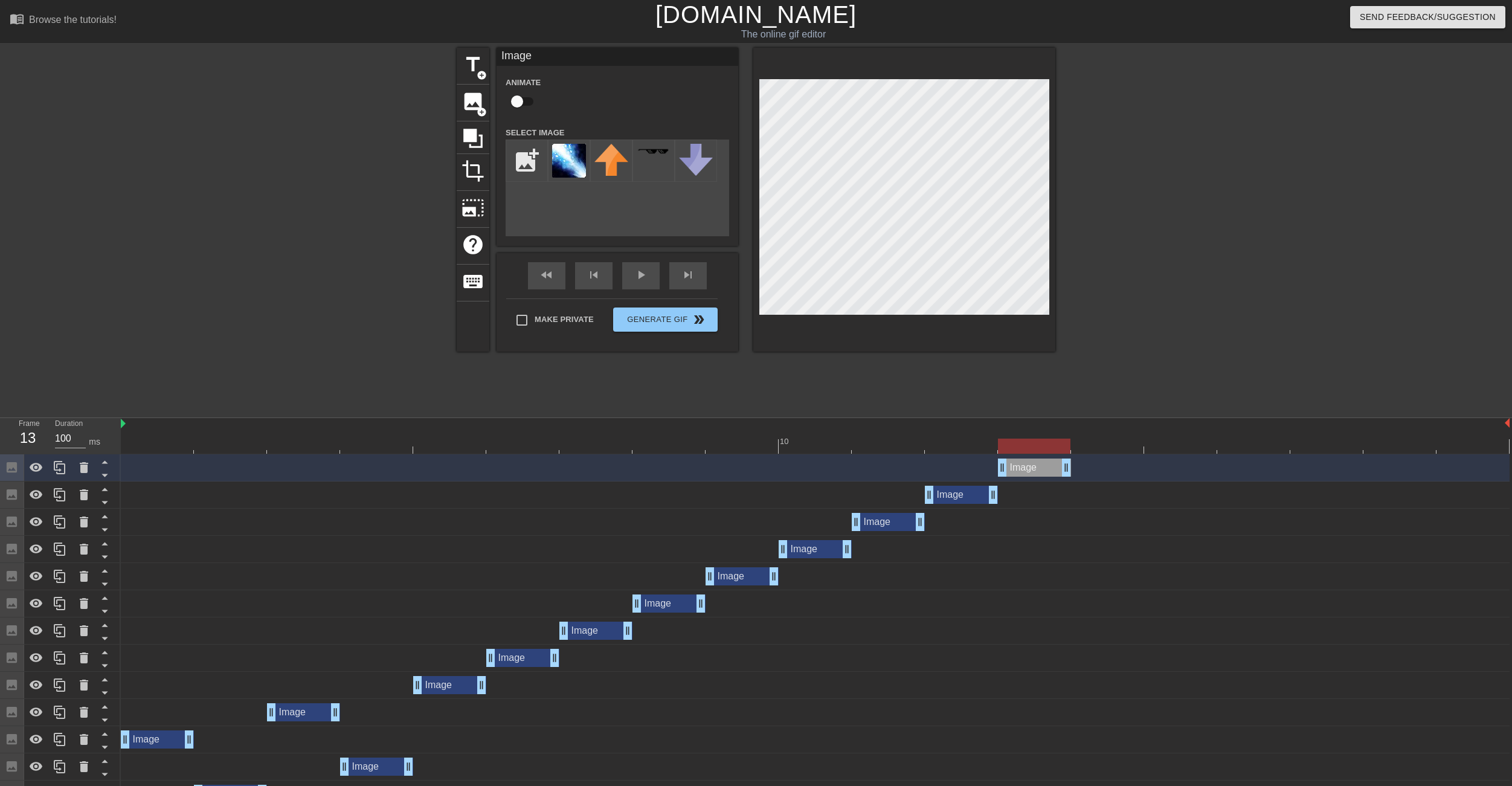
drag, startPoint x: 965, startPoint y: 470, endPoint x: 1030, endPoint y: 470, distance: 65.0
click at [1030, 470] on div "Image drag_handle drag_handle" at bounding box center [1034, 468] width 73 height 18
drag, startPoint x: 1035, startPoint y: 476, endPoint x: 1044, endPoint y: 470, distance: 10.8
click at [1044, 470] on div "Image drag_handle drag_handle" at bounding box center [1034, 468] width 73 height 18
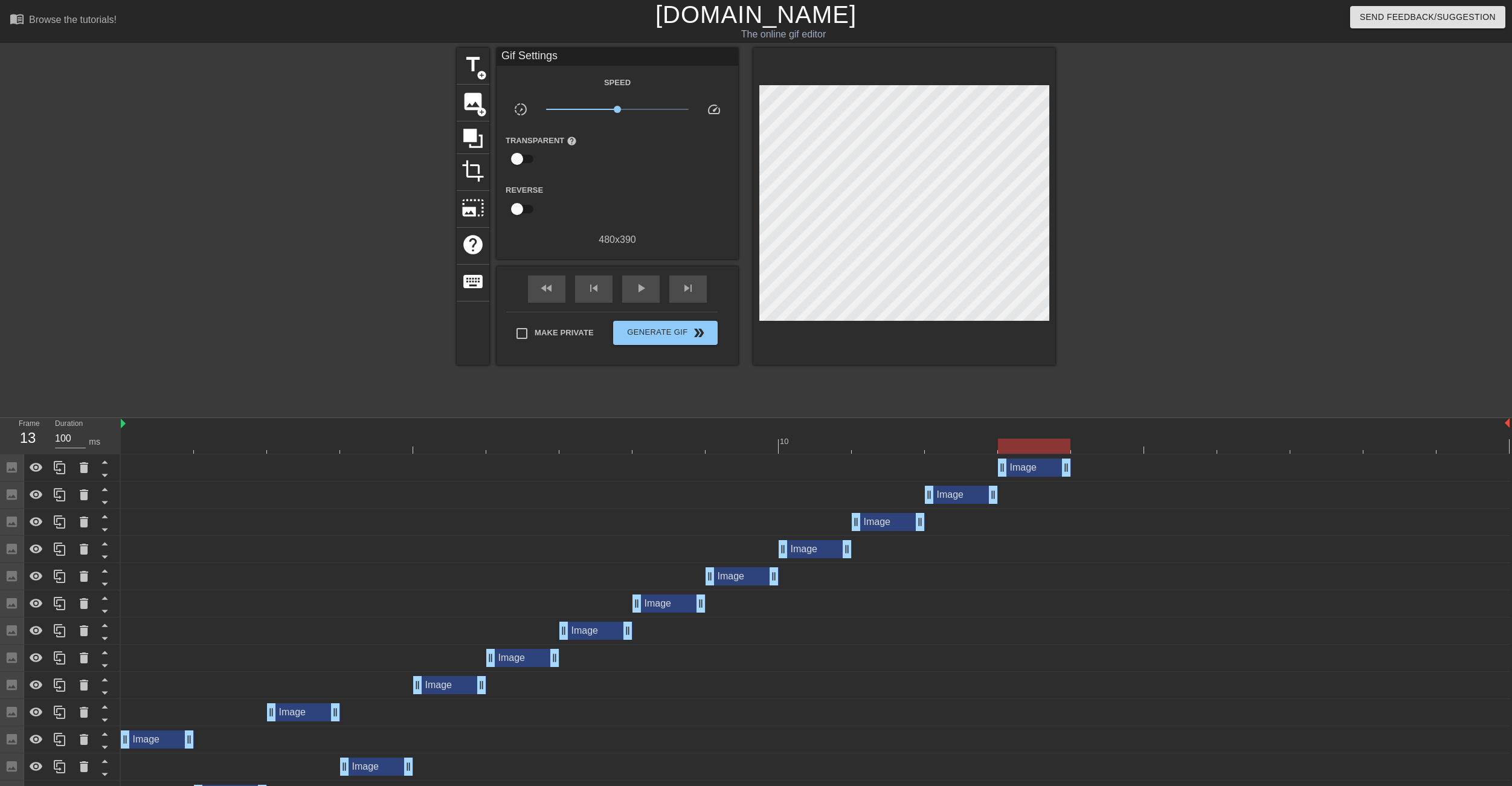
click at [898, 454] on div "Image drag_handle drag_handle" at bounding box center [815, 468] width 1389 height 27
click at [896, 445] on div at bounding box center [815, 446] width 1389 height 15
click at [63, 524] on icon at bounding box center [59, 522] width 14 height 14
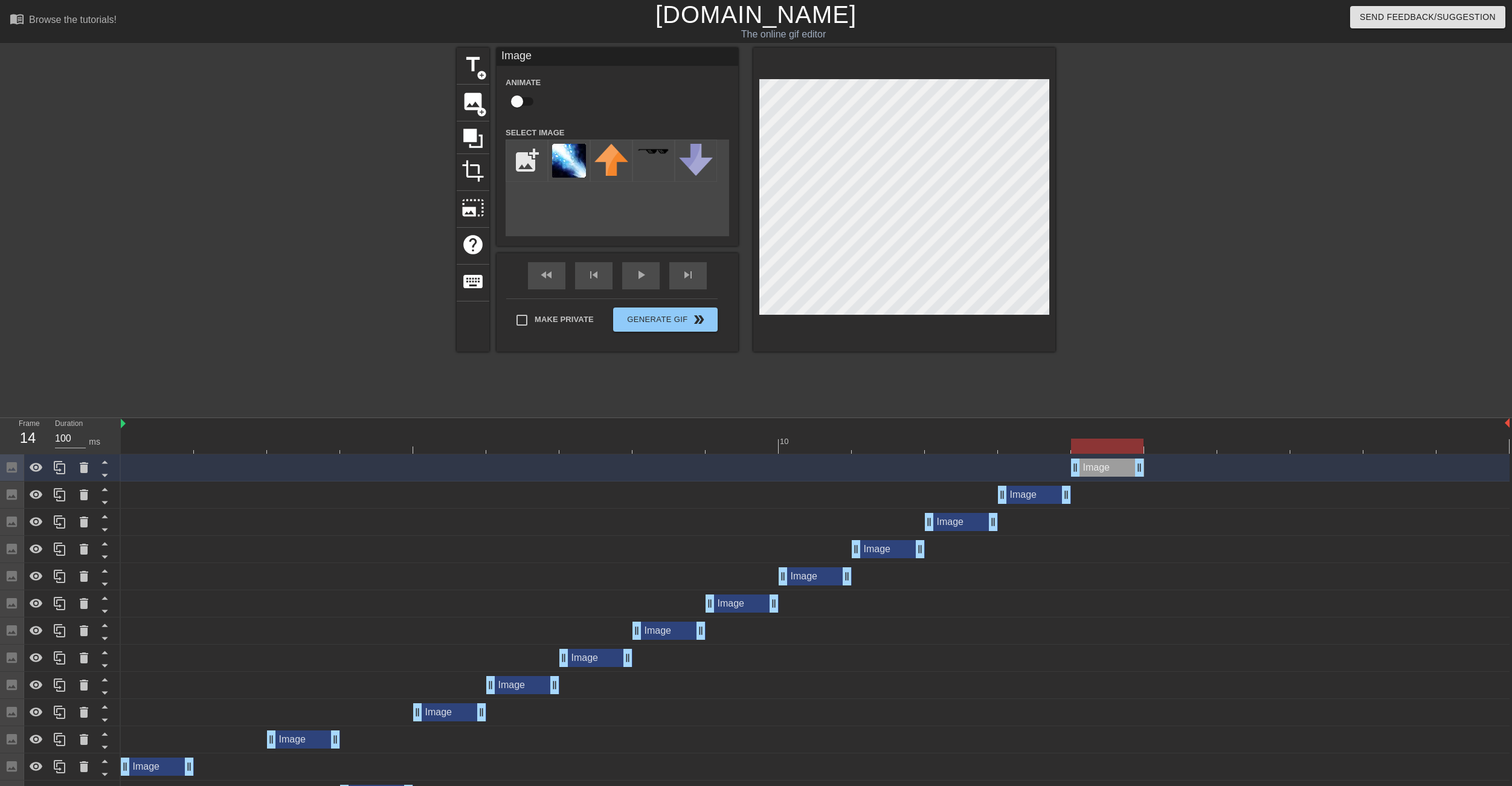
drag, startPoint x: 879, startPoint y: 470, endPoint x: 1116, endPoint y: 475, distance: 237.1
click at [1116, 475] on div "Image drag_handle drag_handle" at bounding box center [1108, 468] width 73 height 18
click at [63, 469] on icon at bounding box center [59, 467] width 14 height 14
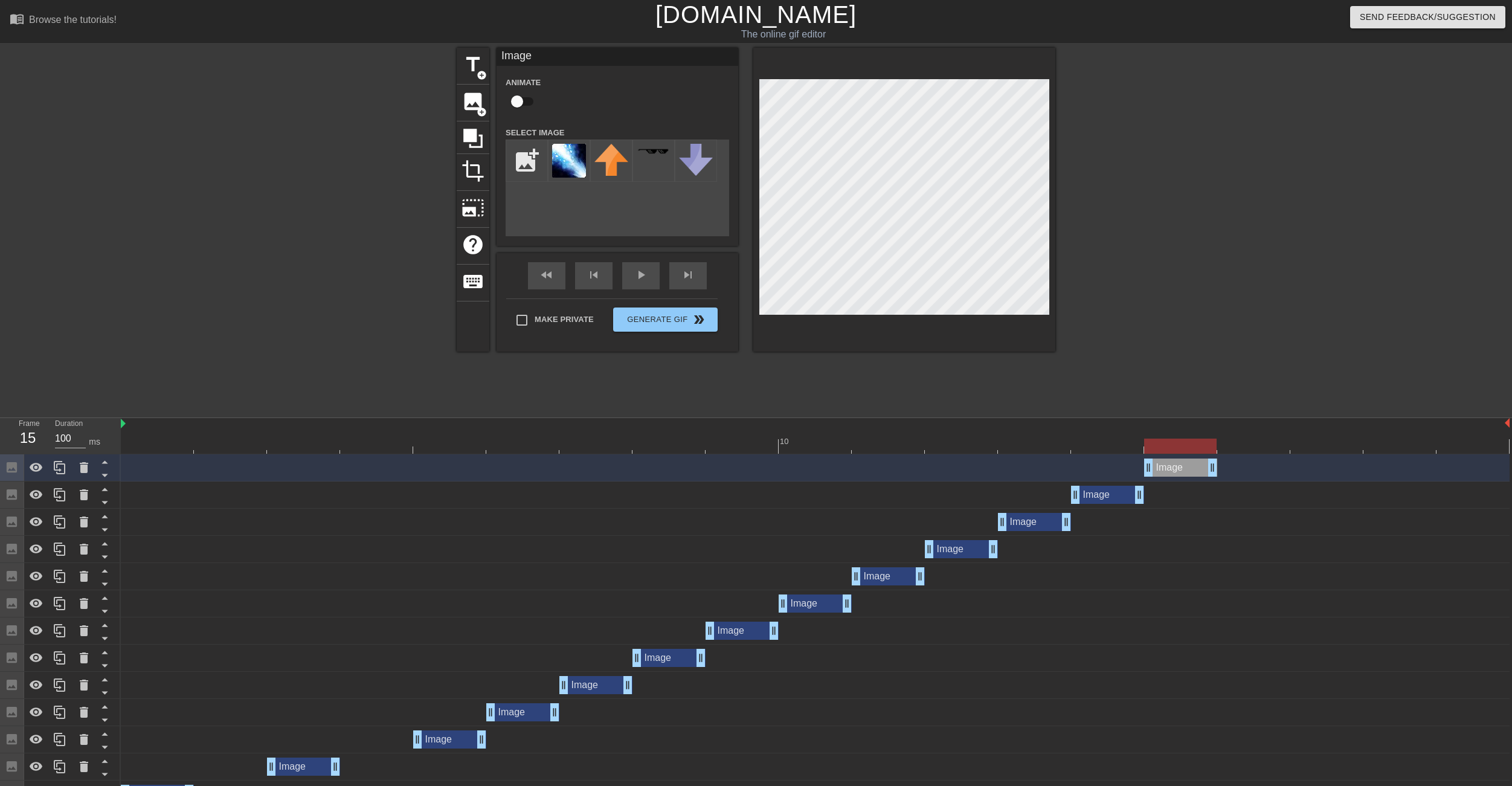
drag, startPoint x: 1099, startPoint y: 468, endPoint x: 1181, endPoint y: 469, distance: 82.0
click at [1181, 469] on div "Image drag_handle drag_handle" at bounding box center [1181, 468] width 73 height 18
click at [66, 472] on icon at bounding box center [59, 467] width 14 height 14
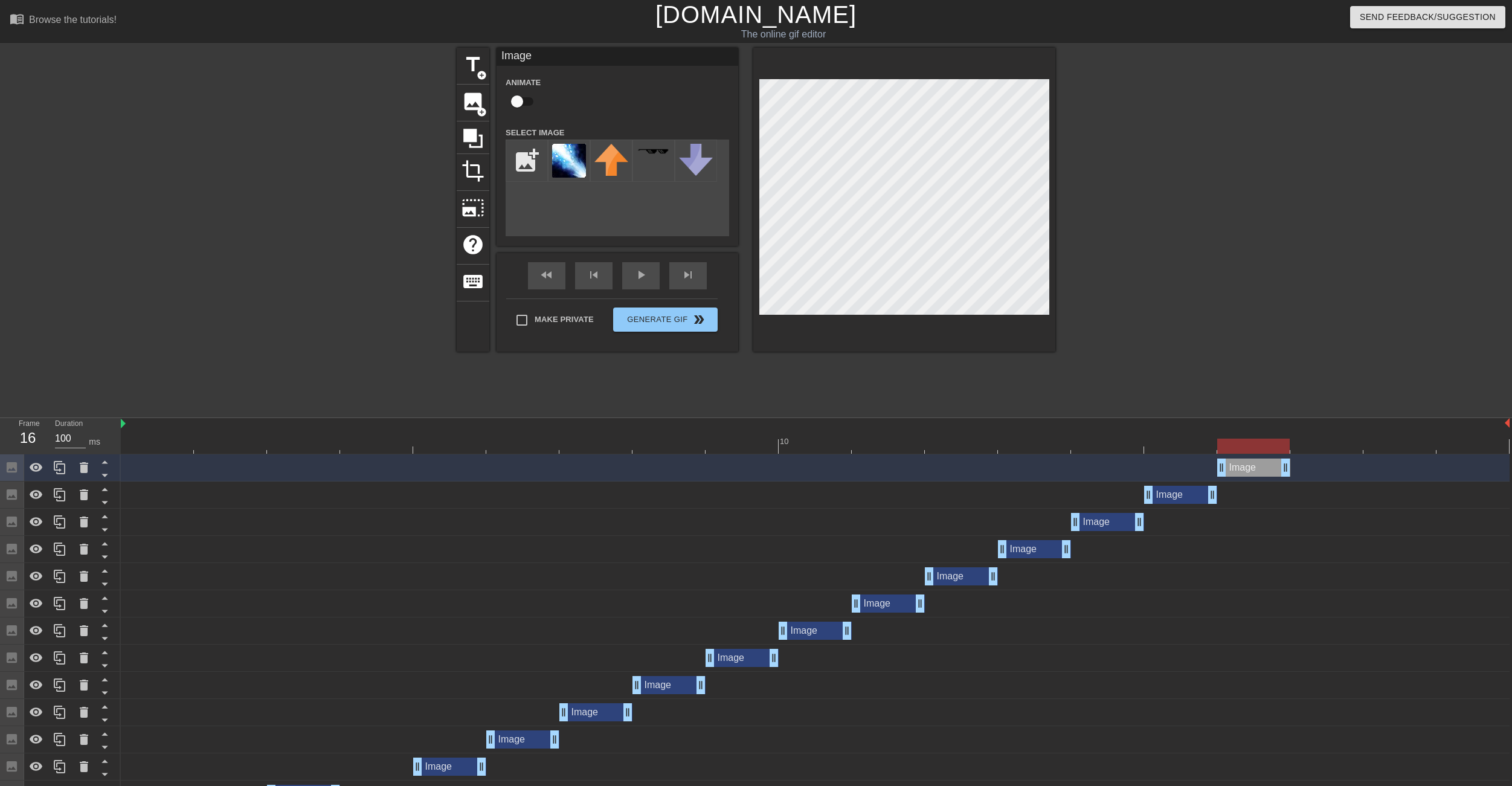
drag, startPoint x: 1177, startPoint y: 468, endPoint x: 1256, endPoint y: 468, distance: 79.0
click at [1256, 468] on div "Image drag_handle drag_handle" at bounding box center [1254, 468] width 73 height 18
click at [868, 319] on div at bounding box center [905, 200] width 302 height 304
click at [89, 470] on icon at bounding box center [84, 467] width 14 height 14
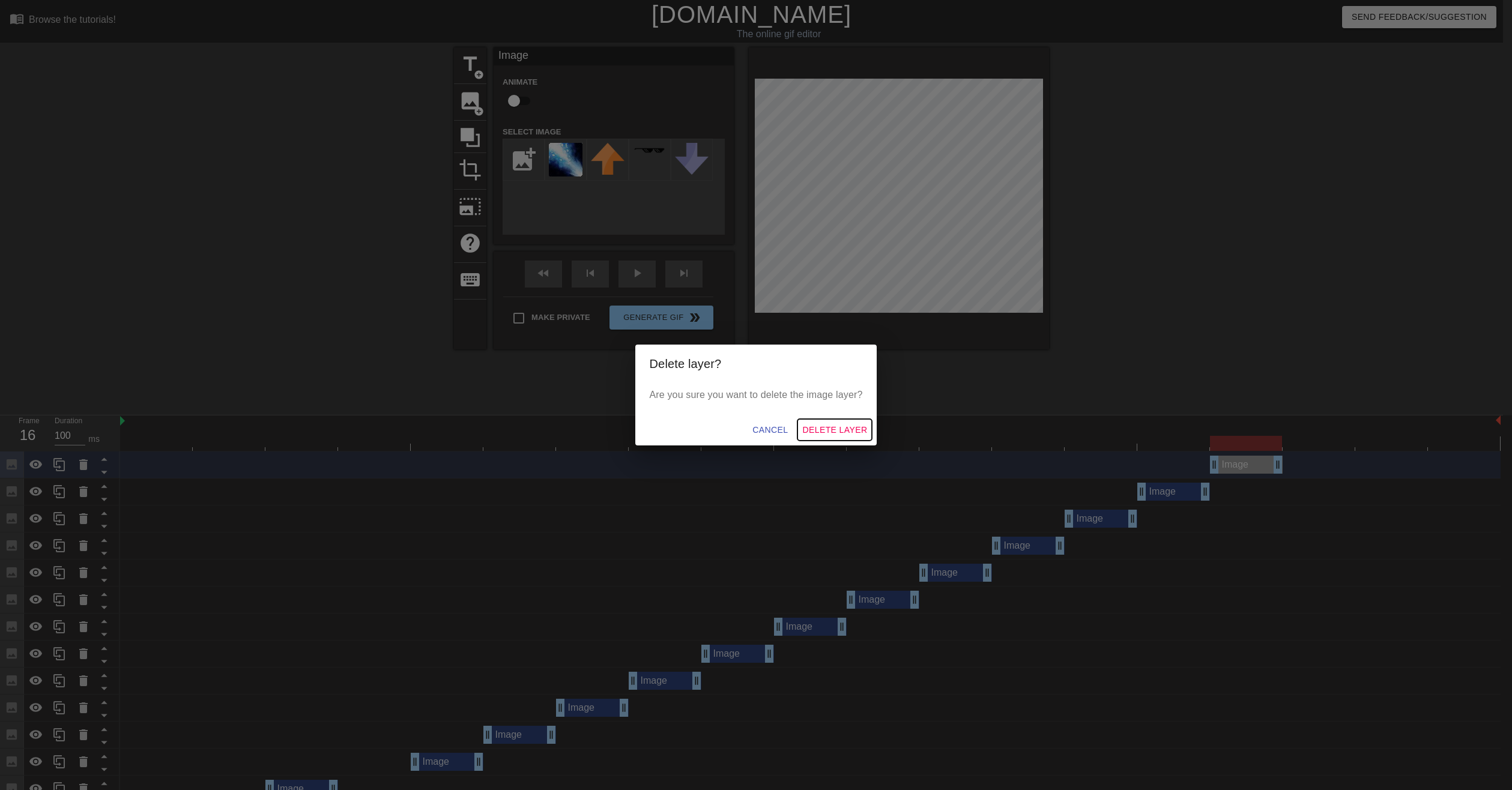
click at [848, 433] on span "Delete Layer" at bounding box center [834, 430] width 65 height 15
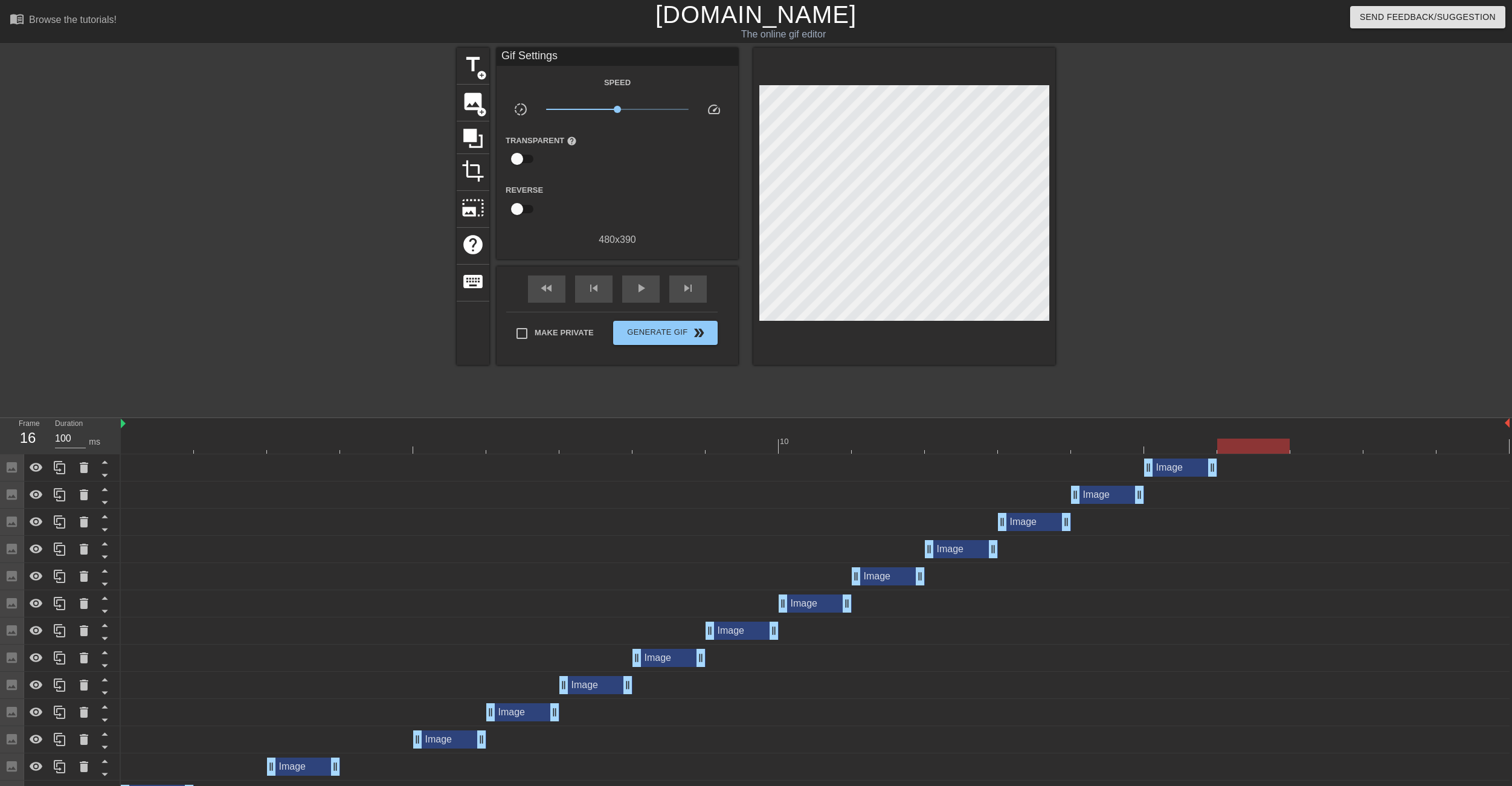
click at [1028, 447] on div at bounding box center [815, 446] width 1389 height 15
click at [974, 453] on div at bounding box center [815, 446] width 1389 height 15
click at [1029, 448] on div at bounding box center [815, 446] width 1389 height 15
click at [61, 522] on icon at bounding box center [59, 522] width 14 height 14
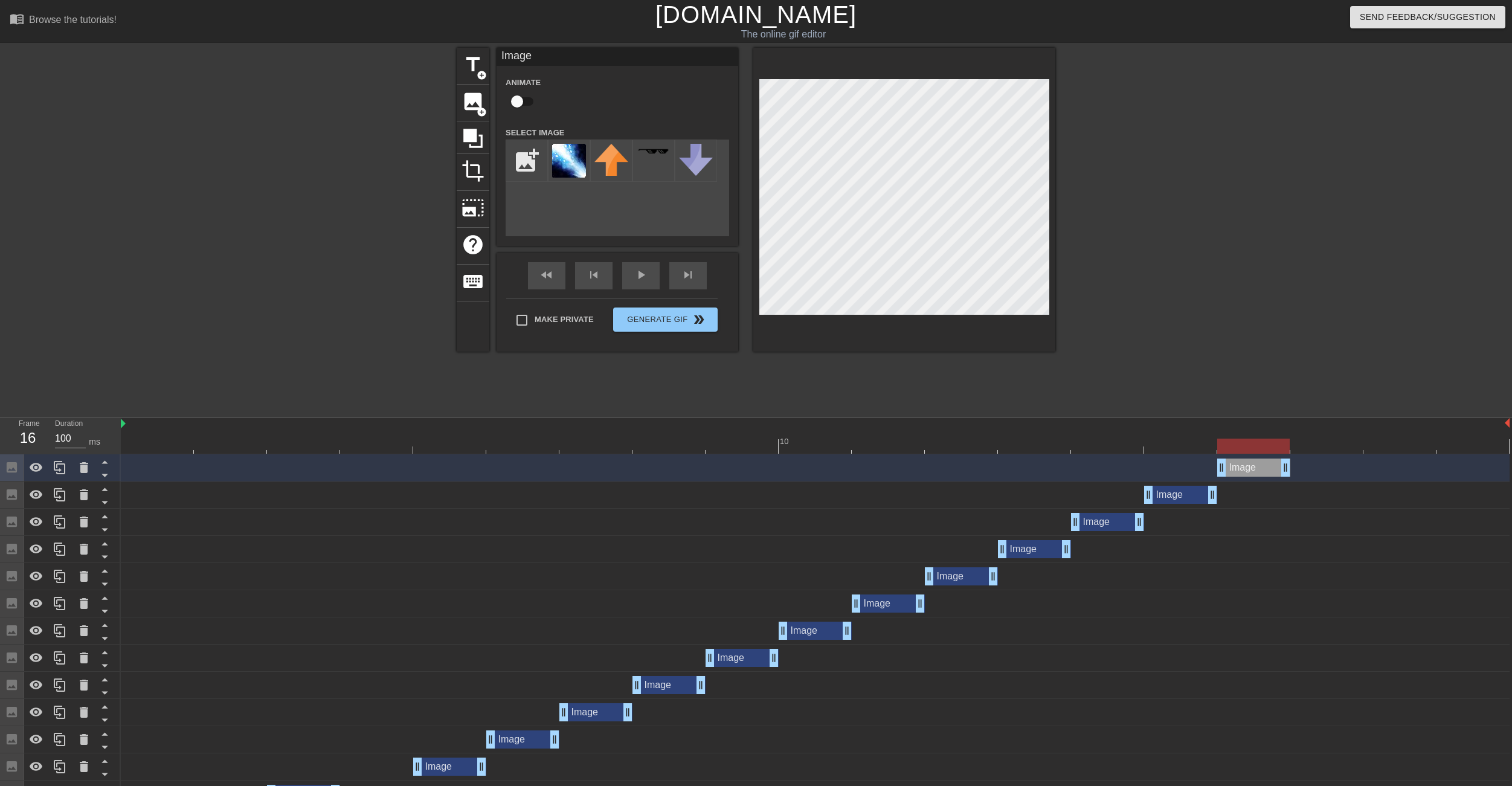
drag, startPoint x: 1028, startPoint y: 466, endPoint x: 1269, endPoint y: 465, distance: 241.0
click at [1269, 465] on div "Image drag_handle drag_handle" at bounding box center [1254, 468] width 73 height 18
click at [56, 470] on icon at bounding box center [59, 468] width 11 height 13
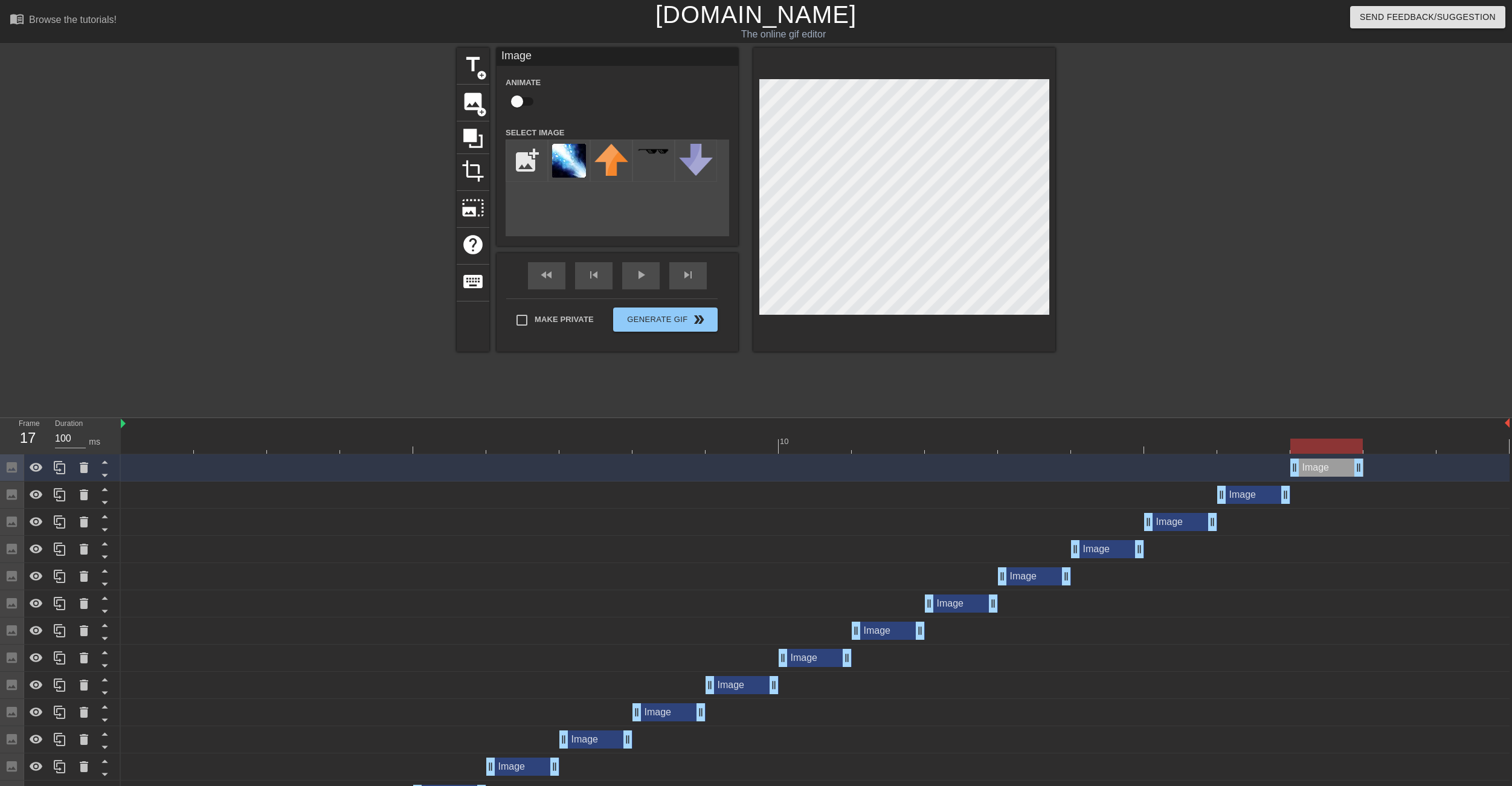
drag, startPoint x: 1243, startPoint y: 474, endPoint x: 1316, endPoint y: 474, distance: 73.0
click at [1316, 474] on div "Image drag_handle drag_handle" at bounding box center [1327, 468] width 73 height 18
click at [1185, 453] on div at bounding box center [815, 446] width 1389 height 15
click at [62, 521] on icon at bounding box center [59, 522] width 14 height 14
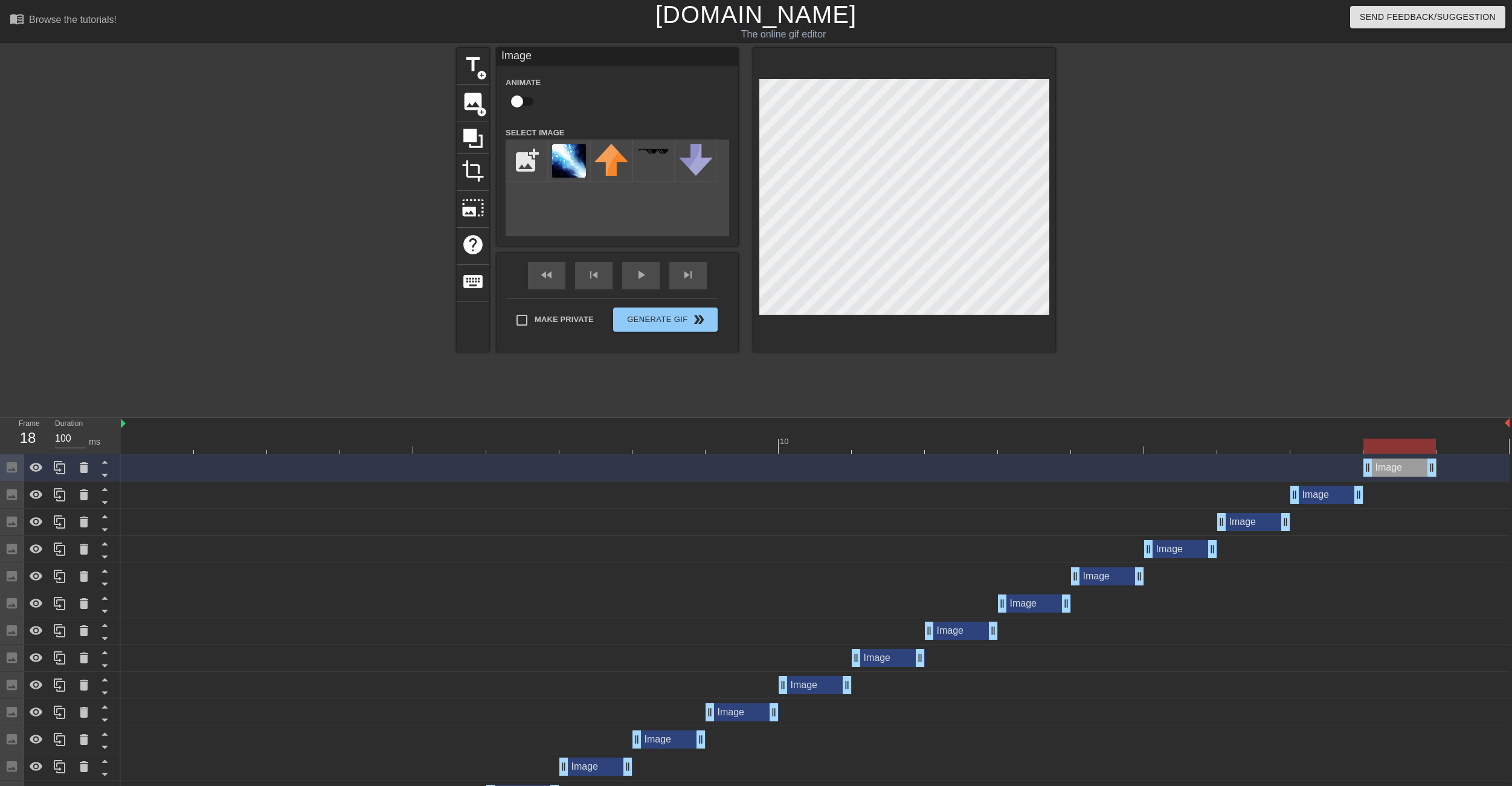
drag, startPoint x: 1180, startPoint y: 472, endPoint x: 1417, endPoint y: 469, distance: 237.0
click at [1417, 469] on div "Image drag_handle drag_handle" at bounding box center [1400, 468] width 73 height 18
drag, startPoint x: 62, startPoint y: 466, endPoint x: 166, endPoint y: 466, distance: 104.0
click at [63, 466] on icon at bounding box center [59, 467] width 14 height 14
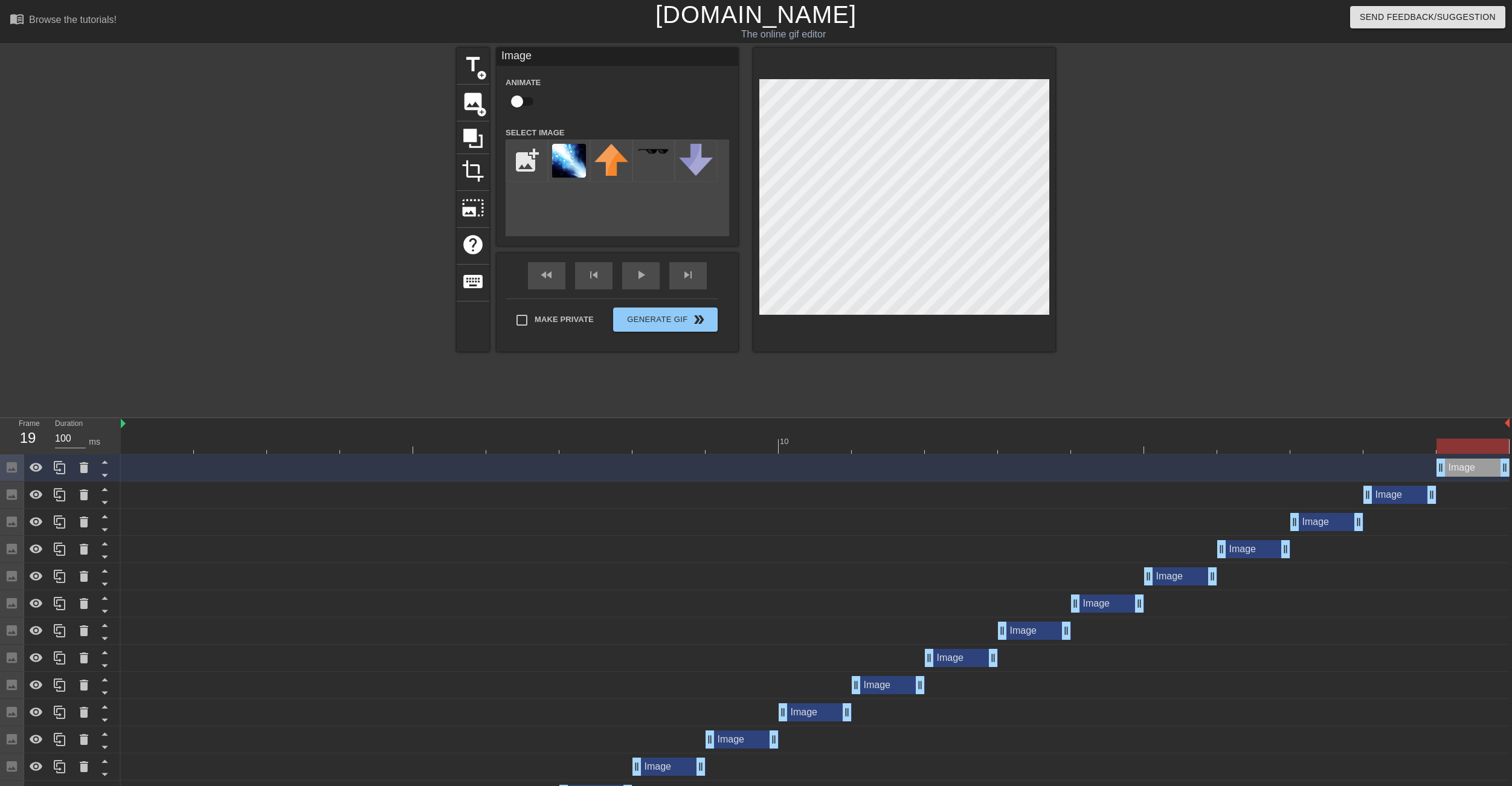
drag, startPoint x: 1391, startPoint y: 469, endPoint x: 1459, endPoint y: 469, distance: 68.0
click at [1459, 469] on div "Image drag_handle drag_handle" at bounding box center [1473, 468] width 73 height 18
click at [79, 471] on icon at bounding box center [84, 467] width 14 height 14
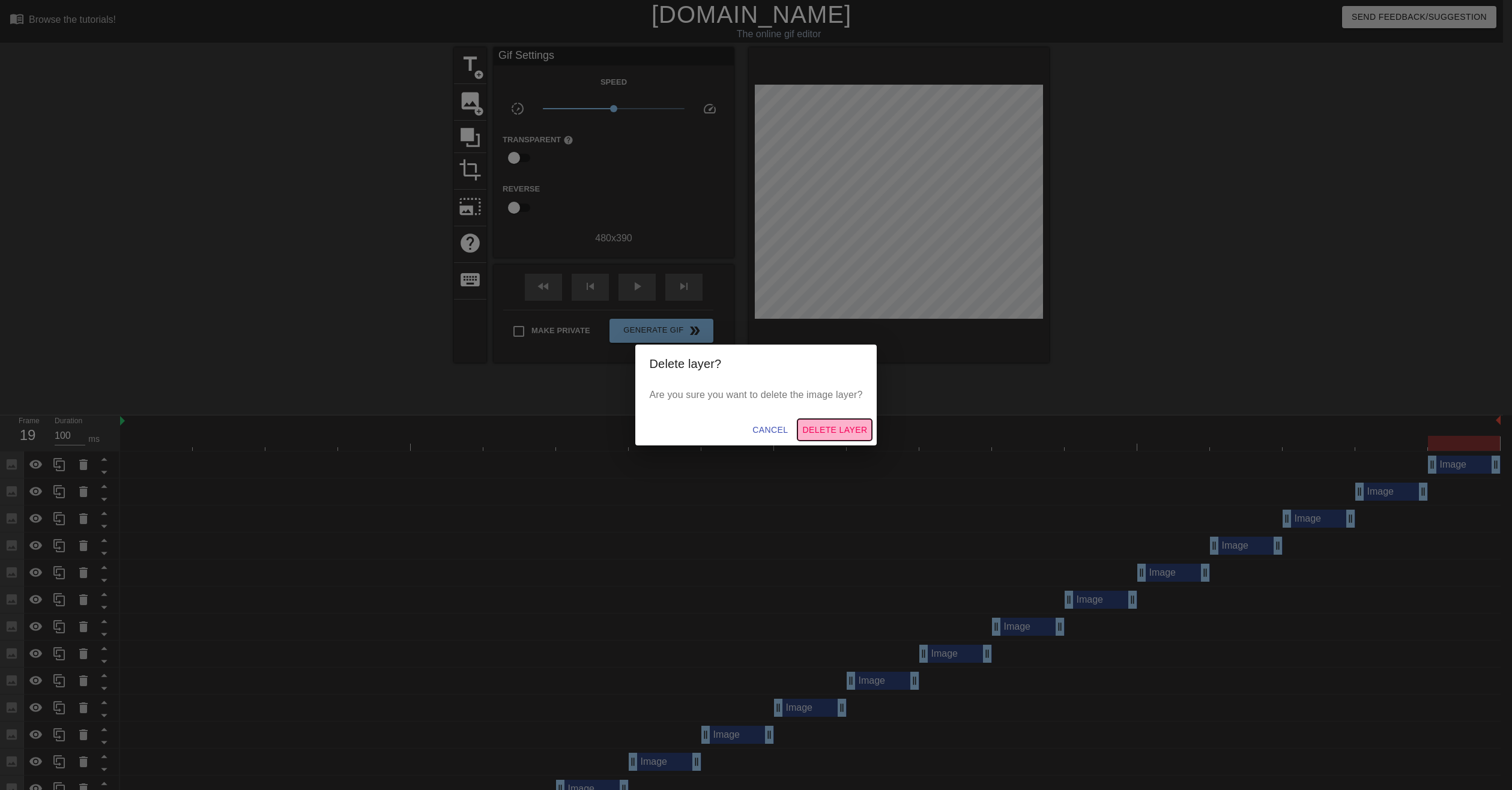
click at [839, 429] on span "Delete Layer" at bounding box center [834, 430] width 65 height 15
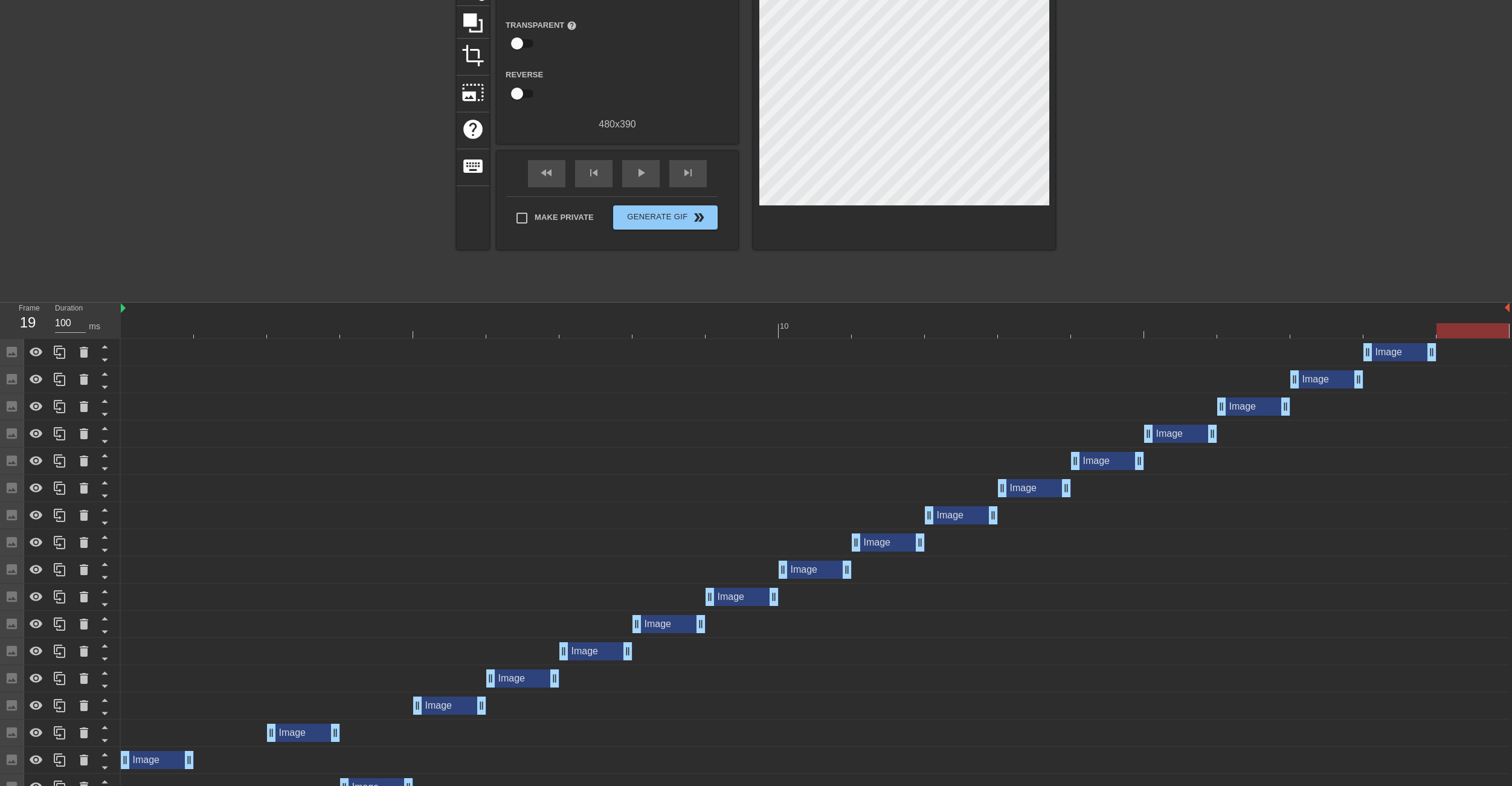
scroll to position [160, 0]
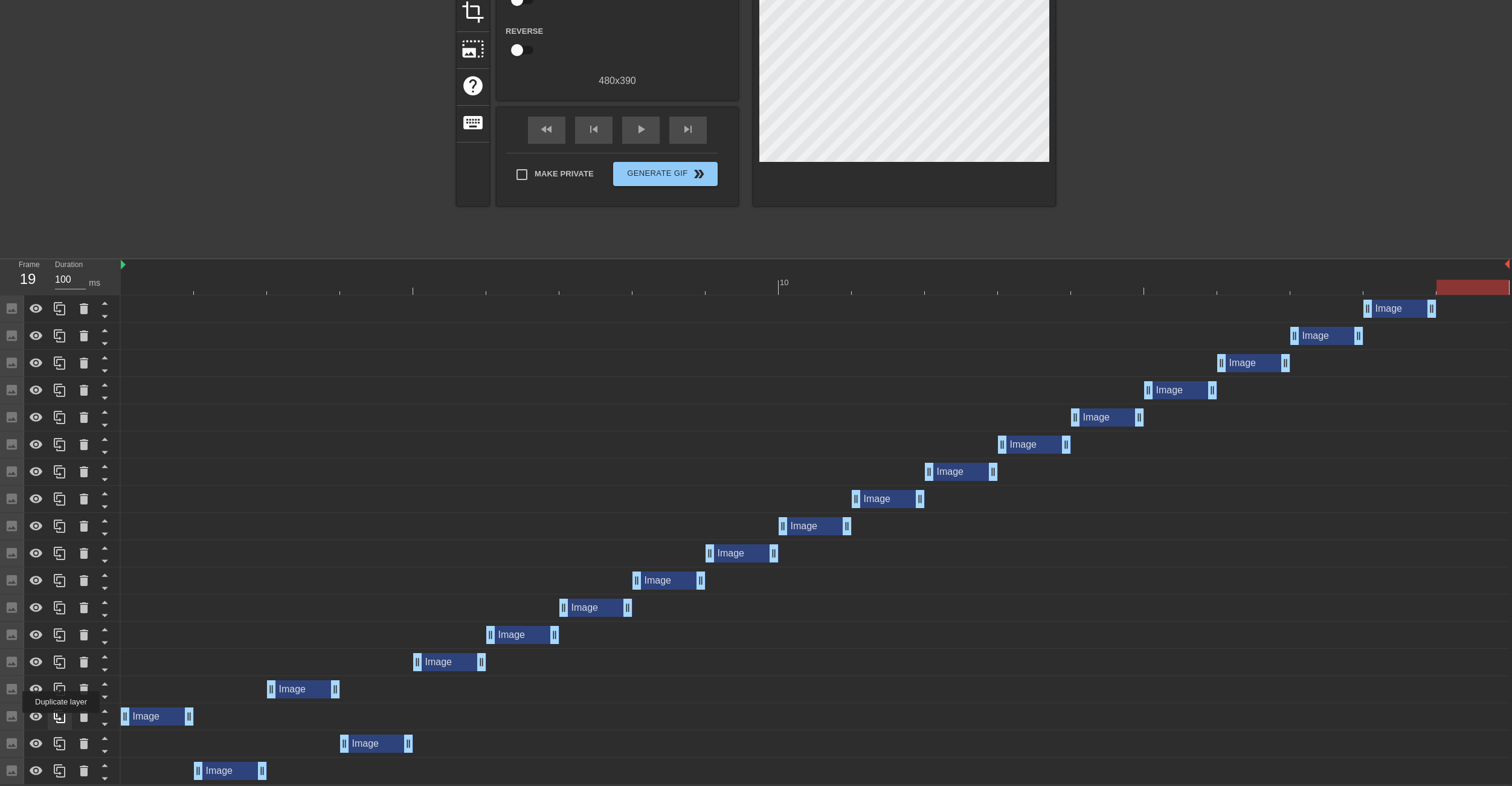
click at [61, 721] on icon at bounding box center [59, 717] width 11 height 13
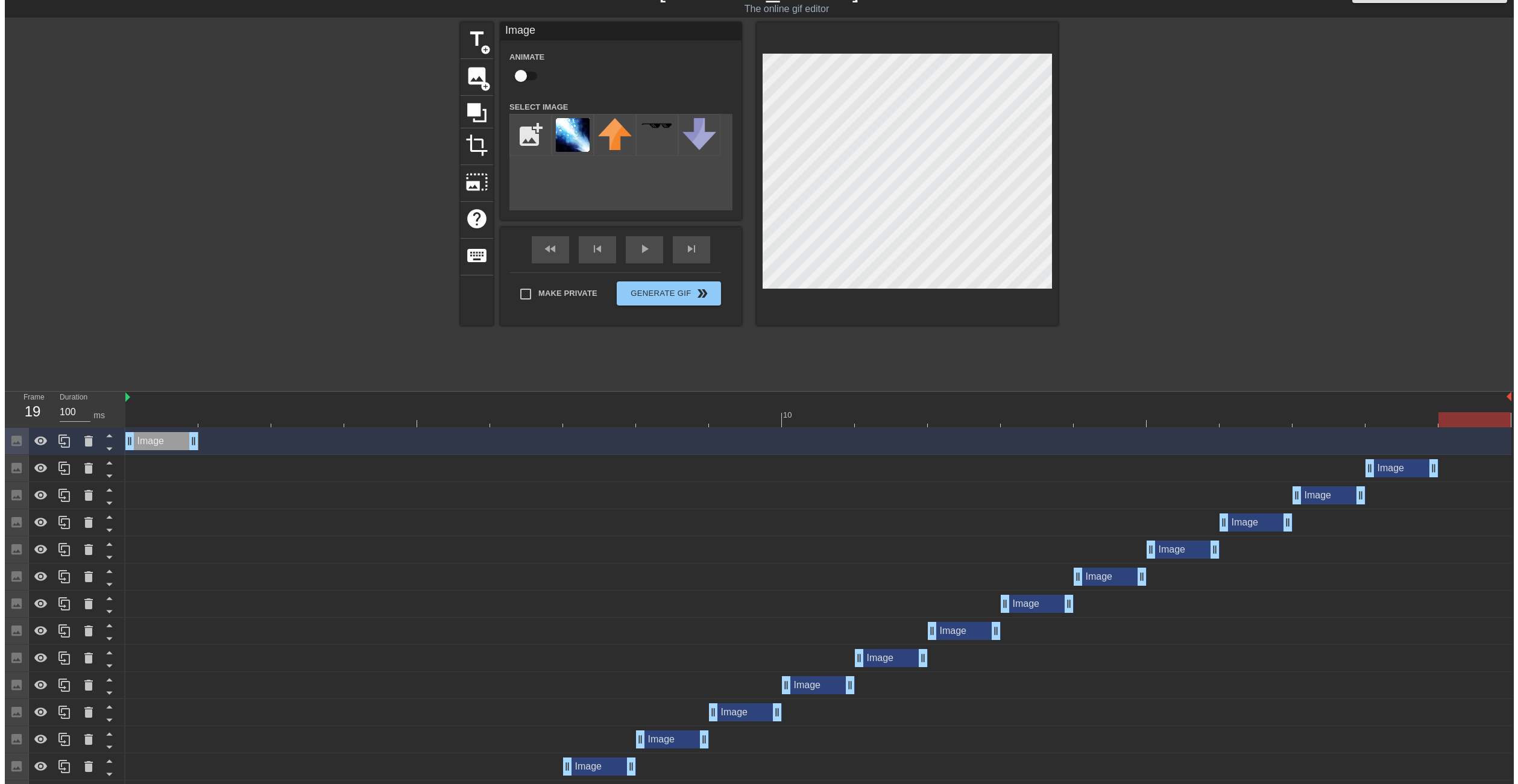
scroll to position [0, 0]
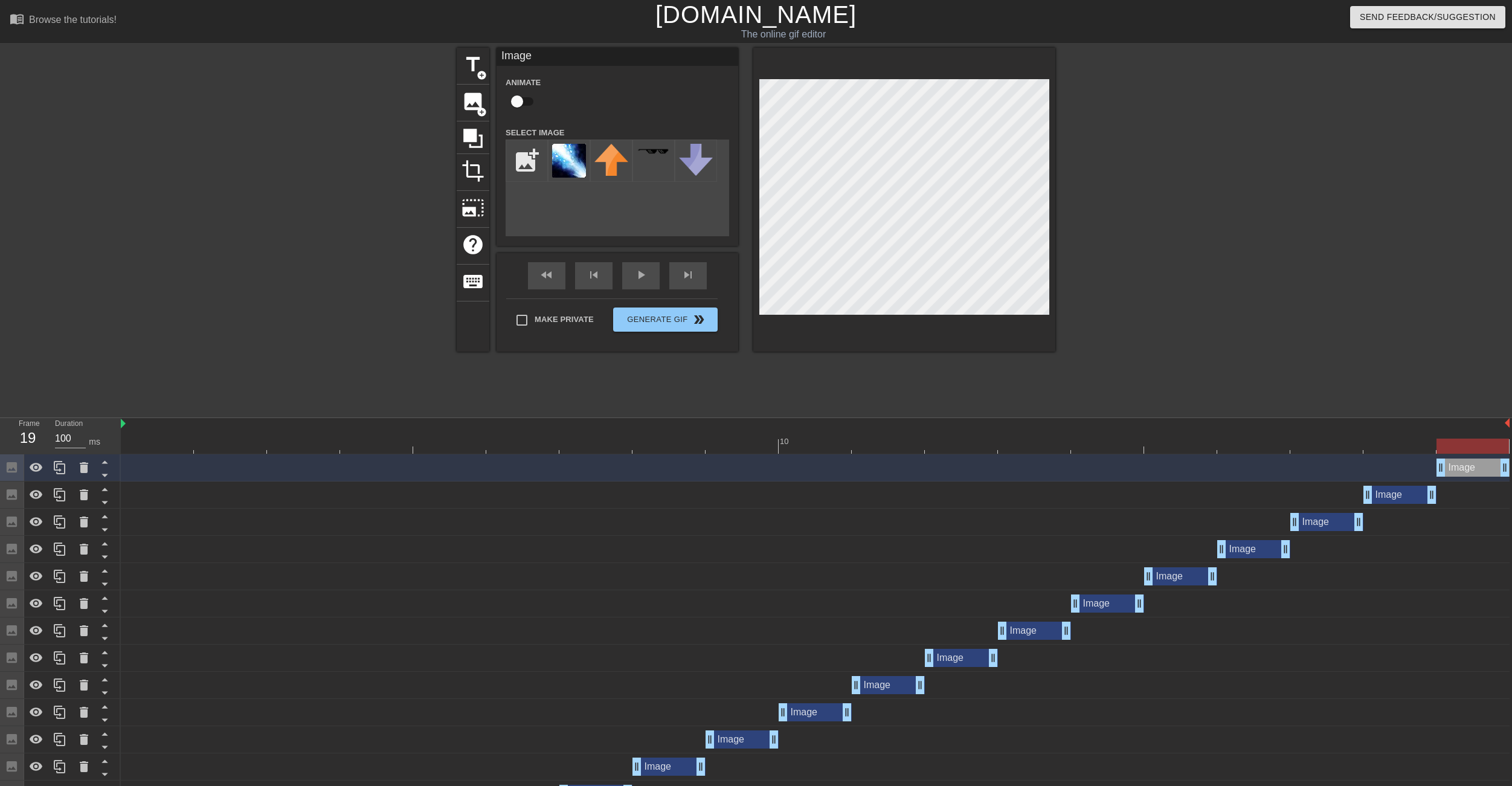
drag, startPoint x: 157, startPoint y: 472, endPoint x: 1507, endPoint y: 443, distance: 1350.3
click at [1507, 443] on div "10 Image drag_handle drag_handle Image drag_handle drag_handle Image drag_handl…" at bounding box center [816, 694] width 1391 height 553
click at [1341, 313] on div "title add_circle image add_circle crop photo_size_select_large help keyboard Im…" at bounding box center [756, 229] width 1512 height 362
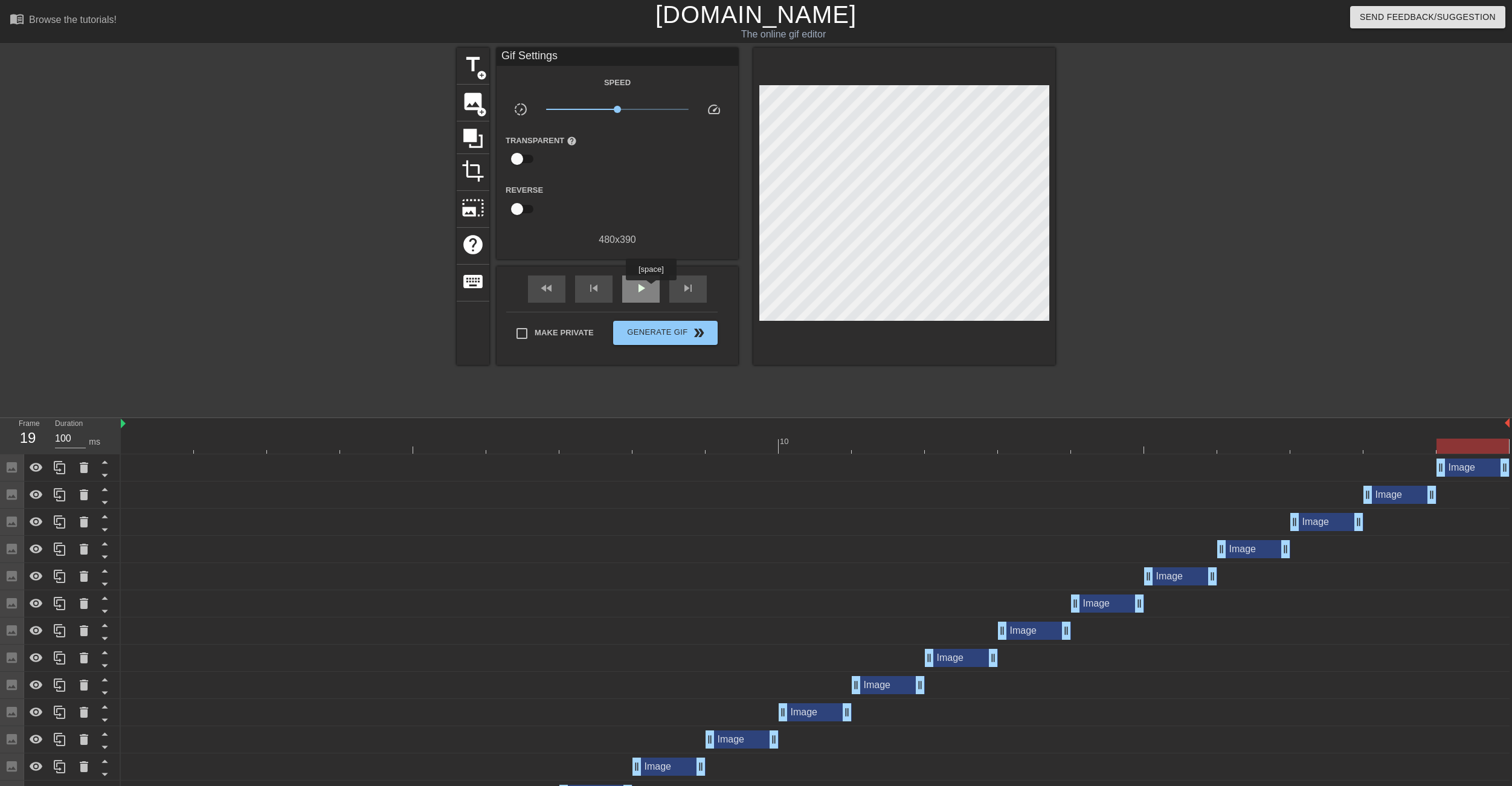
click at [650, 289] on div "play_arrow" at bounding box center [641, 289] width 38 height 27
click at [314, 255] on div at bounding box center [352, 229] width 181 height 362
click at [688, 332] on span "Generate Gif double_arrow" at bounding box center [665, 333] width 95 height 14
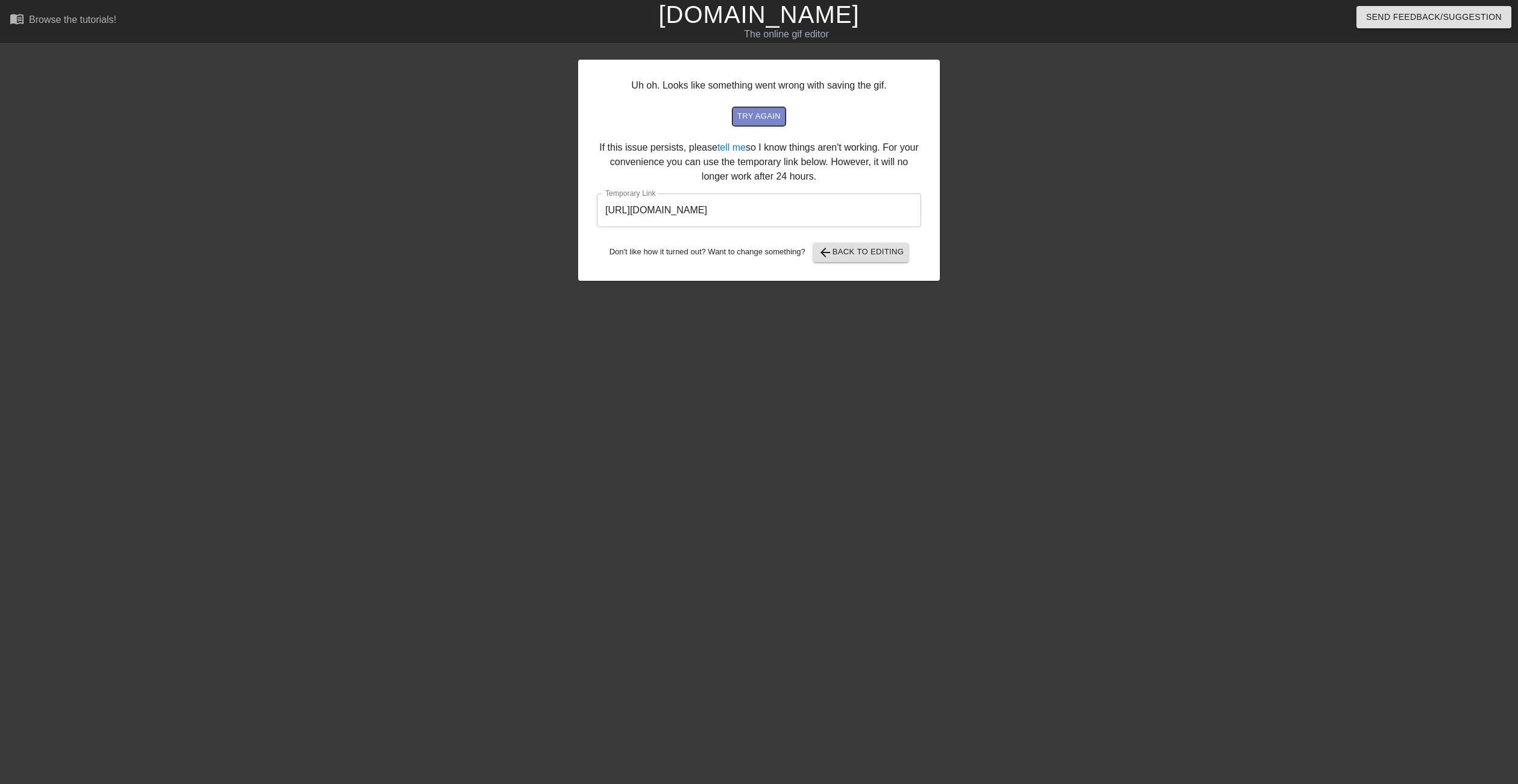
click at [753, 118] on span "try again" at bounding box center [759, 116] width 43 height 14
click at [755, 116] on span "try again" at bounding box center [759, 116] width 43 height 14
click at [860, 262] on button "arrow_back Back to Editing" at bounding box center [861, 252] width 96 height 20
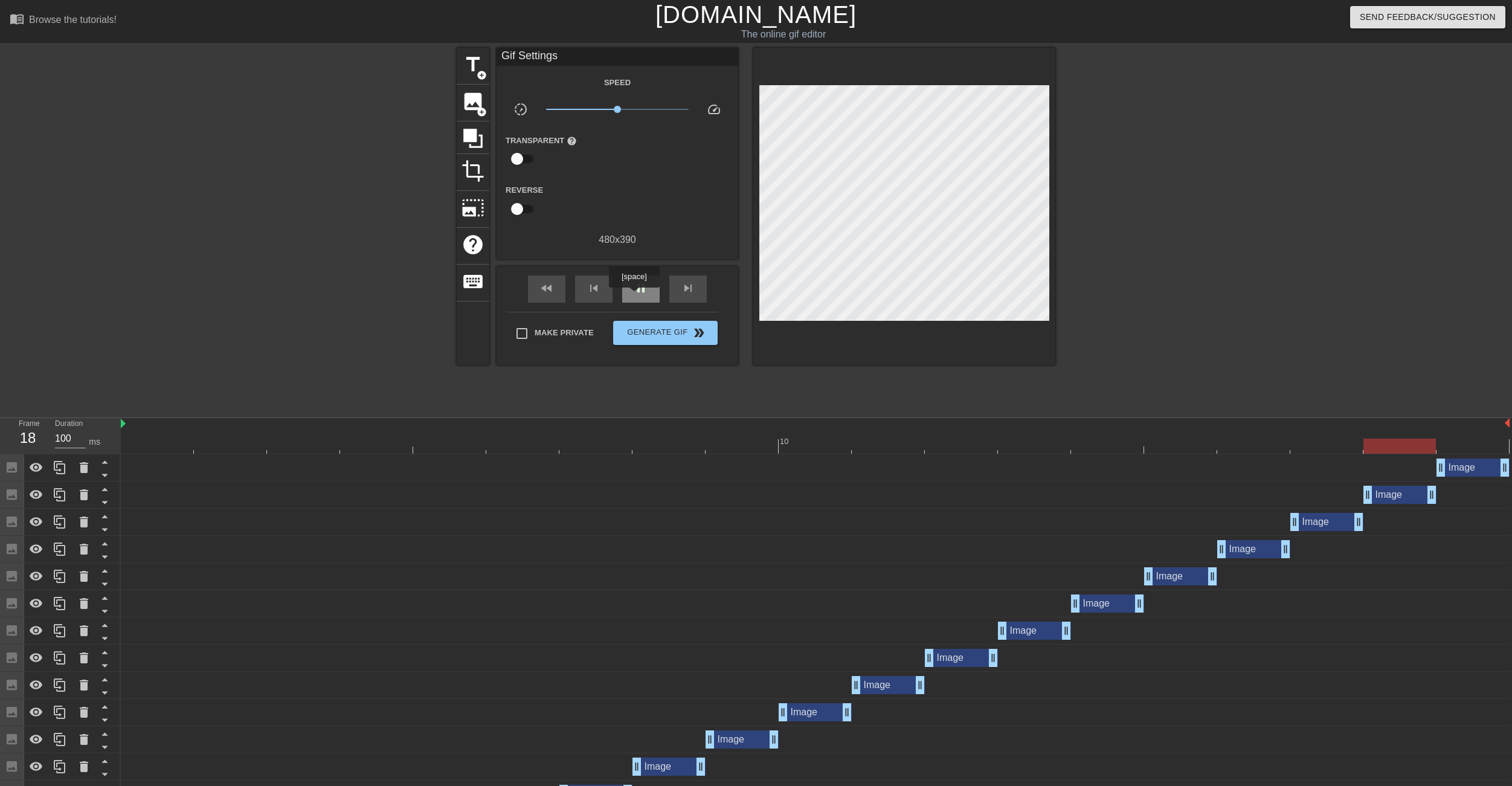
click at [634, 287] on span "pause" at bounding box center [640, 287] width 14 height 14
click at [551, 337] on span "Make Private" at bounding box center [564, 333] width 59 height 12
click at [534, 337] on input "Make Private" at bounding box center [522, 333] width 26 height 26
checkbox input "true"
click at [656, 332] on span "Generate Gif double_arrow" at bounding box center [665, 333] width 95 height 14
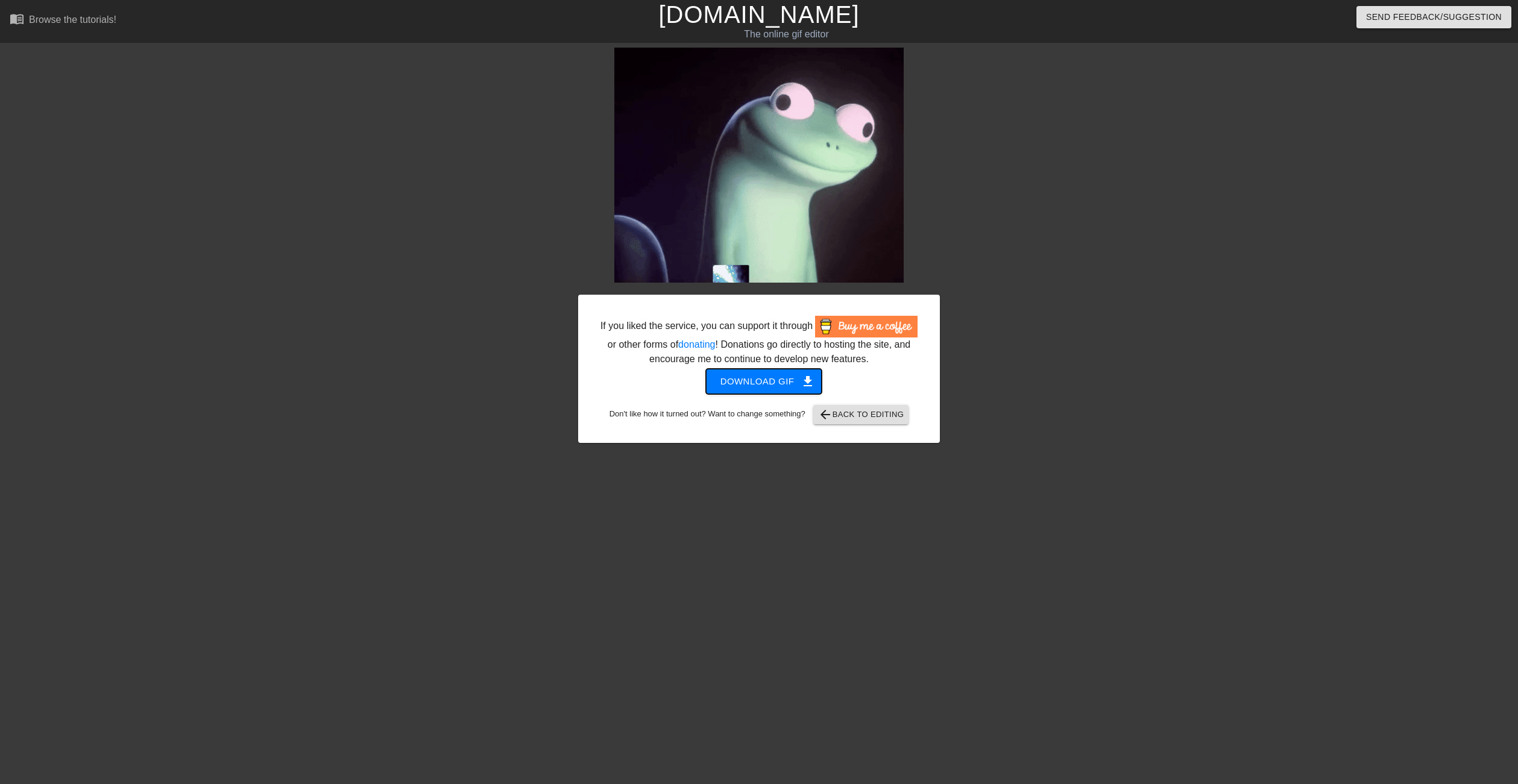
click at [804, 378] on span "get_app" at bounding box center [807, 381] width 14 height 14
